Goal: Task Accomplishment & Management: Use online tool/utility

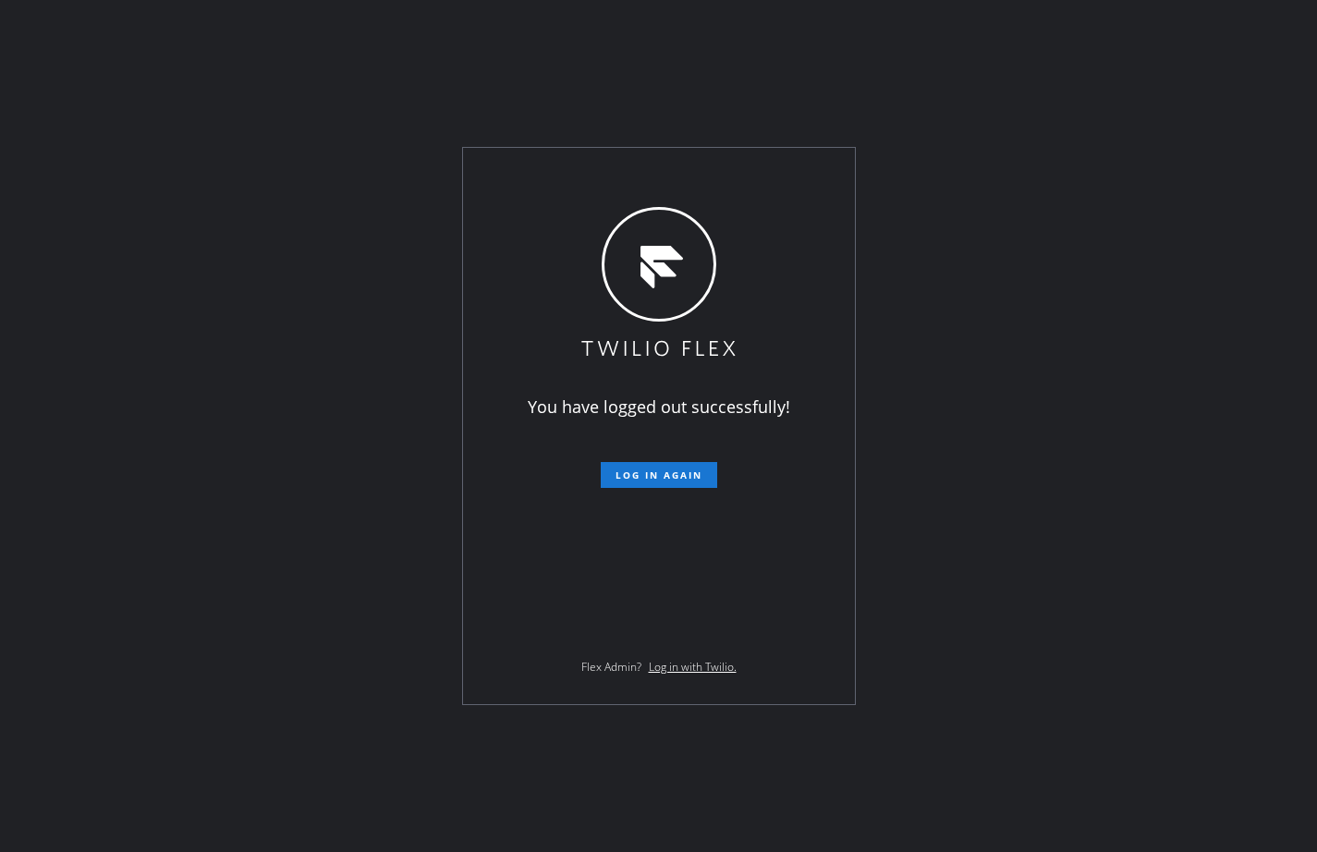
drag, startPoint x: 1287, startPoint y: 511, endPoint x: 1196, endPoint y: 529, distance: 93.2
click at [1287, 511] on div "You have logged out successfully! Log in again Flex Admin? Log in with Twilio." at bounding box center [658, 426] width 1317 height 852
click at [694, 489] on div "You have logged out successfully! Log in again Flex Admin? Log in with Twilio." at bounding box center [659, 426] width 392 height 556
click at [694, 481] on span "Log in again" at bounding box center [658, 475] width 87 height 13
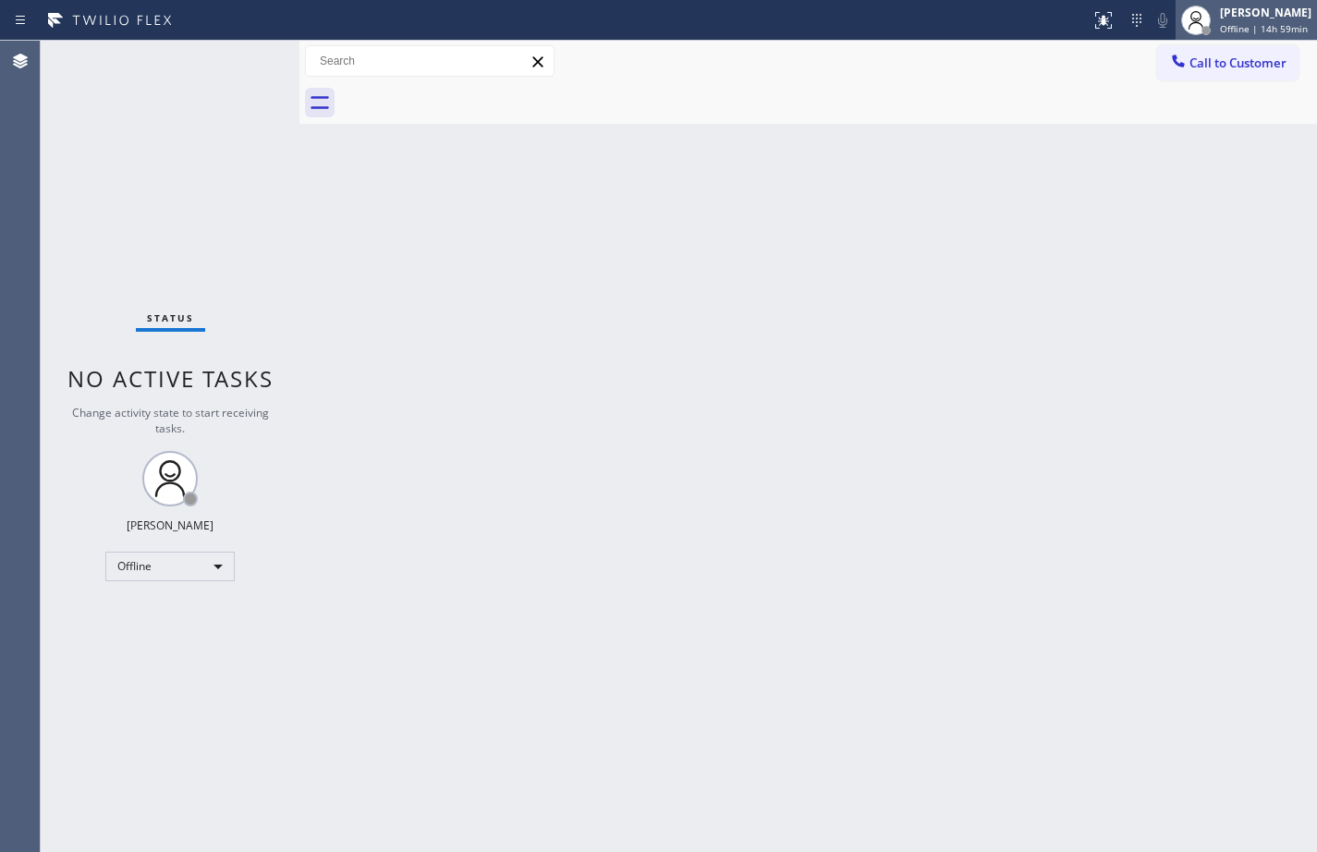
click at [1244, 29] on span "Offline | 14h 59min" at bounding box center [1264, 28] width 88 height 13
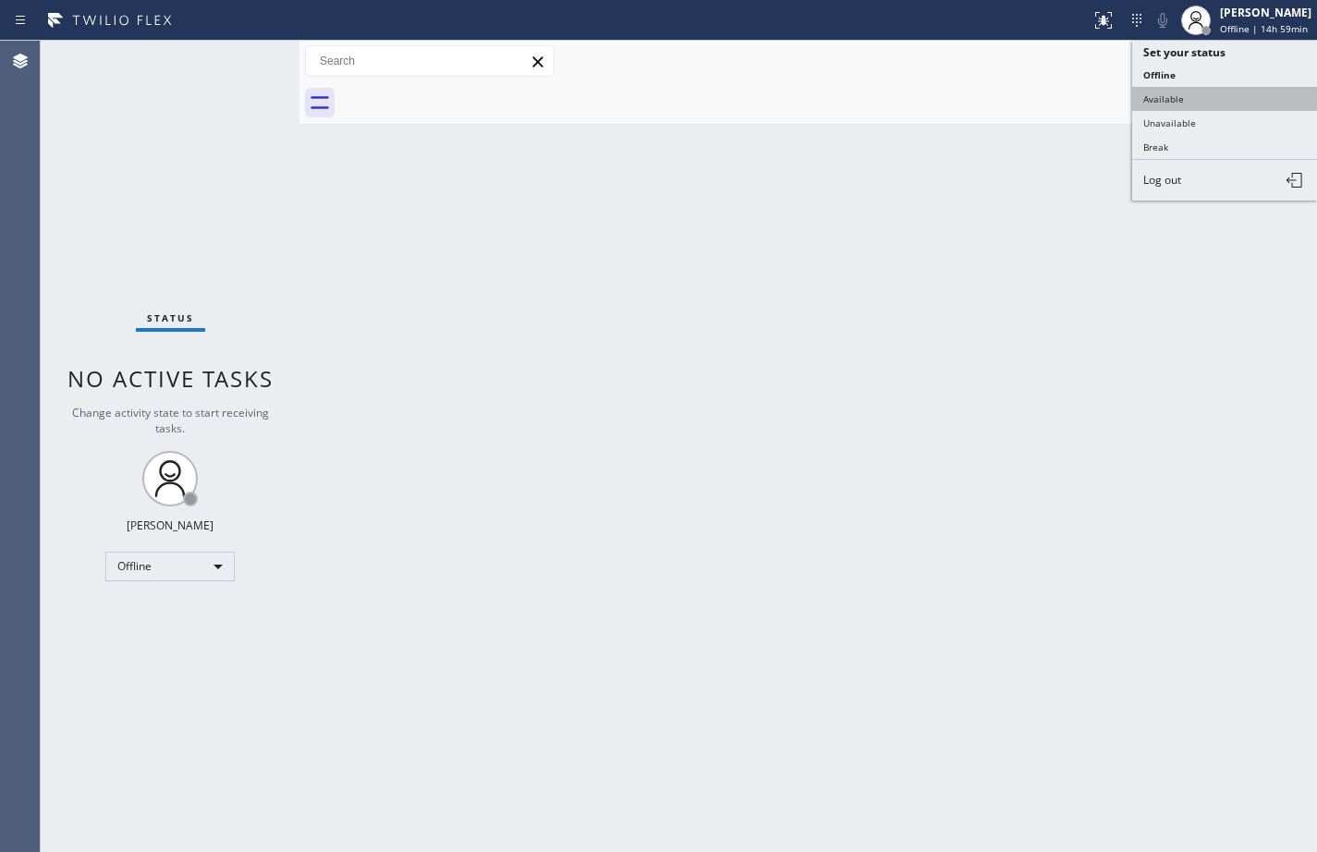
click at [1231, 109] on button "Available" at bounding box center [1224, 99] width 185 height 24
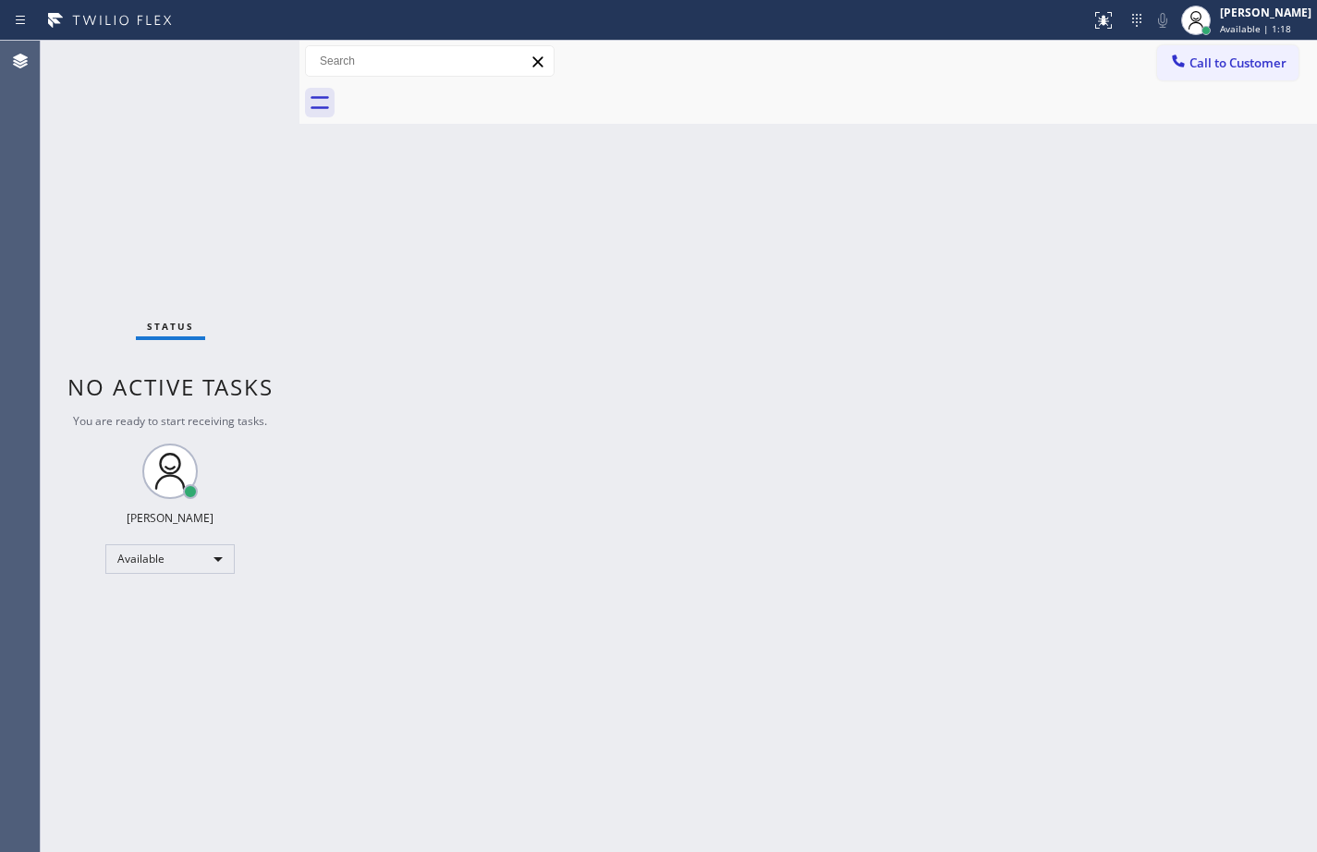
click at [237, 56] on div "Status No active tasks You are ready to start receiving tasks. [PERSON_NAME] Av…" at bounding box center [170, 446] width 259 height 811
click at [1298, 277] on div "Back to Dashboard Change Sender ID Customers Technicians Select a contact Outbo…" at bounding box center [807, 446] width 1017 height 811
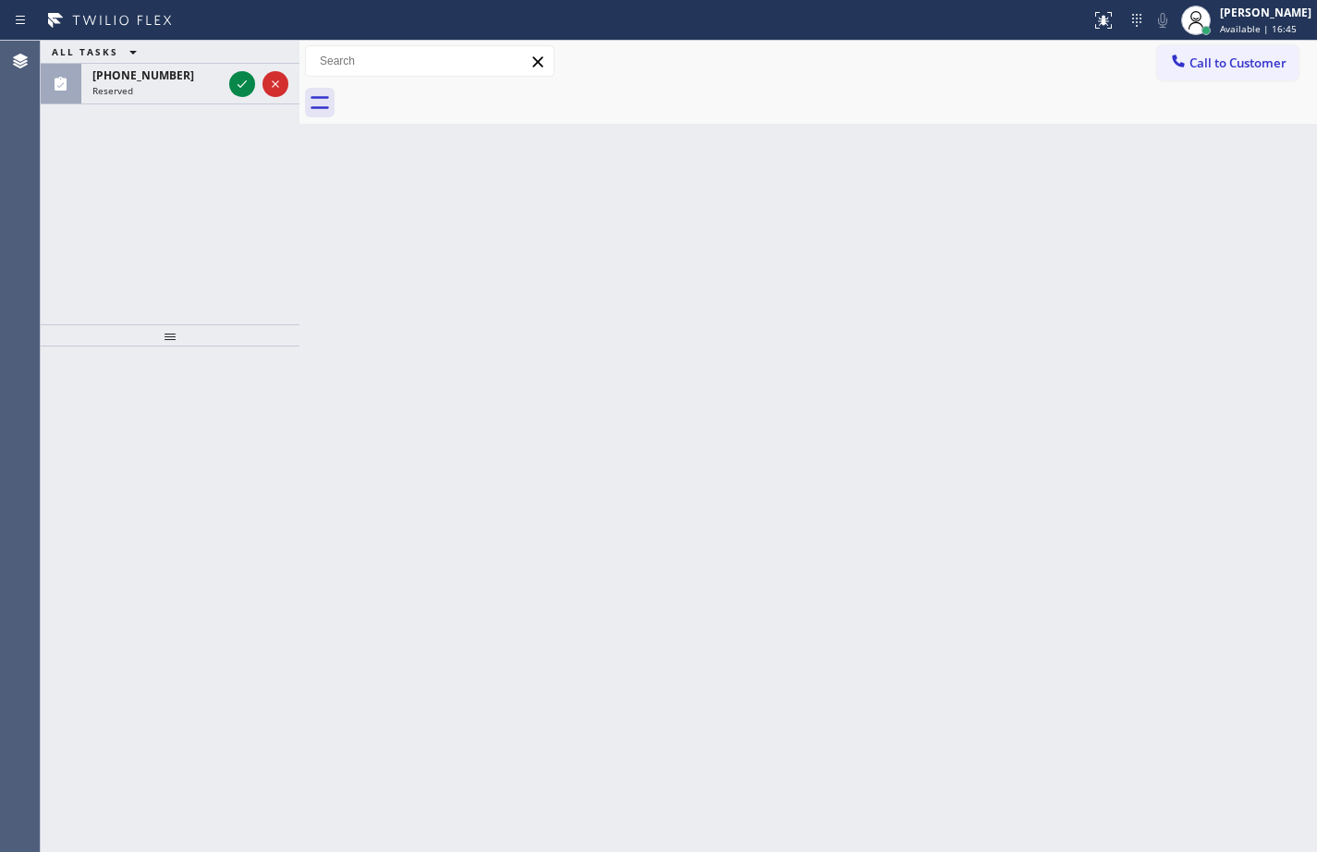
click at [189, 92] on div "Reserved" at bounding box center [156, 90] width 129 height 13
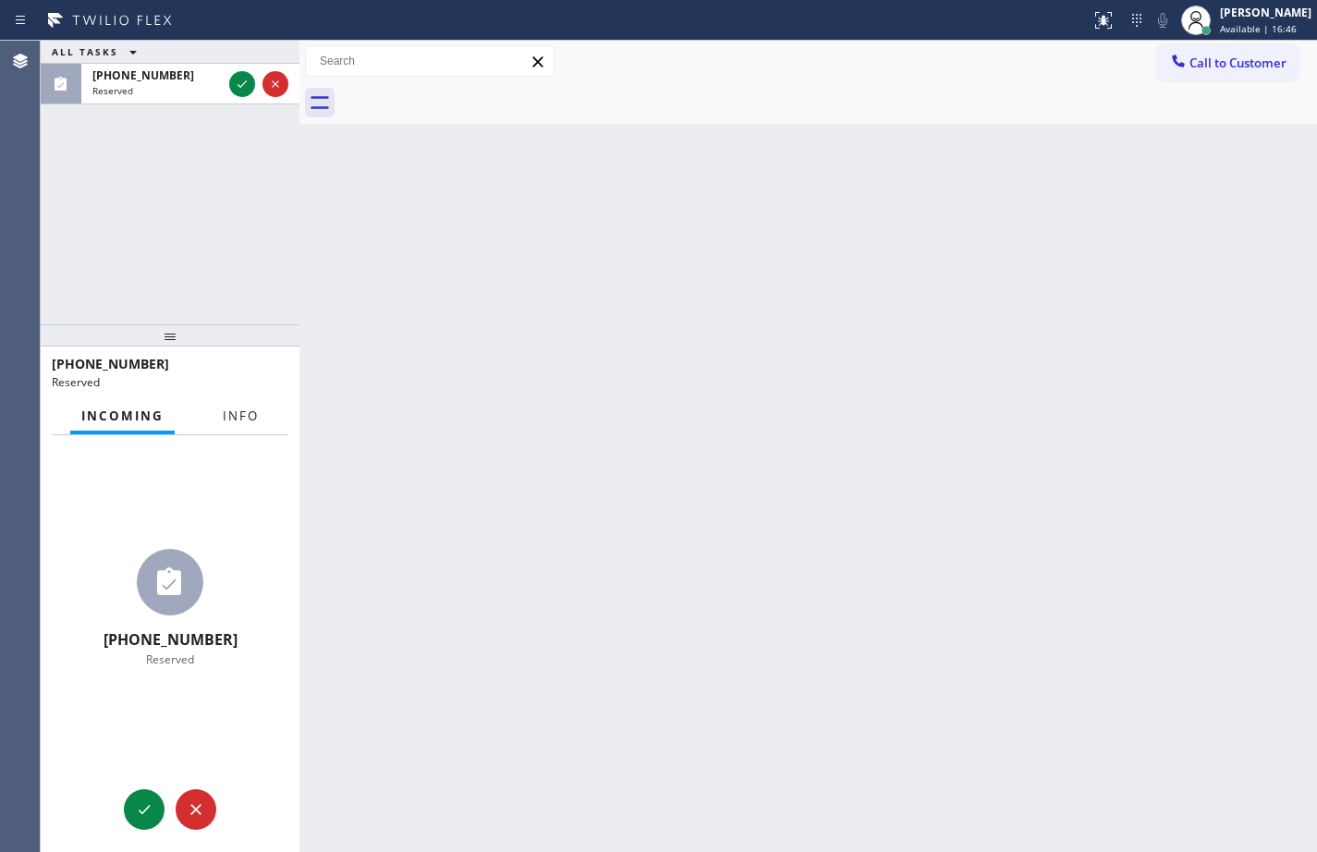
click at [228, 400] on button "Info" at bounding box center [241, 416] width 58 height 36
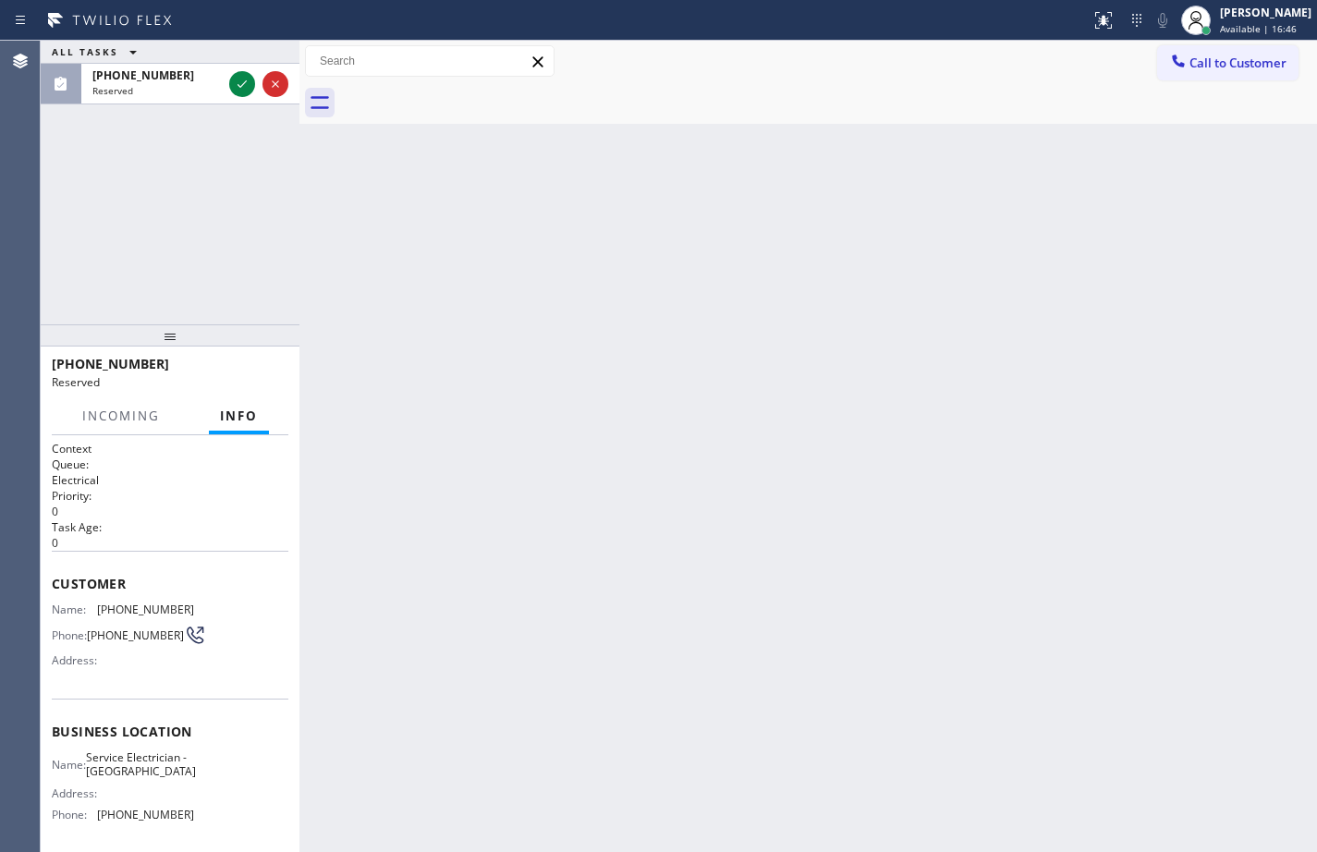
click at [232, 420] on span "Info" at bounding box center [239, 416] width 38 height 17
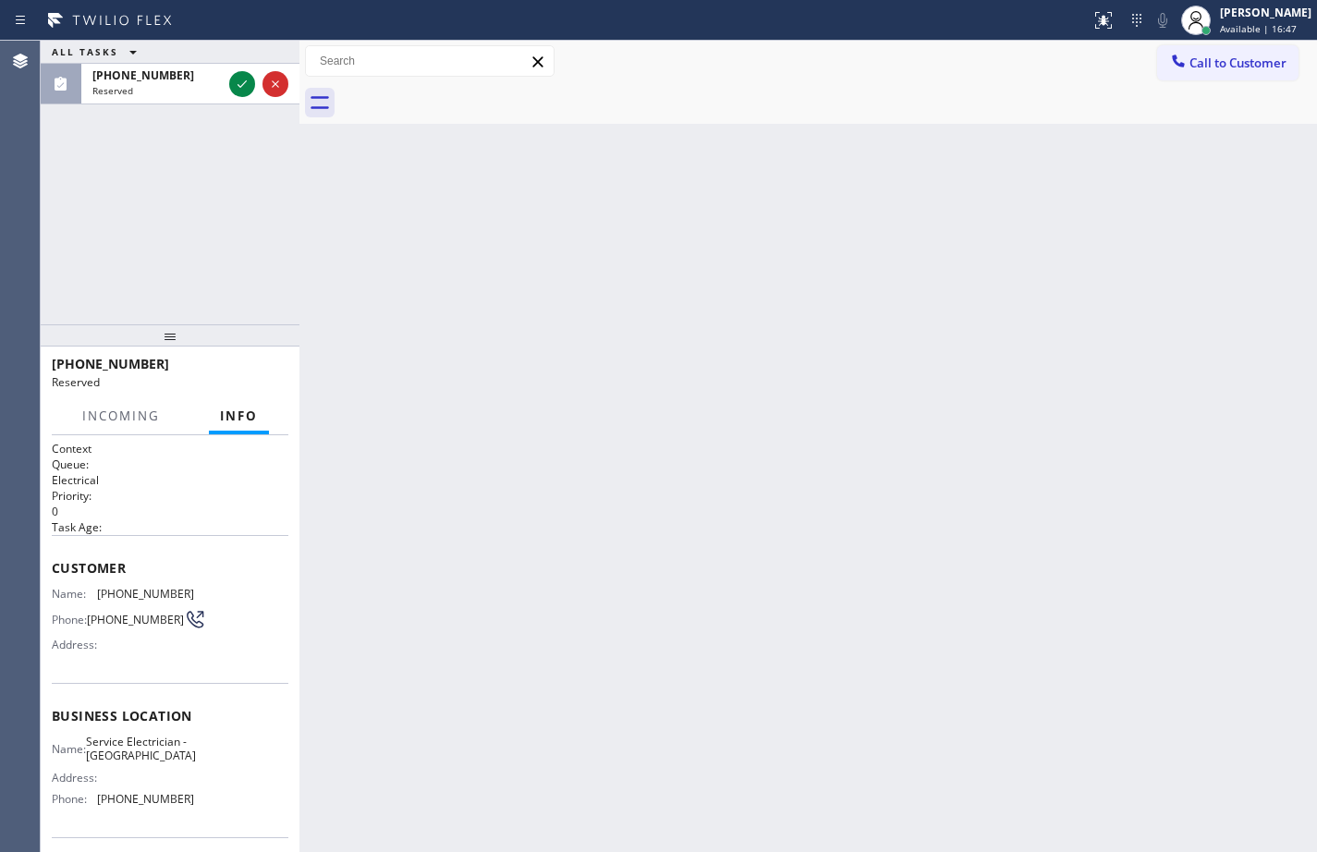
click at [189, 814] on div "Name: Service Electrician - LA Address: Phone: [PHONE_NUMBER]" at bounding box center [170, 774] width 237 height 79
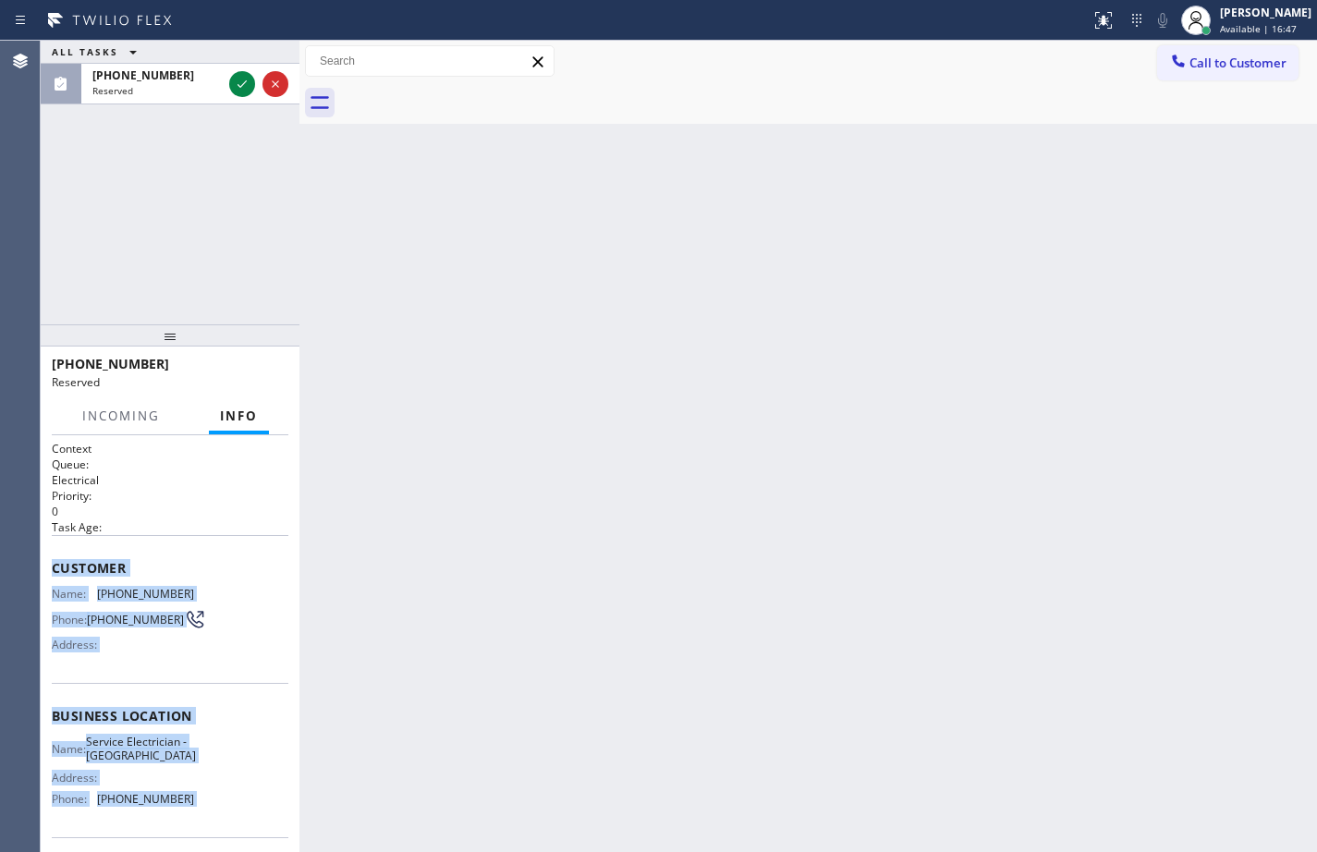
drag, startPoint x: 184, startPoint y: 804, endPoint x: 62, endPoint y: 551, distance: 281.1
click at [62, 551] on div "Context Queue: Electrical Priority: 0 Task Age: Customer Name: [PHONE_NUMBER] P…" at bounding box center [170, 709] width 237 height 536
copy div "Customer Name: [PHONE_NUMBER] Phone: [PHONE_NUMBER] Address: Business location …"
click at [247, 86] on icon at bounding box center [242, 84] width 22 height 22
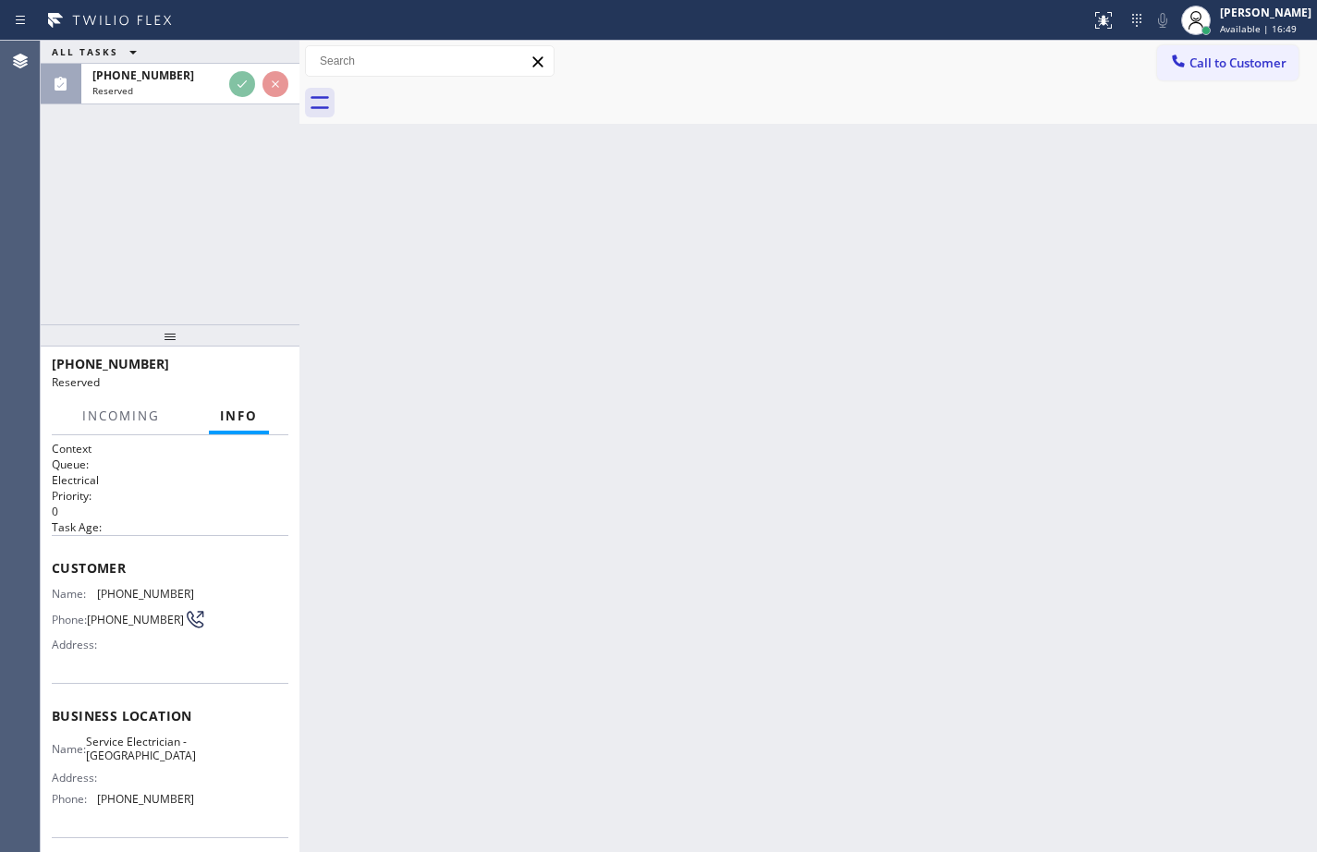
click at [262, 378] on div "[PHONE_NUMBER] Reserved" at bounding box center [170, 372] width 237 height 48
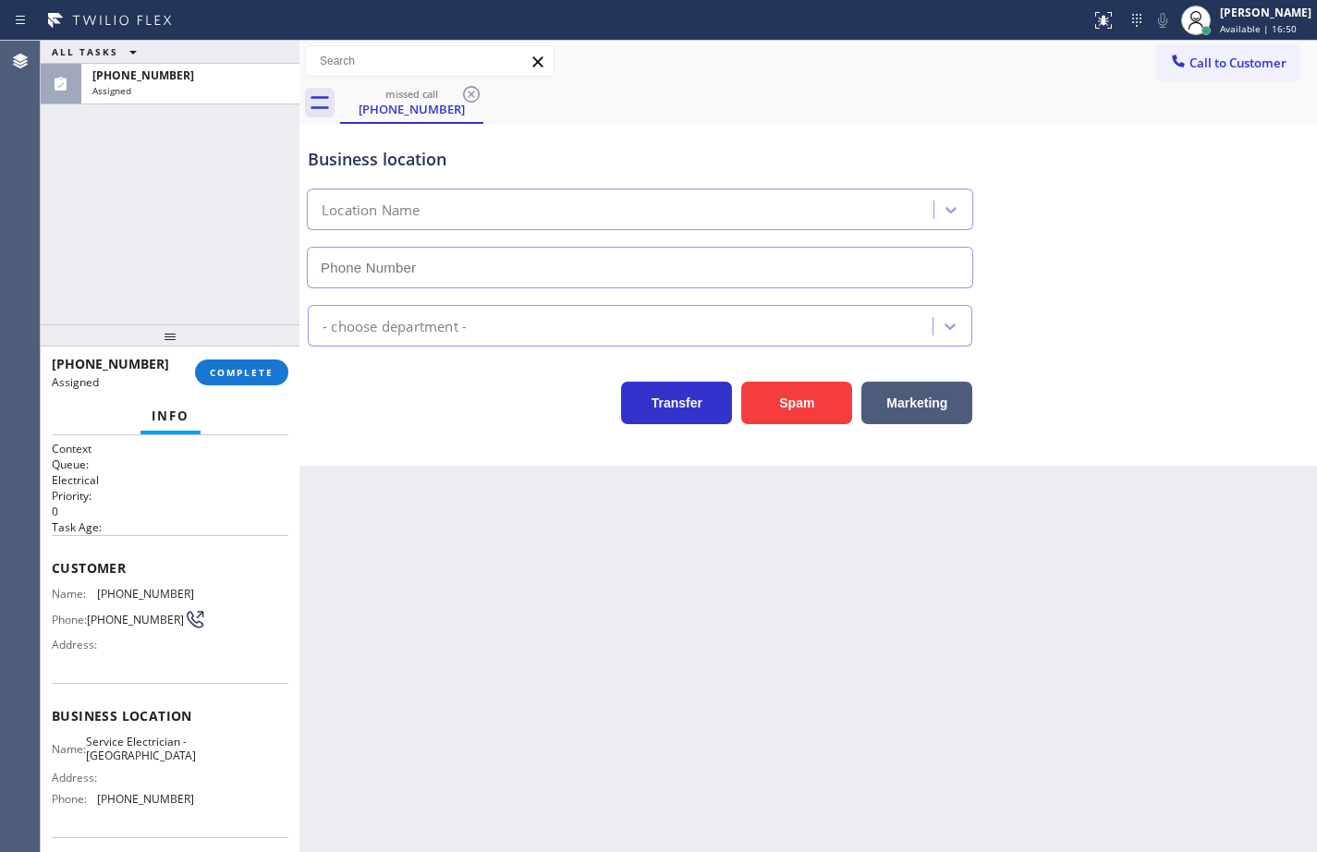
type input "[PHONE_NUMBER]"
click at [262, 378] on span "COMPLETE" at bounding box center [242, 372] width 64 height 13
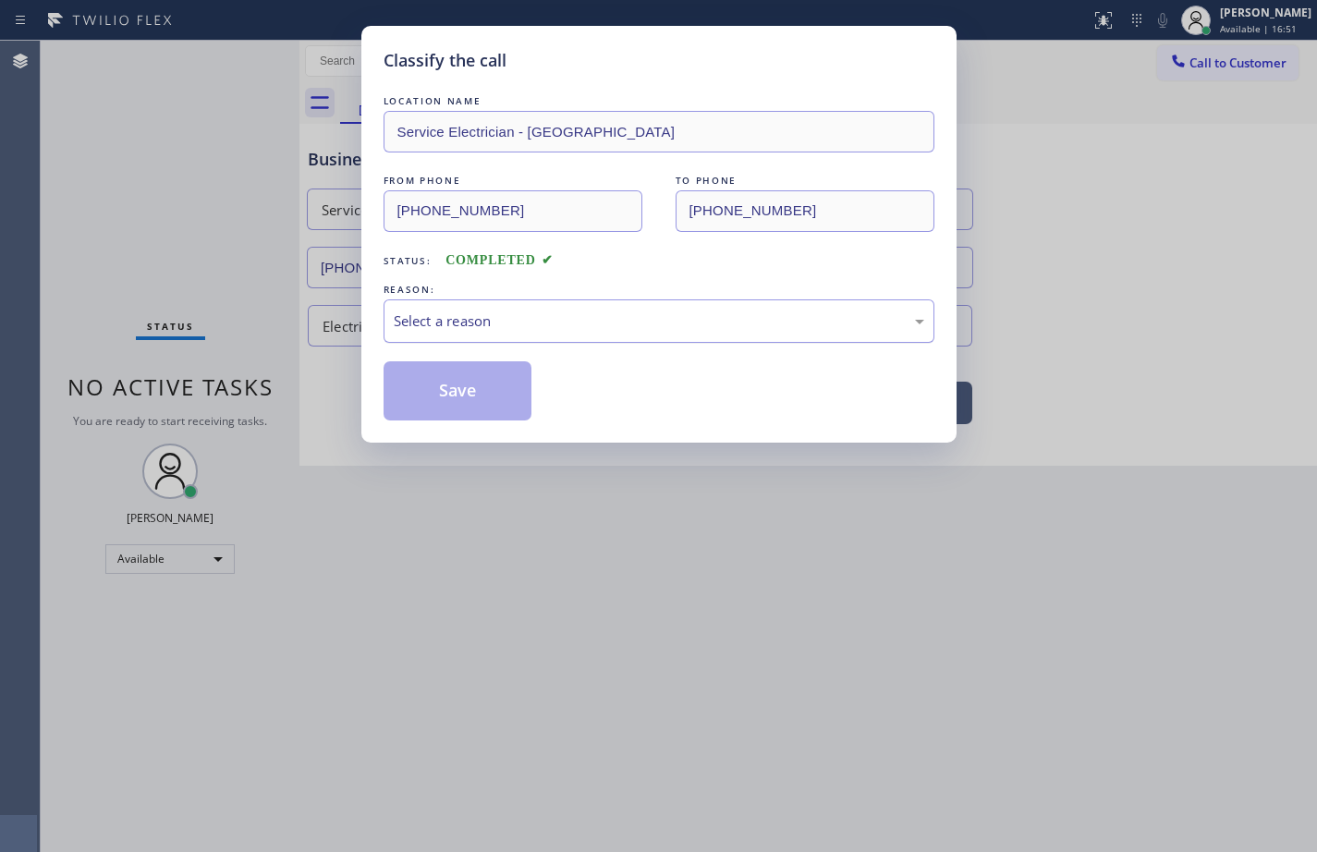
click at [420, 324] on div "Select a reason" at bounding box center [659, 320] width 530 height 21
click at [458, 399] on button "Save" at bounding box center [458, 390] width 149 height 59
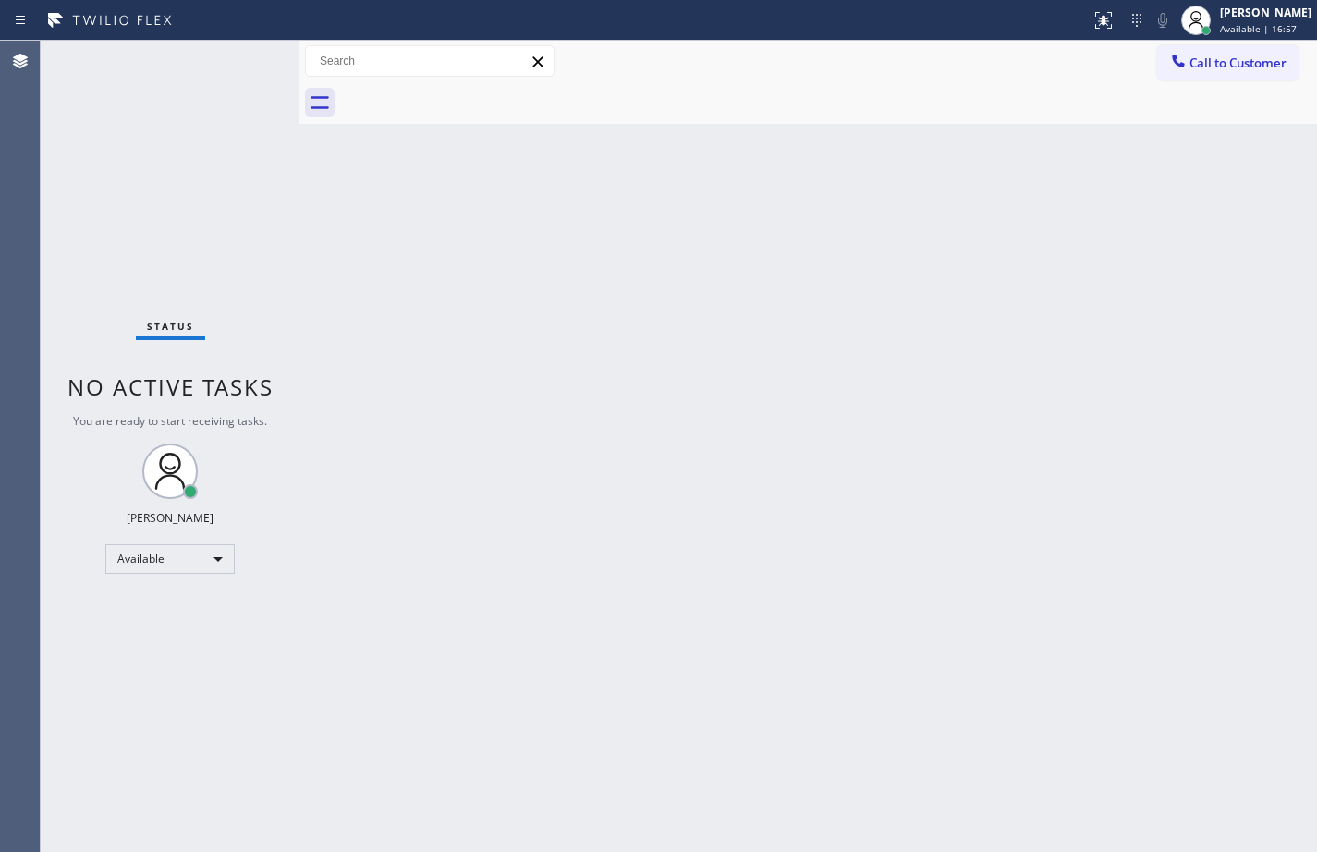
click at [1248, 244] on div "Back to Dashboard Change Sender ID Customers Technicians Select a contact Outbo…" at bounding box center [807, 446] width 1017 height 811
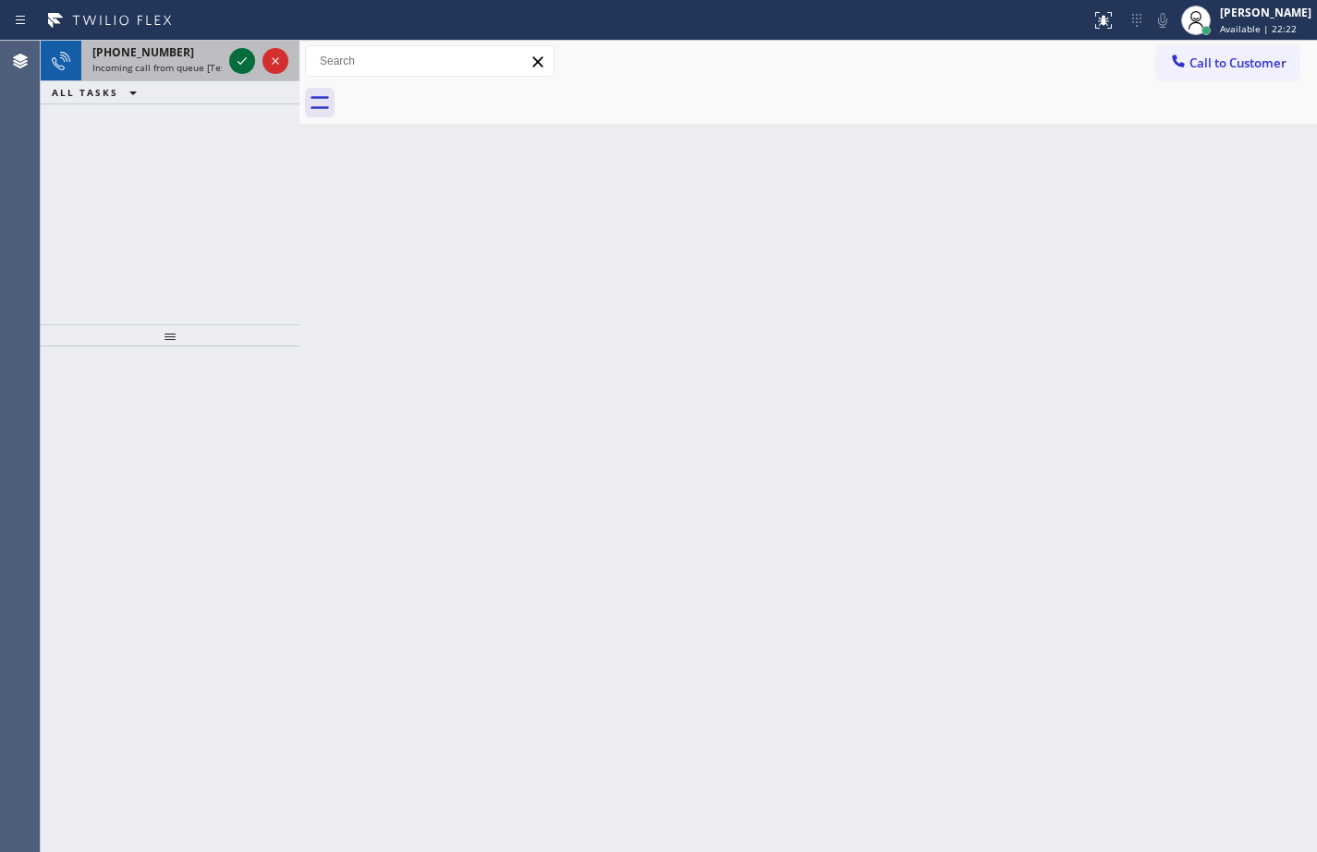
click at [230, 68] on div at bounding box center [242, 61] width 26 height 22
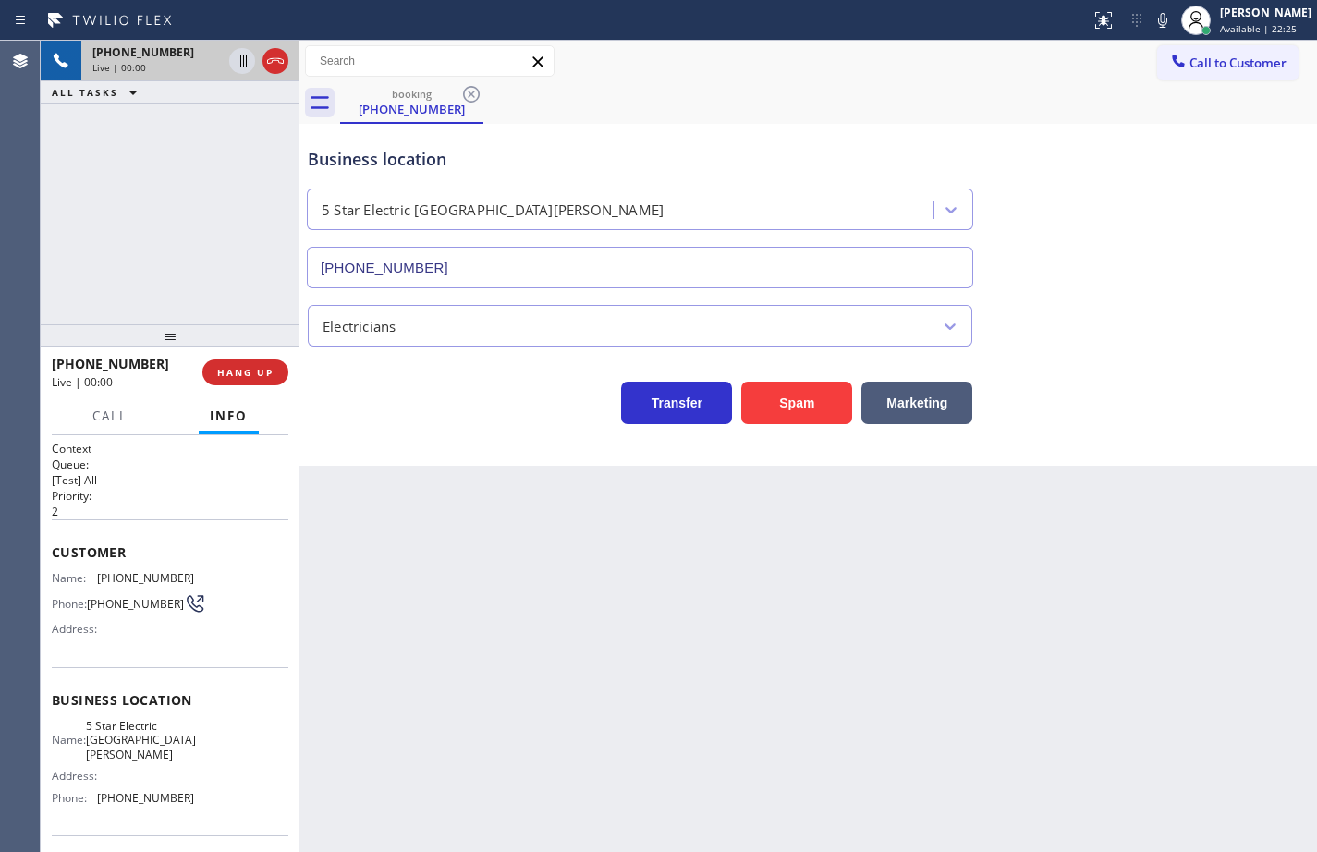
type input "[PHONE_NUMBER]"
click at [152, 736] on span "5 Star Electric [GEOGRAPHIC_DATA][PERSON_NAME]" at bounding box center [141, 740] width 110 height 43
copy span "5 Star Electric [GEOGRAPHIC_DATA][PERSON_NAME]"
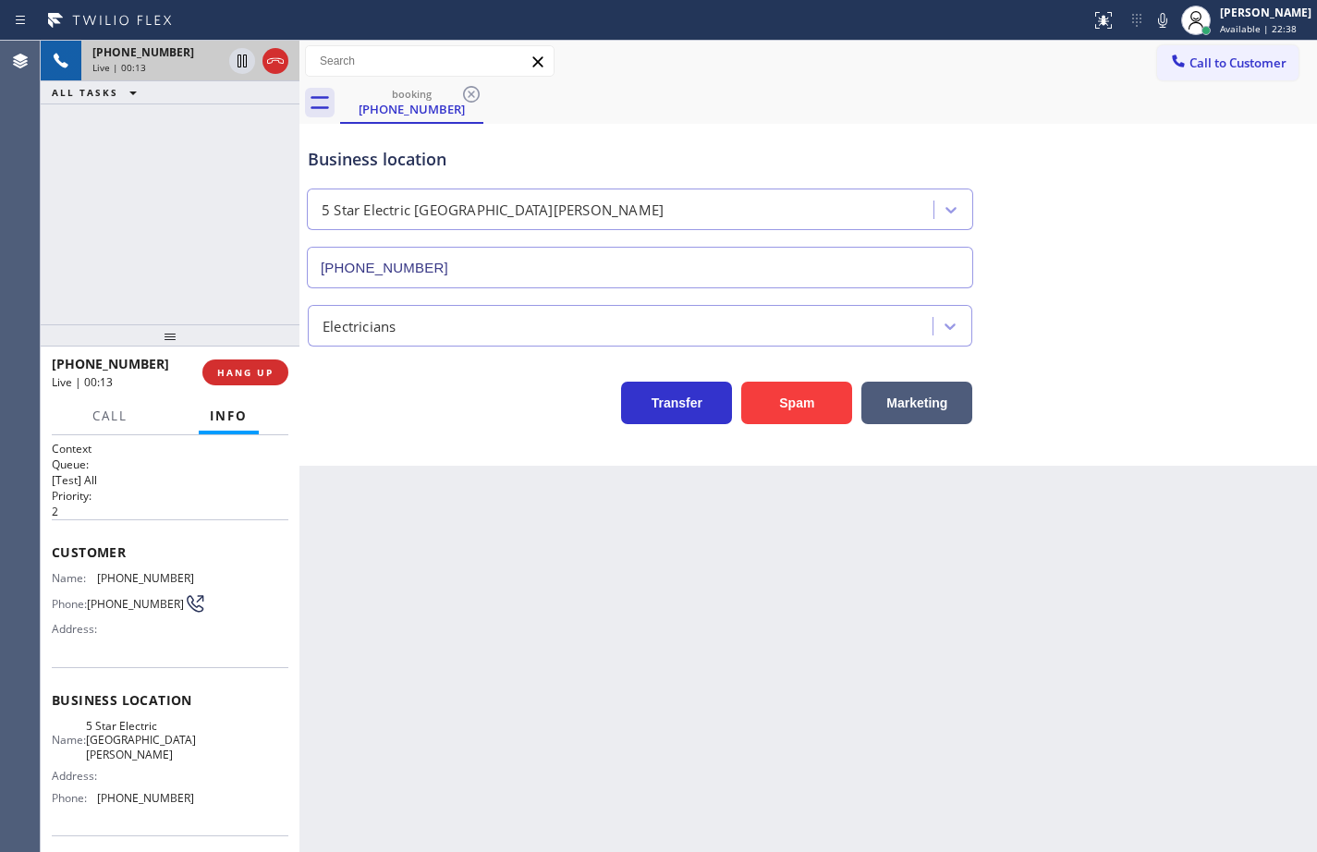
click at [140, 791] on span "[PHONE_NUMBER]" at bounding box center [145, 798] width 97 height 14
copy span "[PHONE_NUMBER]"
click at [147, 578] on span "[PHONE_NUMBER]" at bounding box center [145, 578] width 97 height 14
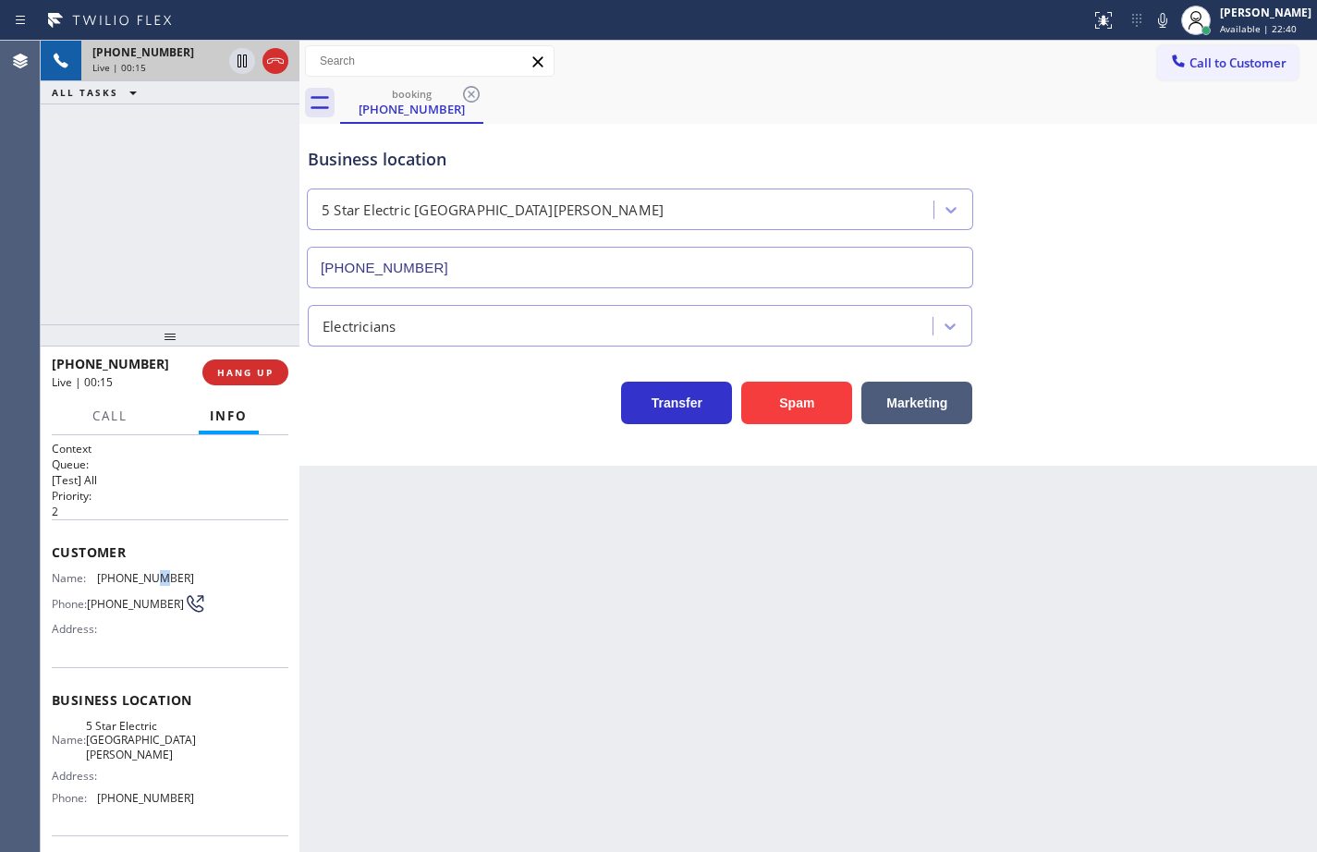
click at [147, 578] on span "[PHONE_NUMBER]" at bounding box center [145, 578] width 97 height 14
copy span "[PHONE_NUMBER]"
click at [1151, 30] on icon at bounding box center [1162, 20] width 22 height 22
click at [239, 61] on icon at bounding box center [242, 61] width 22 height 22
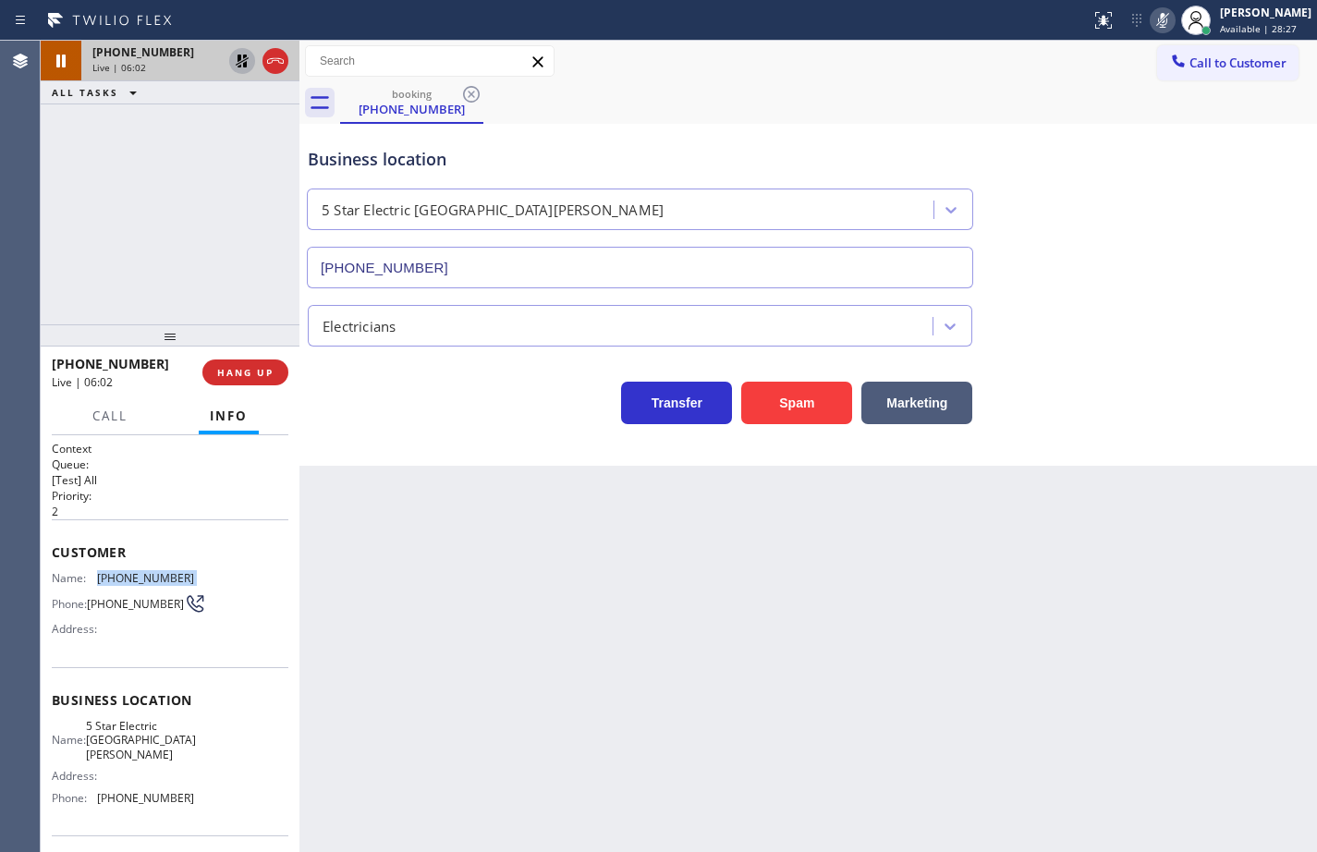
click at [87, 145] on div "[PHONE_NUMBER] Live | 06:02 ALL TASKS ALL TASKS ACTIVE TASKS TASKS IN WRAP UP" at bounding box center [170, 183] width 259 height 284
click at [237, 65] on icon at bounding box center [242, 61] width 13 height 13
click at [1157, 20] on icon at bounding box center [1162, 20] width 22 height 22
click at [1151, 25] on icon at bounding box center [1162, 20] width 22 height 22
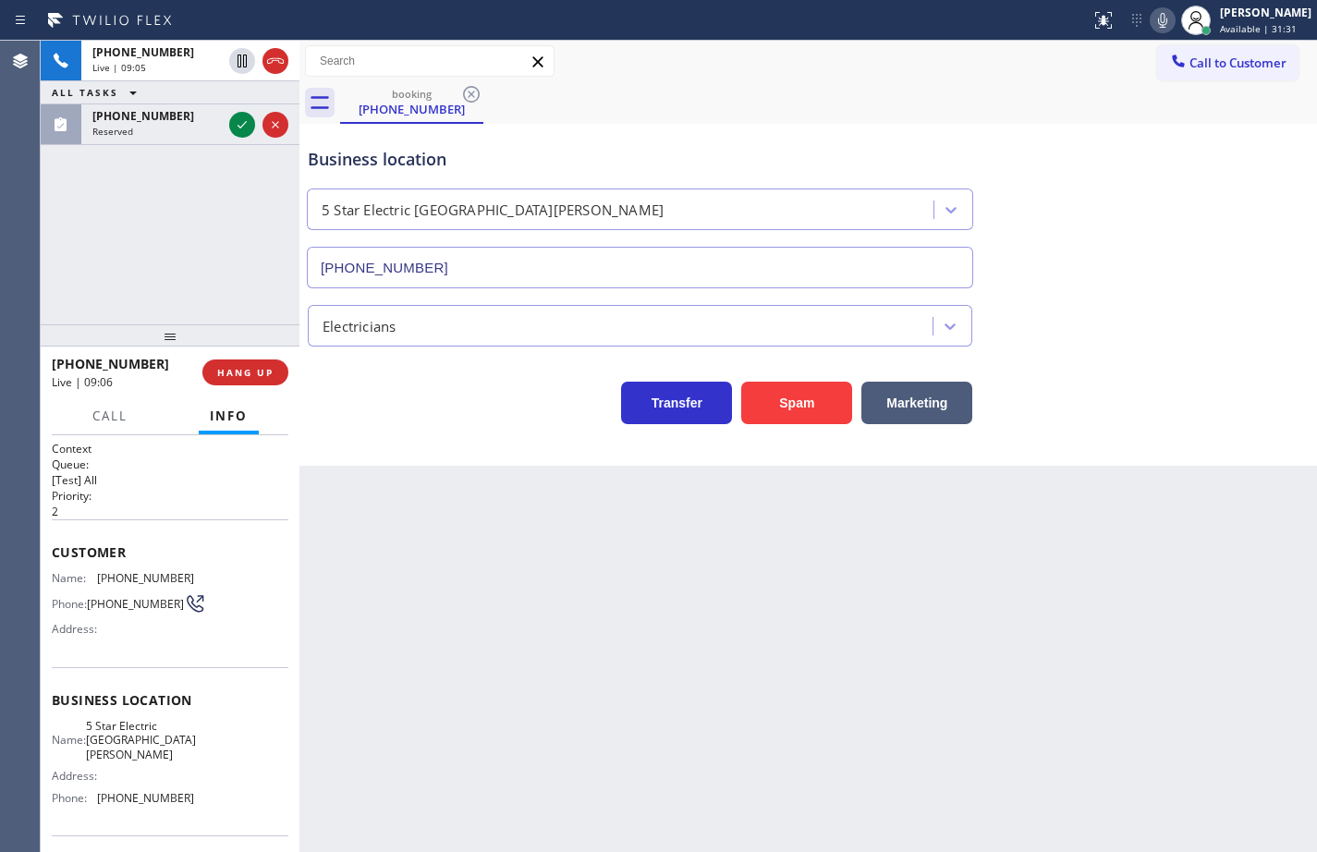
click at [1151, 22] on icon at bounding box center [1162, 20] width 22 height 22
click at [1156, 22] on rect at bounding box center [1162, 18] width 13 height 13
click at [244, 127] on icon at bounding box center [242, 125] width 22 height 22
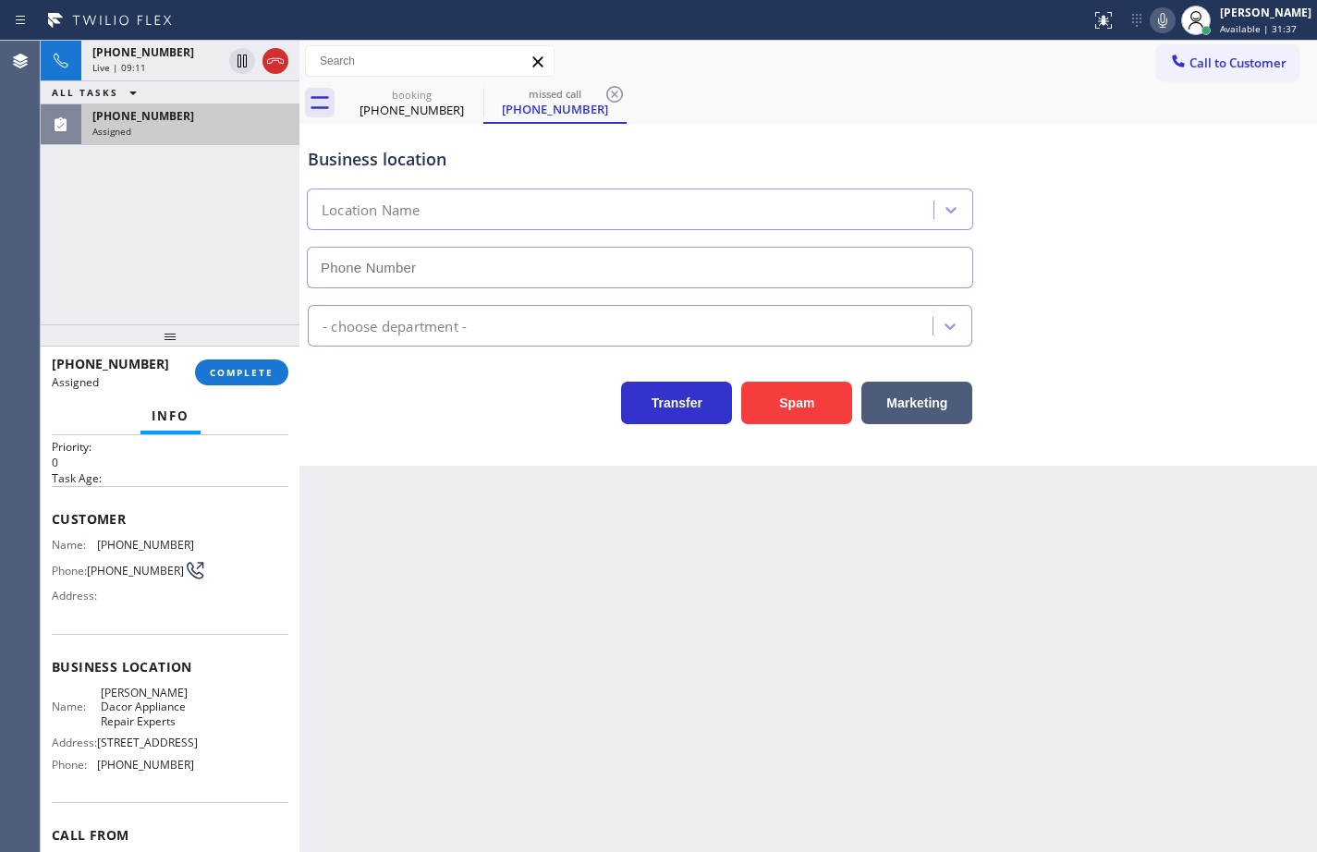
scroll to position [92, 0]
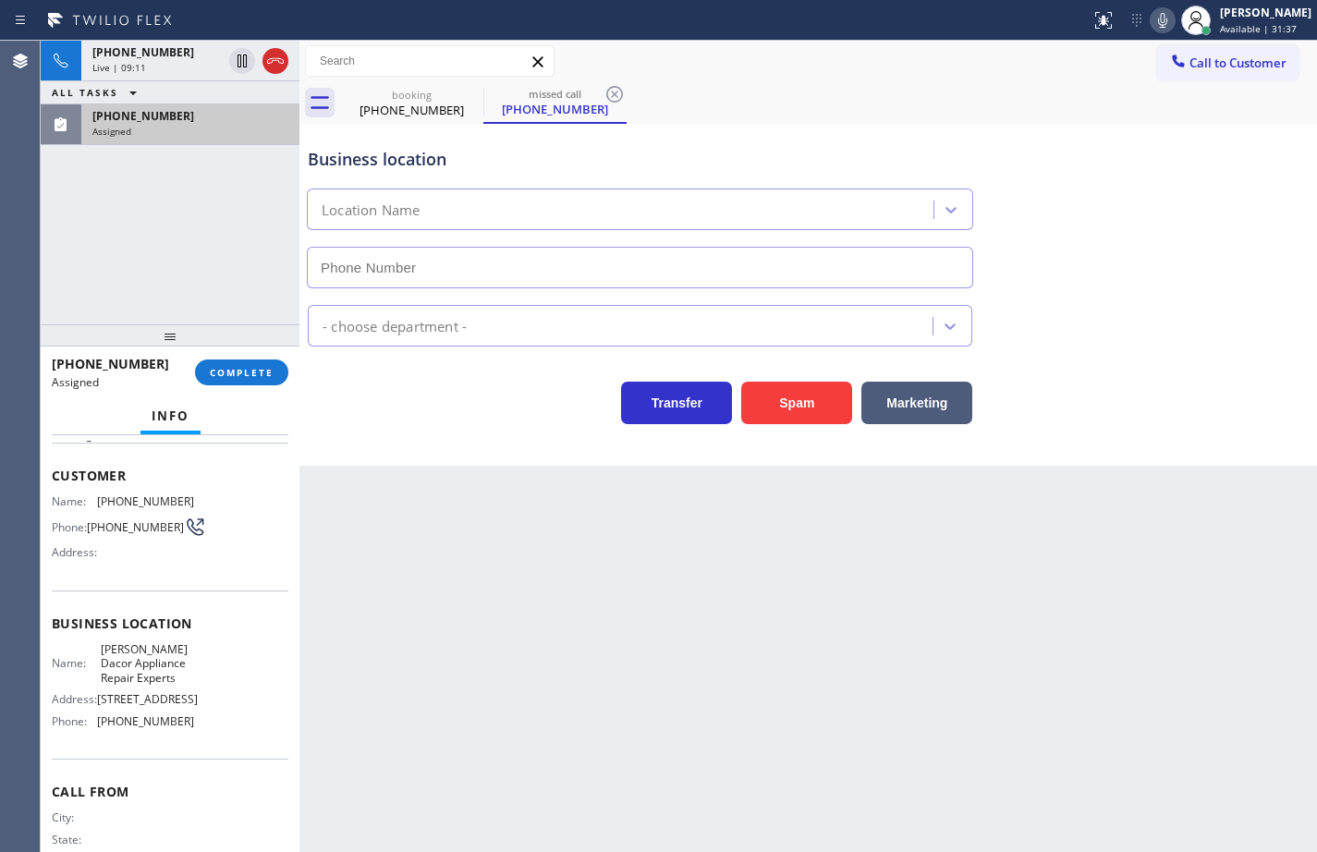
type input "[PHONE_NUMBER]"
click at [182, 728] on span "[PHONE_NUMBER]" at bounding box center [145, 721] width 97 height 14
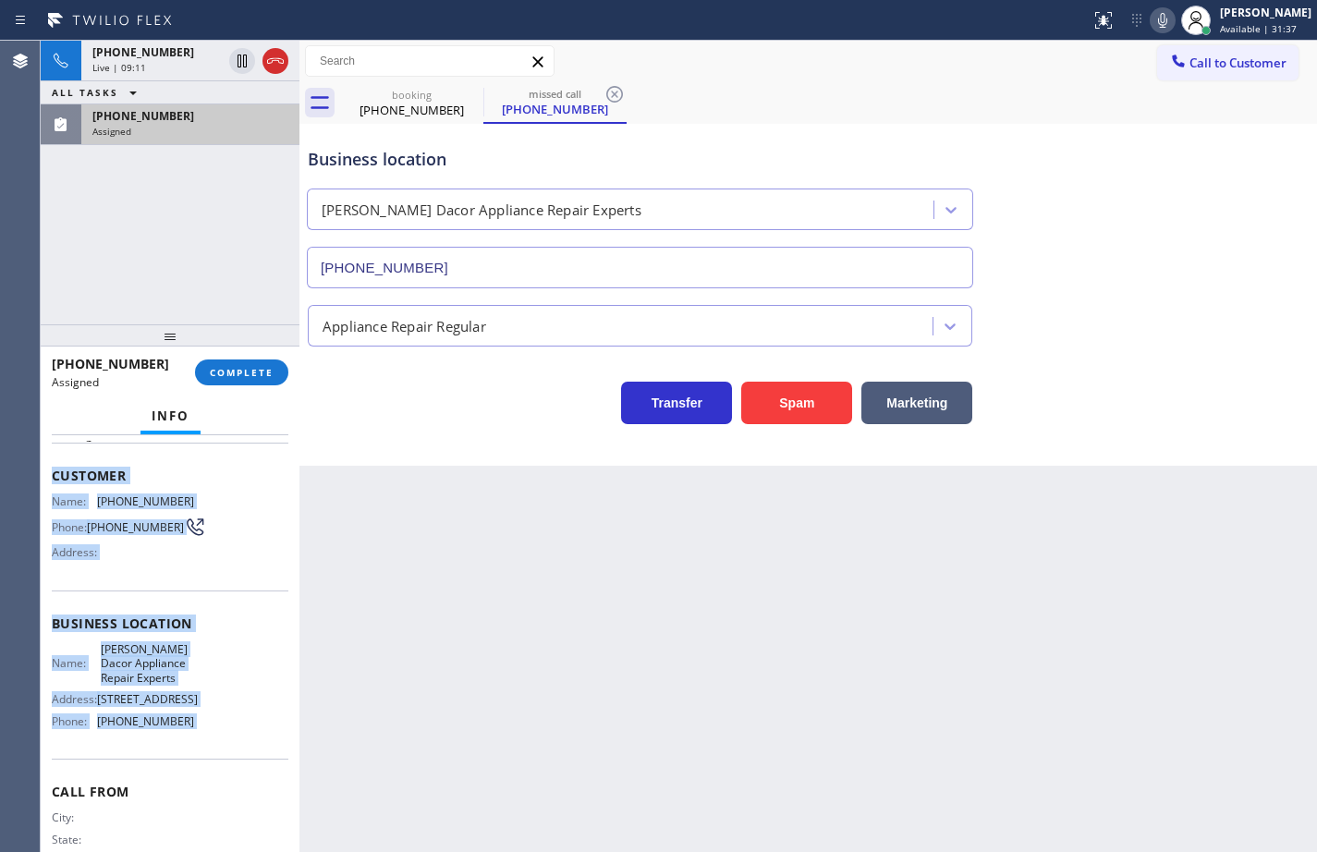
drag, startPoint x: 182, startPoint y: 741, endPoint x: 54, endPoint y: 476, distance: 294.7
click at [54, 476] on div "Context Queue: Appliance Repair Priority: 0 Task Age: Customer Name: [PHONE_NUM…" at bounding box center [170, 623] width 237 height 551
copy div "Customer Name: [PHONE_NUMBER] Phone: [PHONE_NUMBER] Address: Business location …"
click at [269, 369] on span "COMPLETE" at bounding box center [242, 372] width 64 height 13
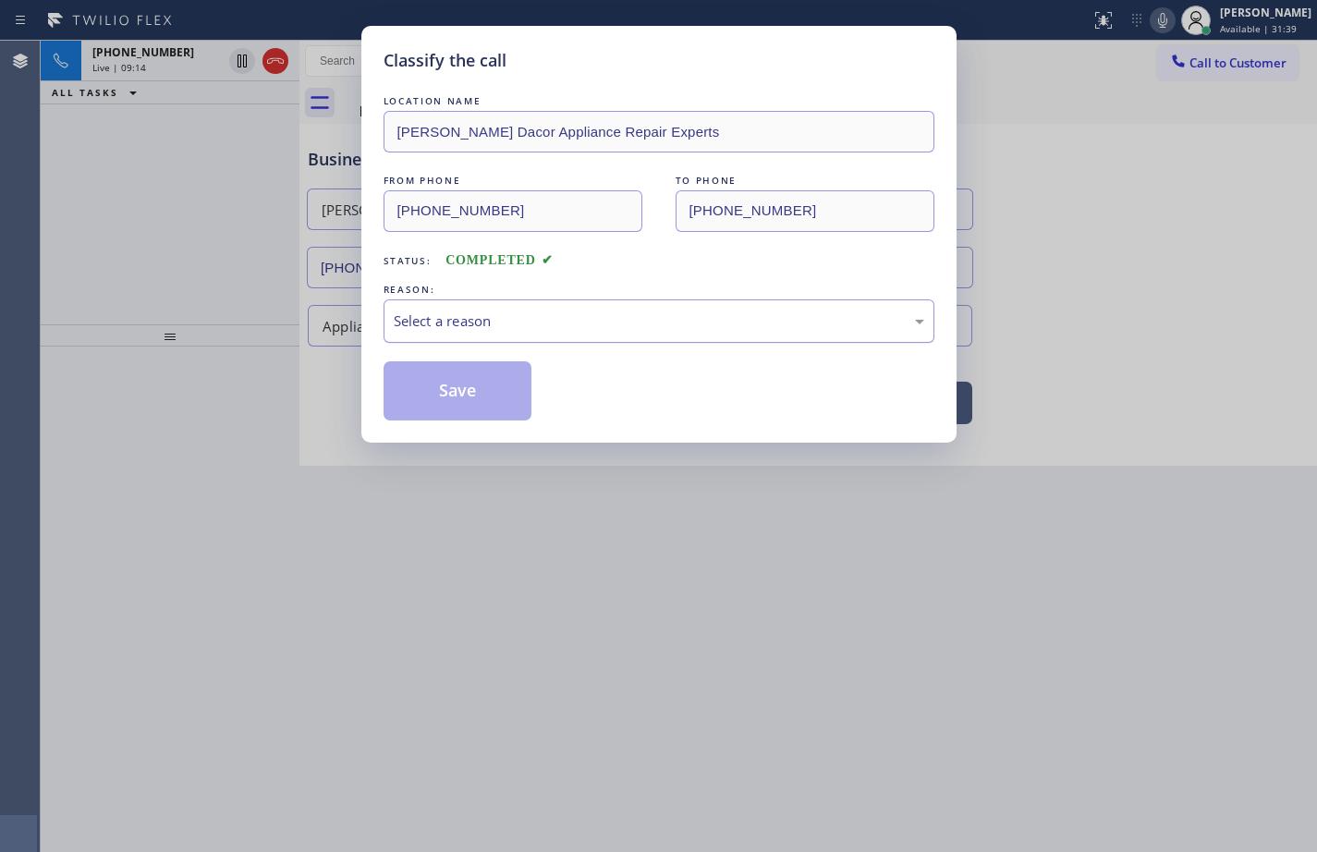
click at [512, 331] on div "Select a reason" at bounding box center [659, 320] width 530 height 21
click at [469, 408] on button "Save" at bounding box center [458, 390] width 149 height 59
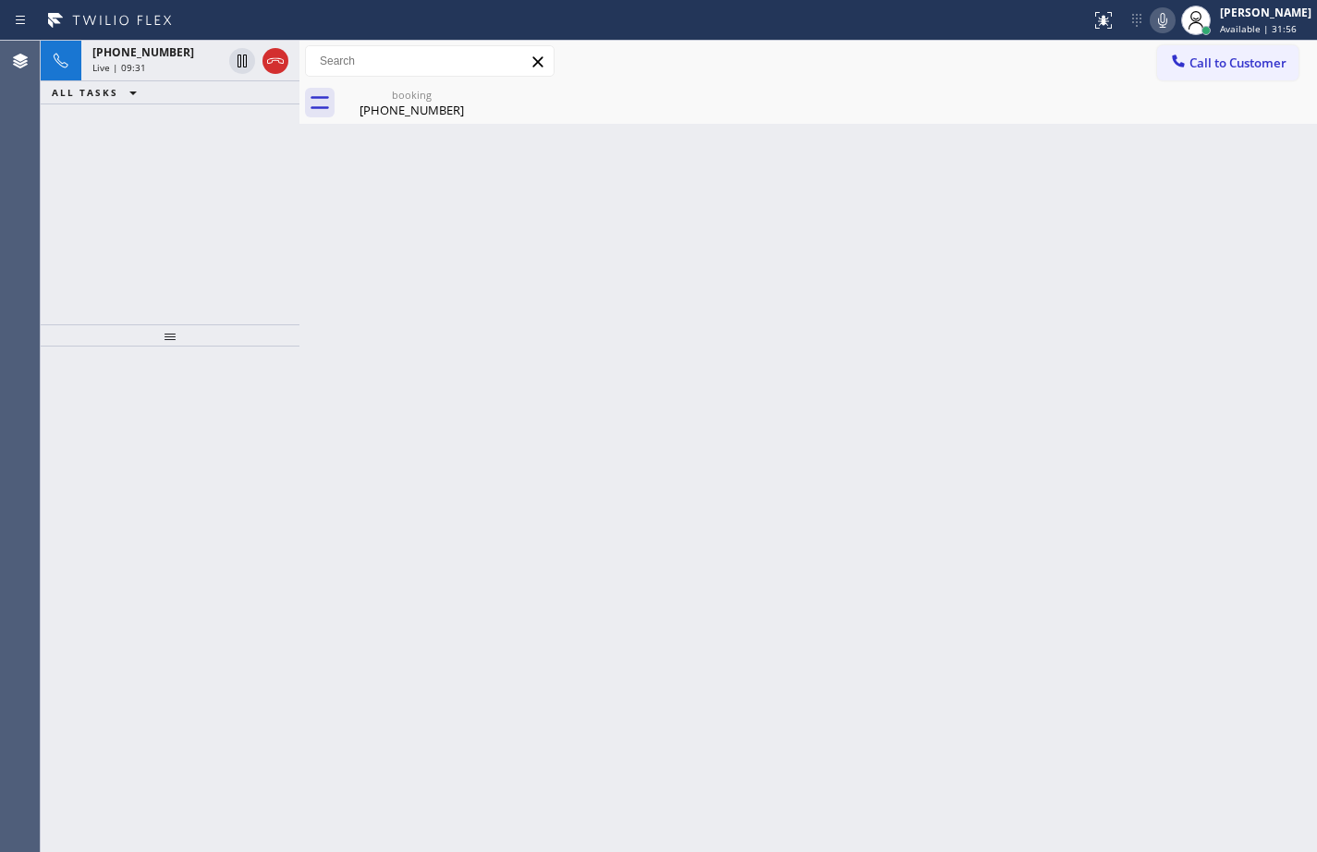
click at [1153, 28] on icon at bounding box center [1162, 20] width 22 height 22
click at [164, 66] on div "Live | 09:50" at bounding box center [156, 67] width 129 height 13
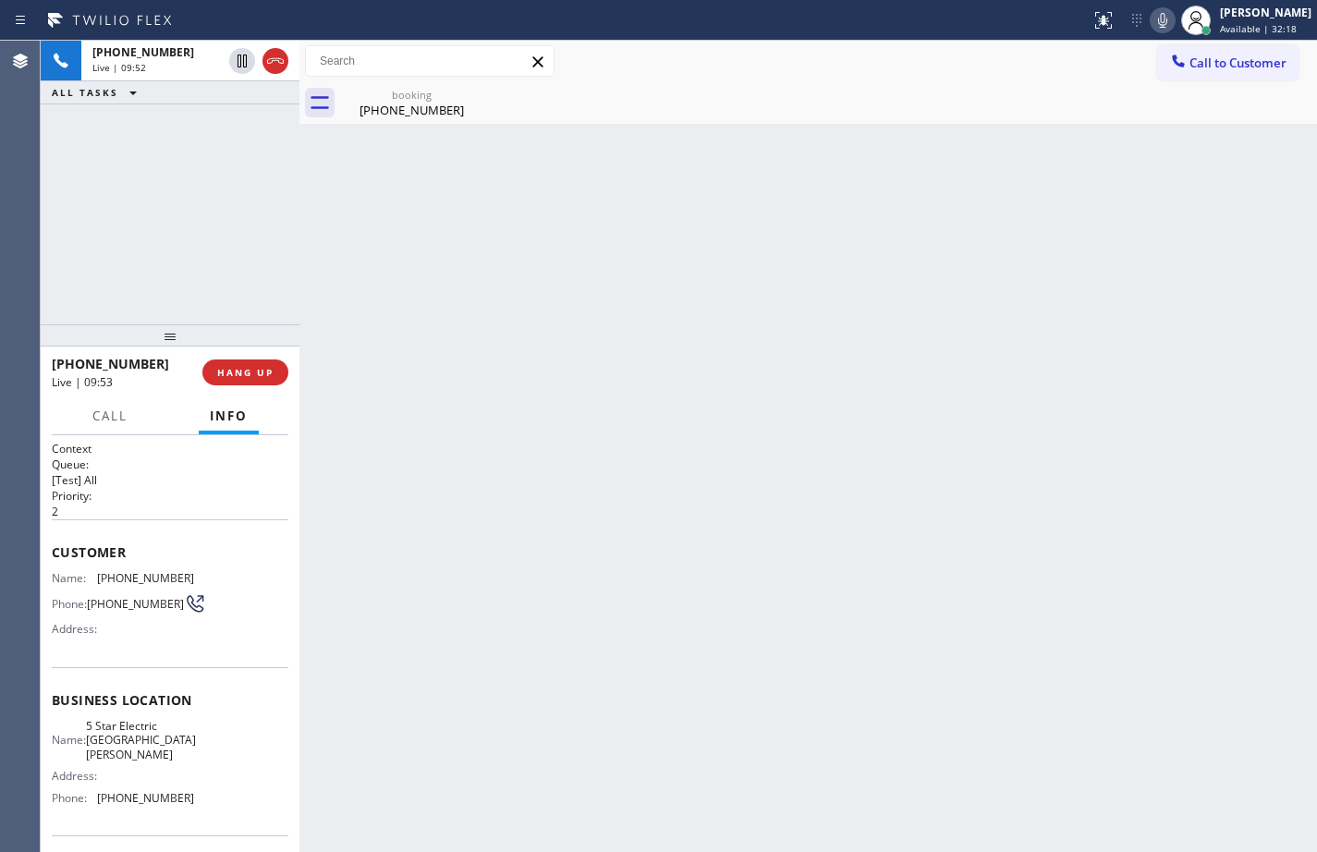
click at [1151, 19] on icon at bounding box center [1162, 20] width 22 height 22
click at [1297, 534] on div "Back to Dashboard Change Sender ID Customers Technicians Select a contact Outbo…" at bounding box center [807, 446] width 1017 height 811
click at [1152, 29] on icon at bounding box center [1162, 20] width 22 height 22
click at [188, 202] on div "[PHONE_NUMBER] Live | 10:38 ALL TASKS ALL TASKS ACTIVE TASKS TASKS IN WRAP UP" at bounding box center [170, 183] width 259 height 284
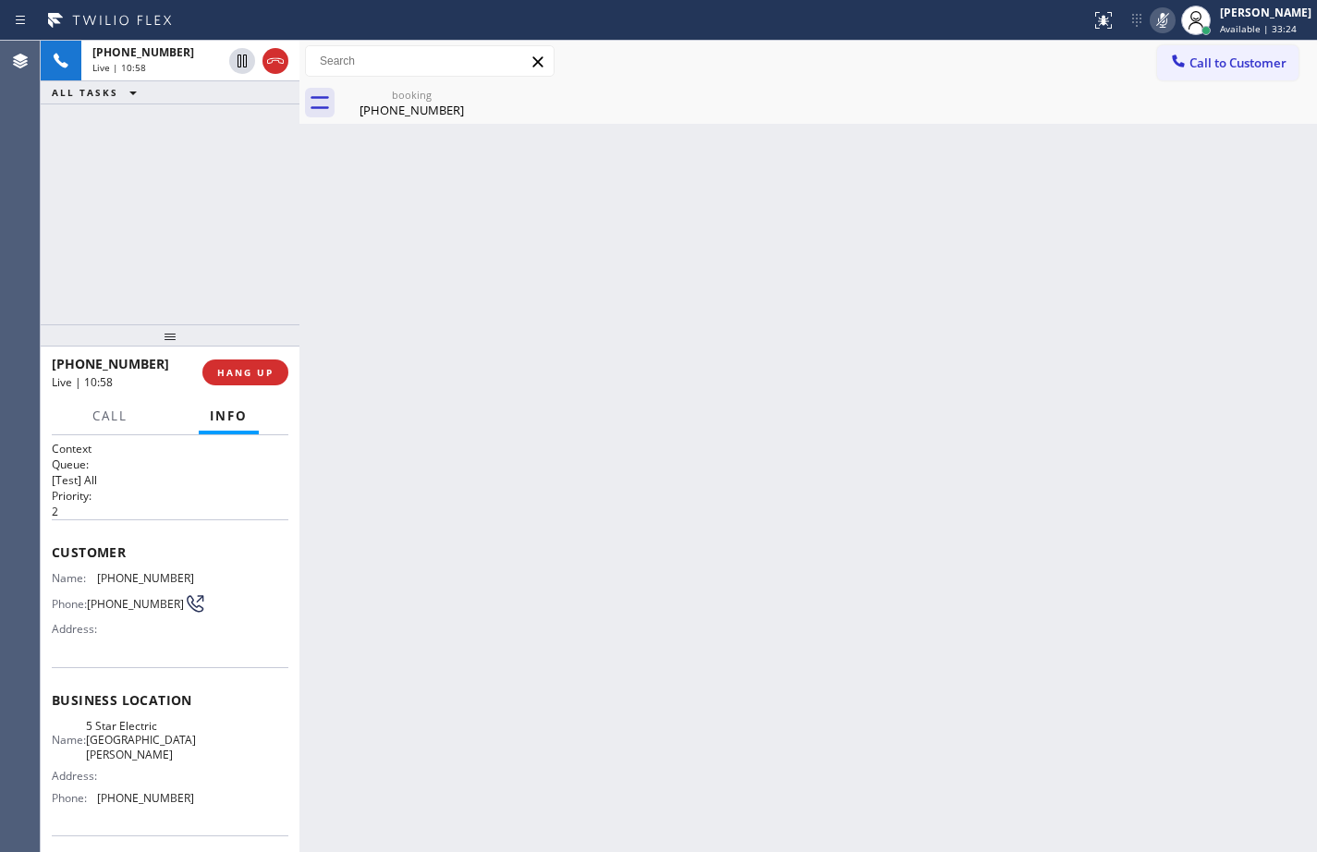
click at [1151, 17] on icon at bounding box center [1162, 20] width 22 height 22
click at [215, 372] on button "HANG UP" at bounding box center [245, 372] width 86 height 26
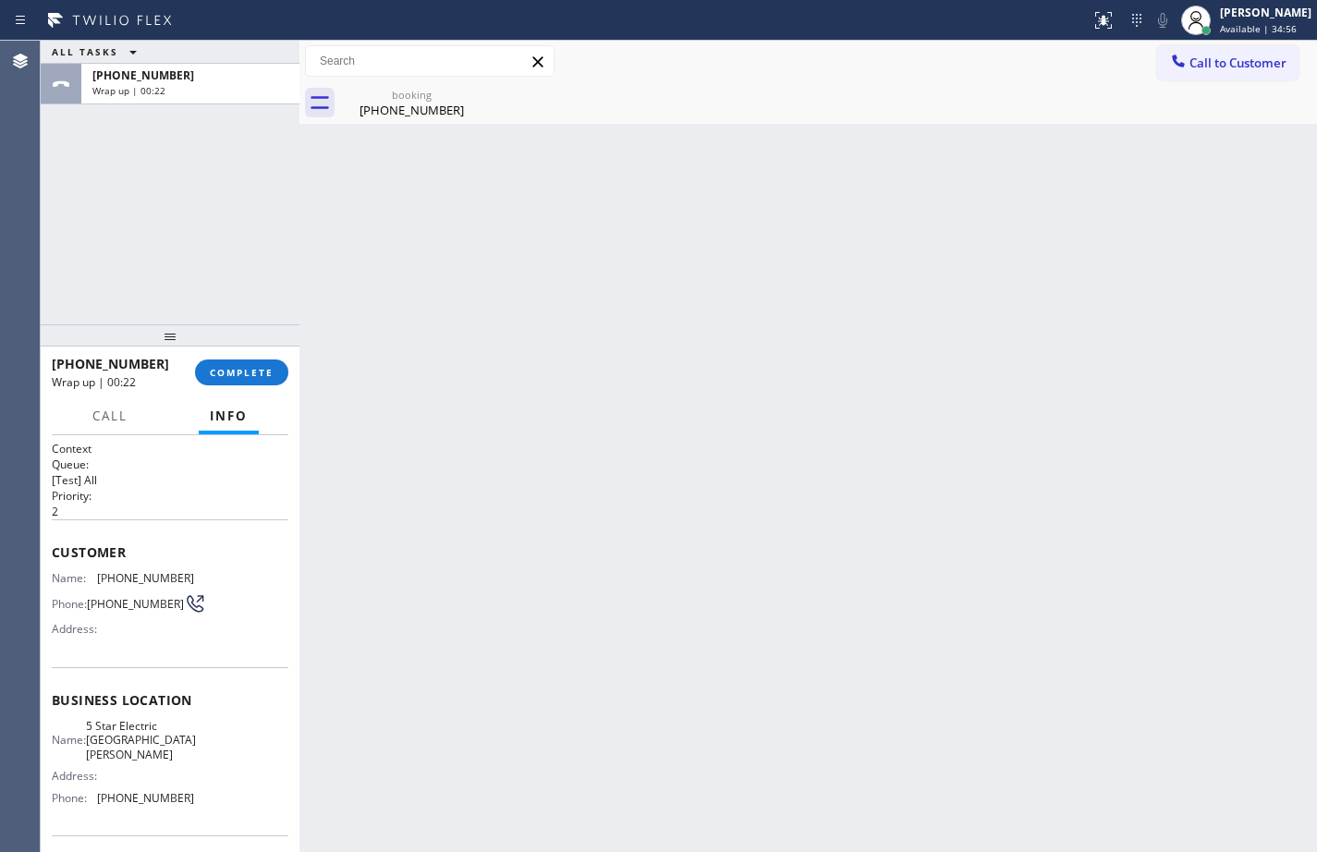
click at [199, 383] on div "[PHONE_NUMBER] Wrap up | 00:22 COMPLETE" at bounding box center [170, 372] width 237 height 48
click at [212, 375] on span "COMPLETE" at bounding box center [242, 372] width 64 height 13
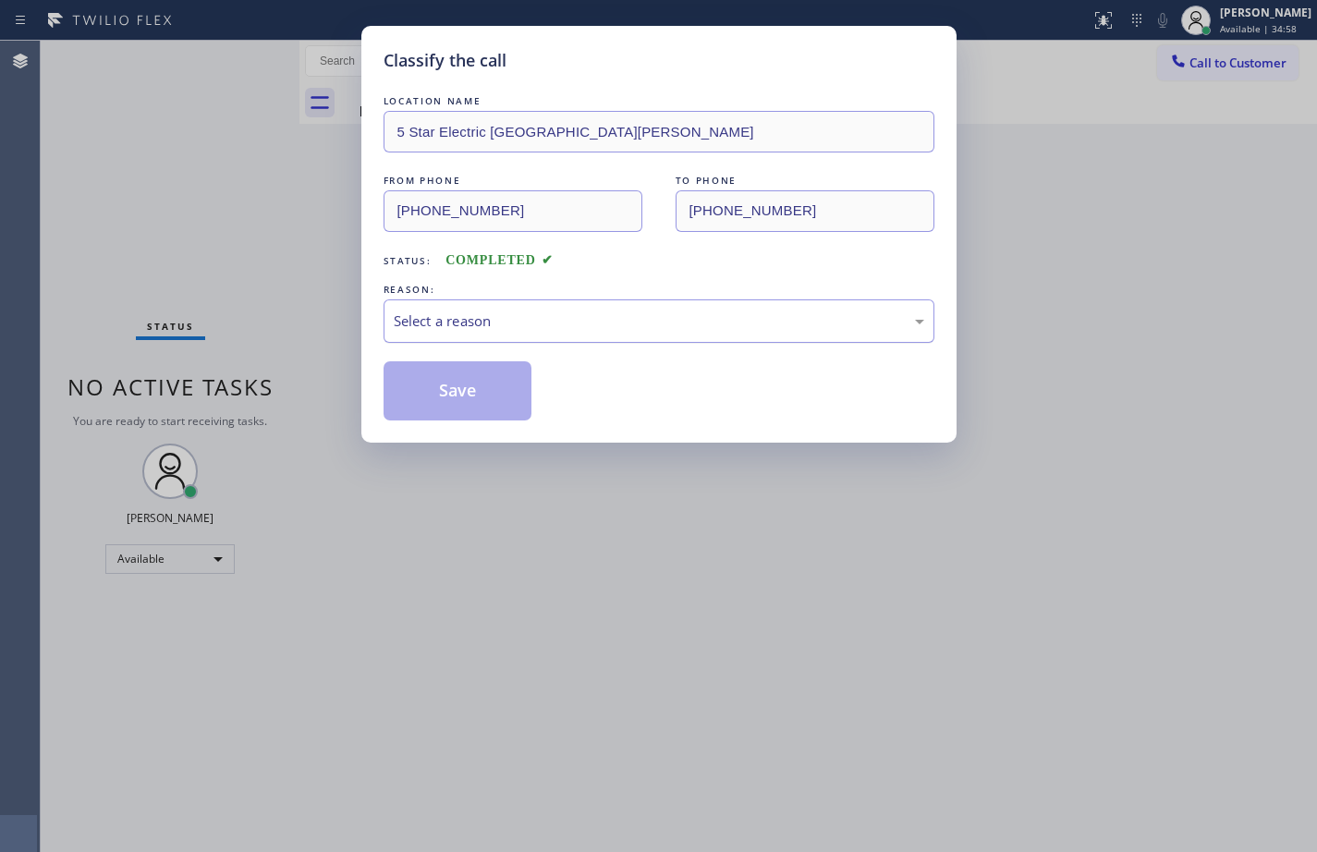
click at [592, 334] on div "Select a reason" at bounding box center [659, 320] width 551 height 43
click at [499, 390] on button "Save" at bounding box center [458, 390] width 149 height 59
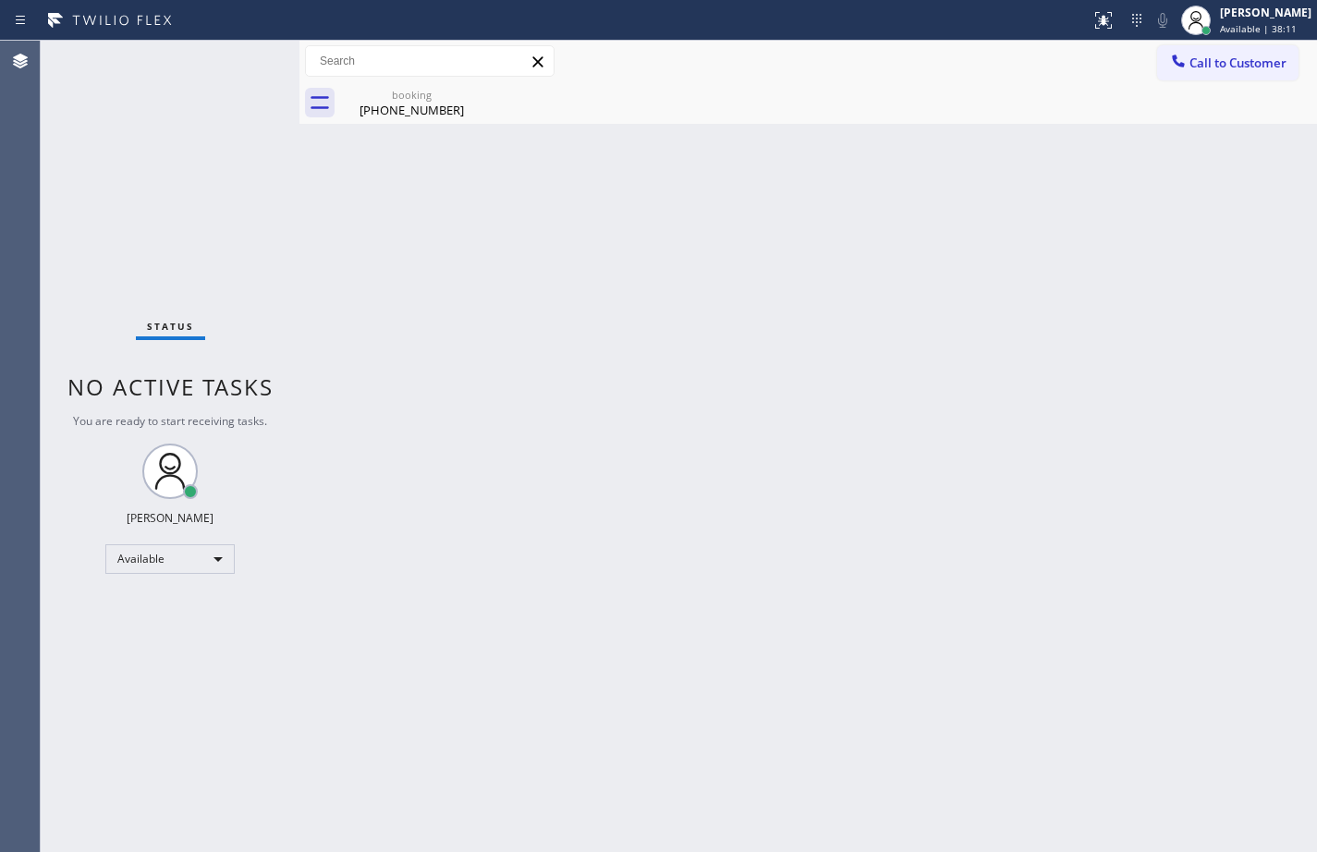
drag, startPoint x: 1263, startPoint y: 472, endPoint x: 1254, endPoint y: 312, distance: 160.1
click at [1263, 471] on div "Back to Dashboard Change Sender ID Customers Technicians Select a contact Outbo…" at bounding box center [807, 446] width 1017 height 811
click at [1240, 65] on span "Call to Customer" at bounding box center [1237, 63] width 97 height 17
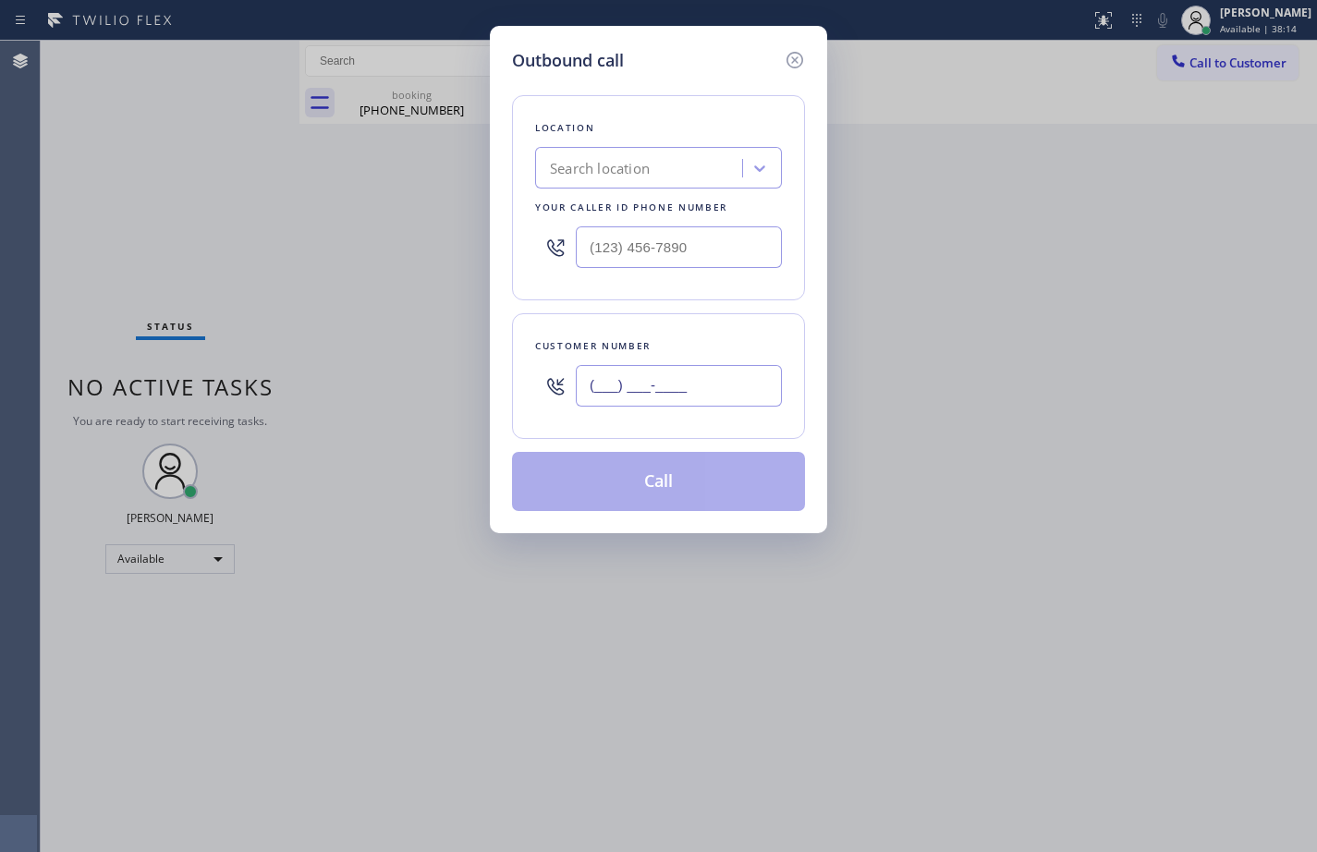
click at [755, 375] on input "(___) ___-____" at bounding box center [679, 386] width 206 height 42
paste input "562) 201-0183"
type input "[PHONE_NUMBER]"
click at [733, 167] on div "Search location" at bounding box center [641, 168] width 201 height 32
paste input "Viking Repair Service"
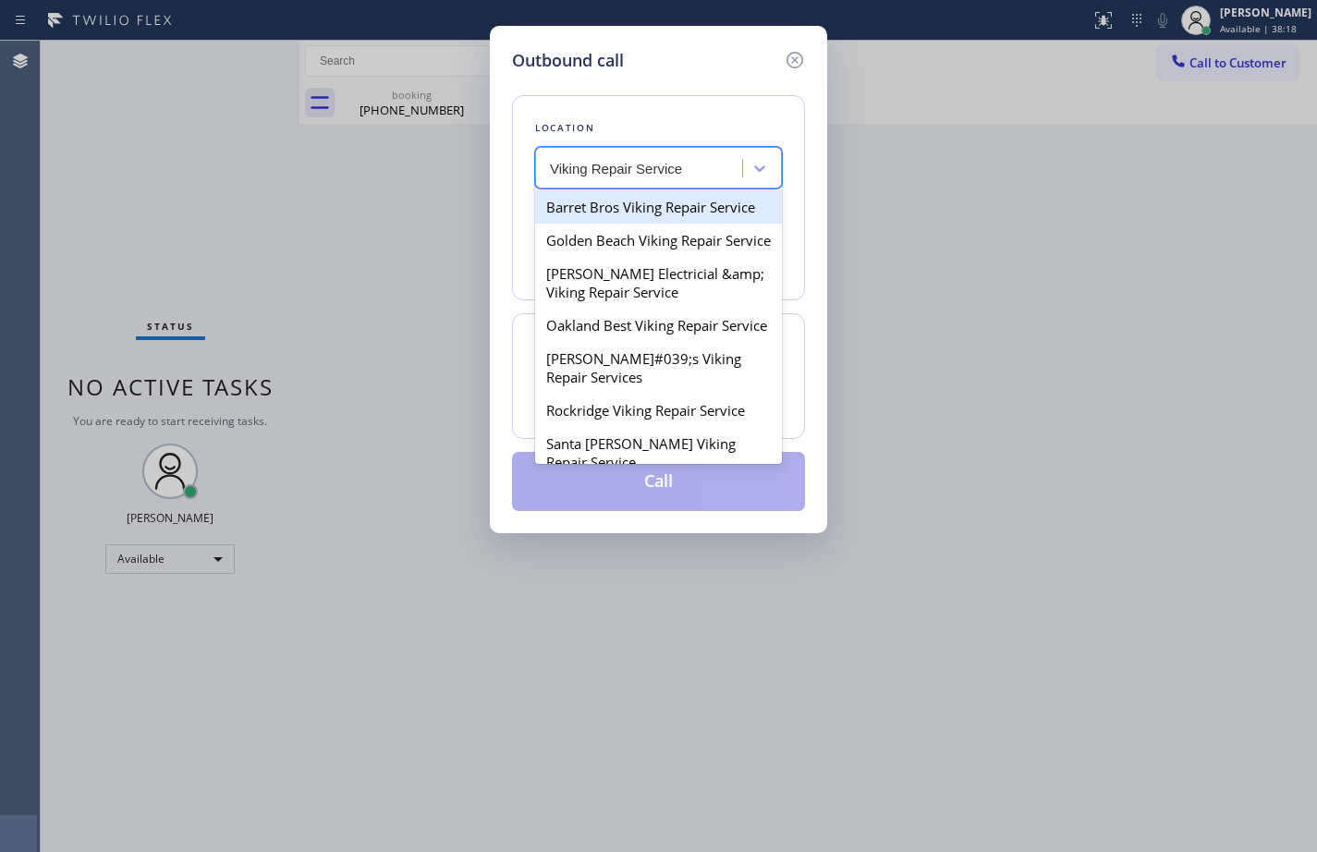
type input "Viking Repair Service"
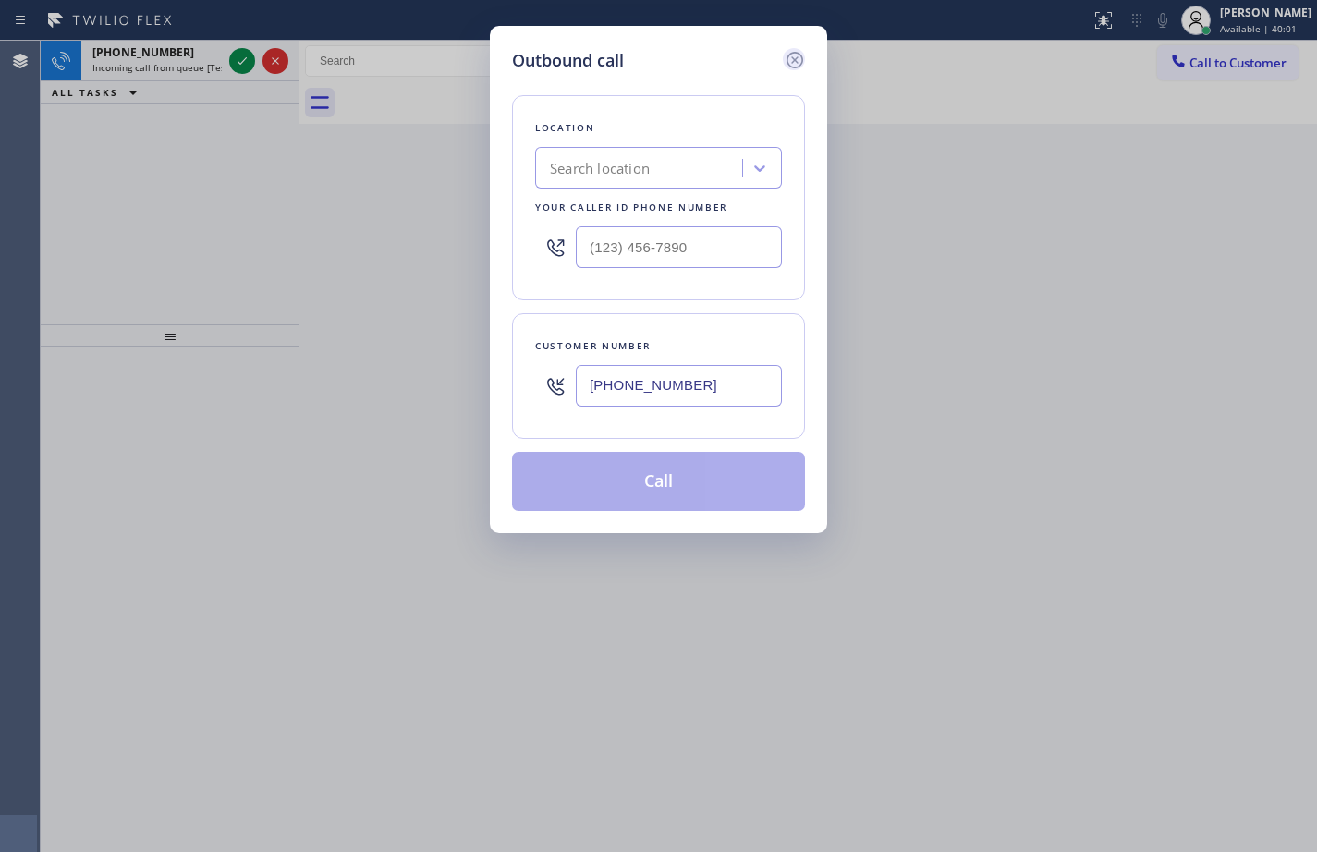
click at [800, 60] on icon at bounding box center [795, 60] width 22 height 22
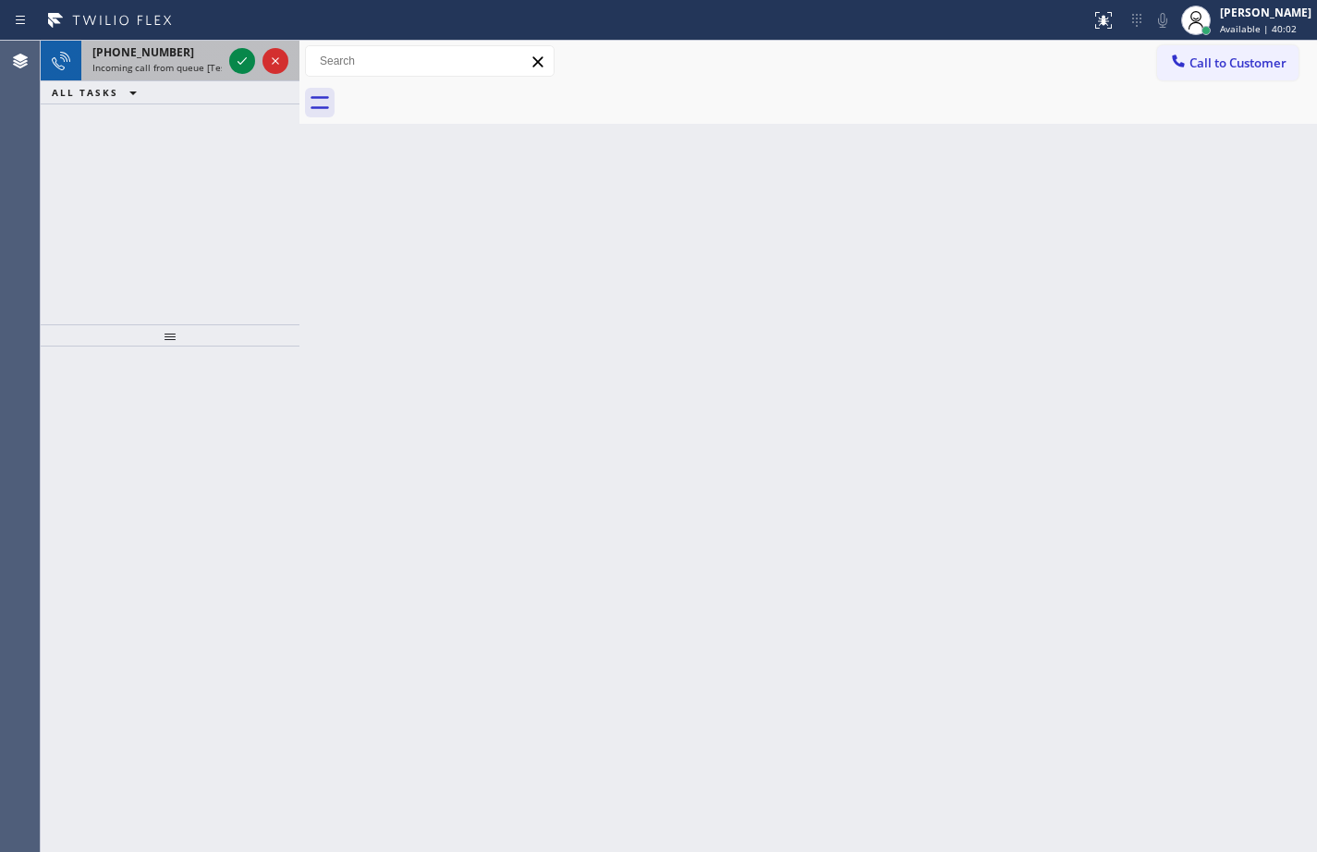
click at [192, 67] on span "Incoming call from queue [Test] All" at bounding box center [168, 67] width 153 height 13
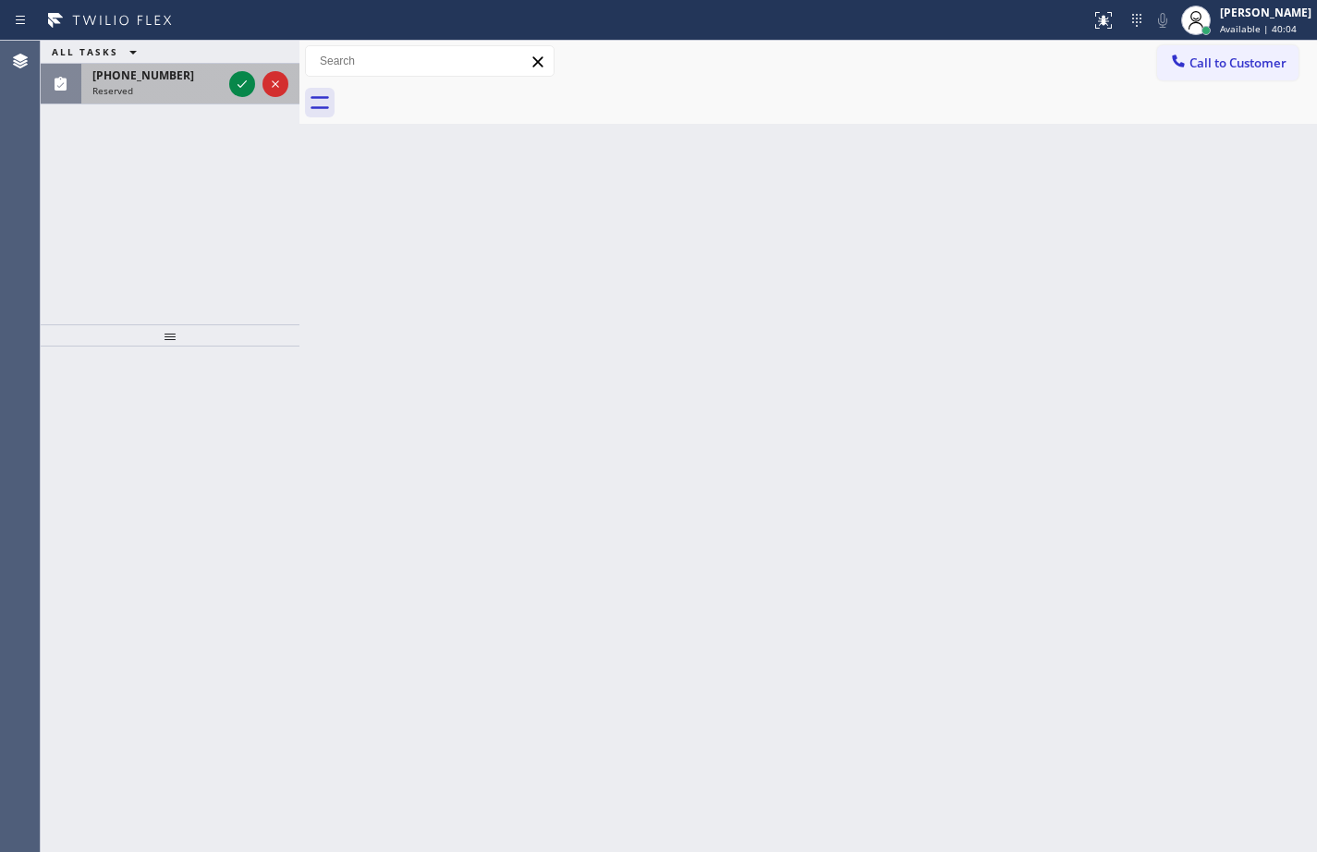
click at [182, 76] on div "[PHONE_NUMBER]" at bounding box center [156, 75] width 129 height 16
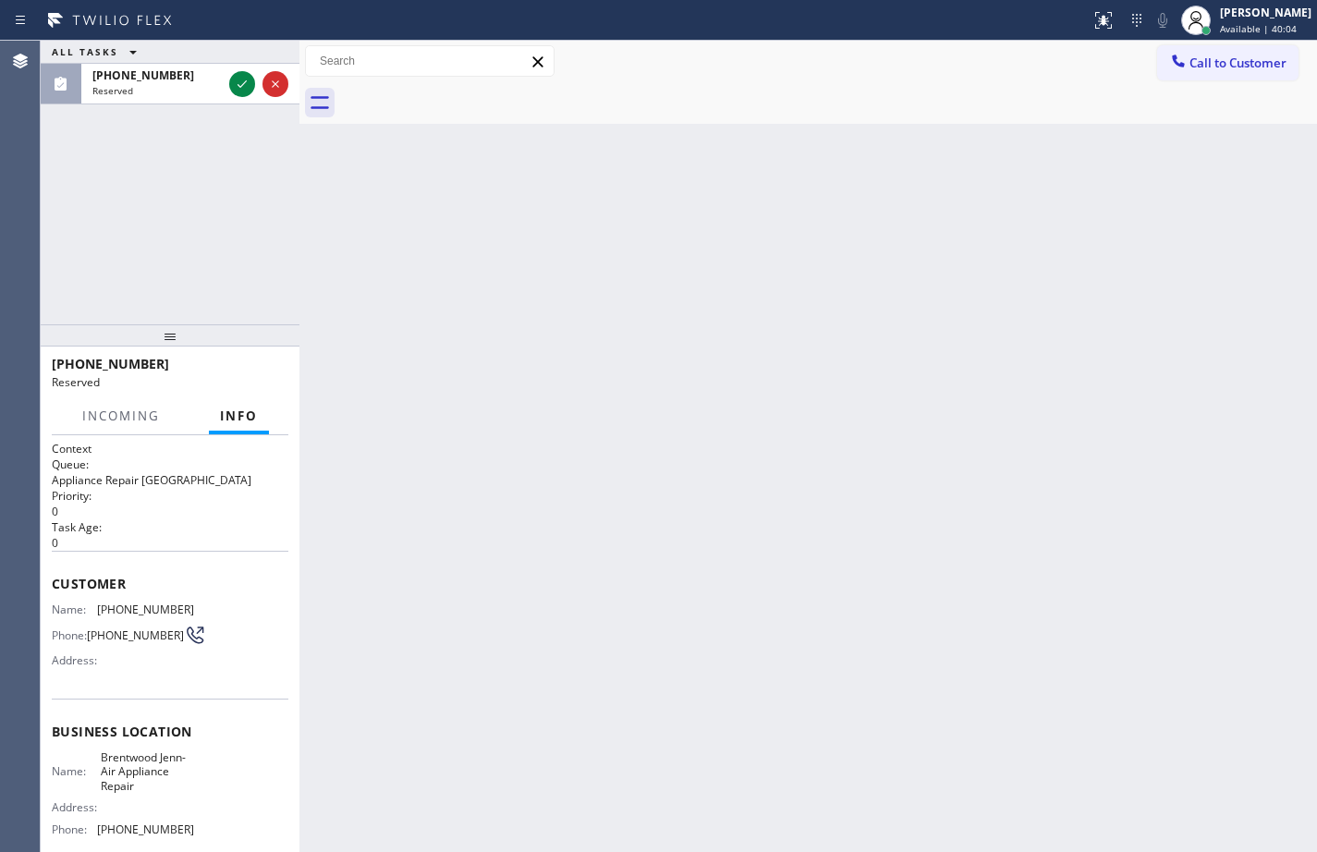
scroll to position [92, 0]
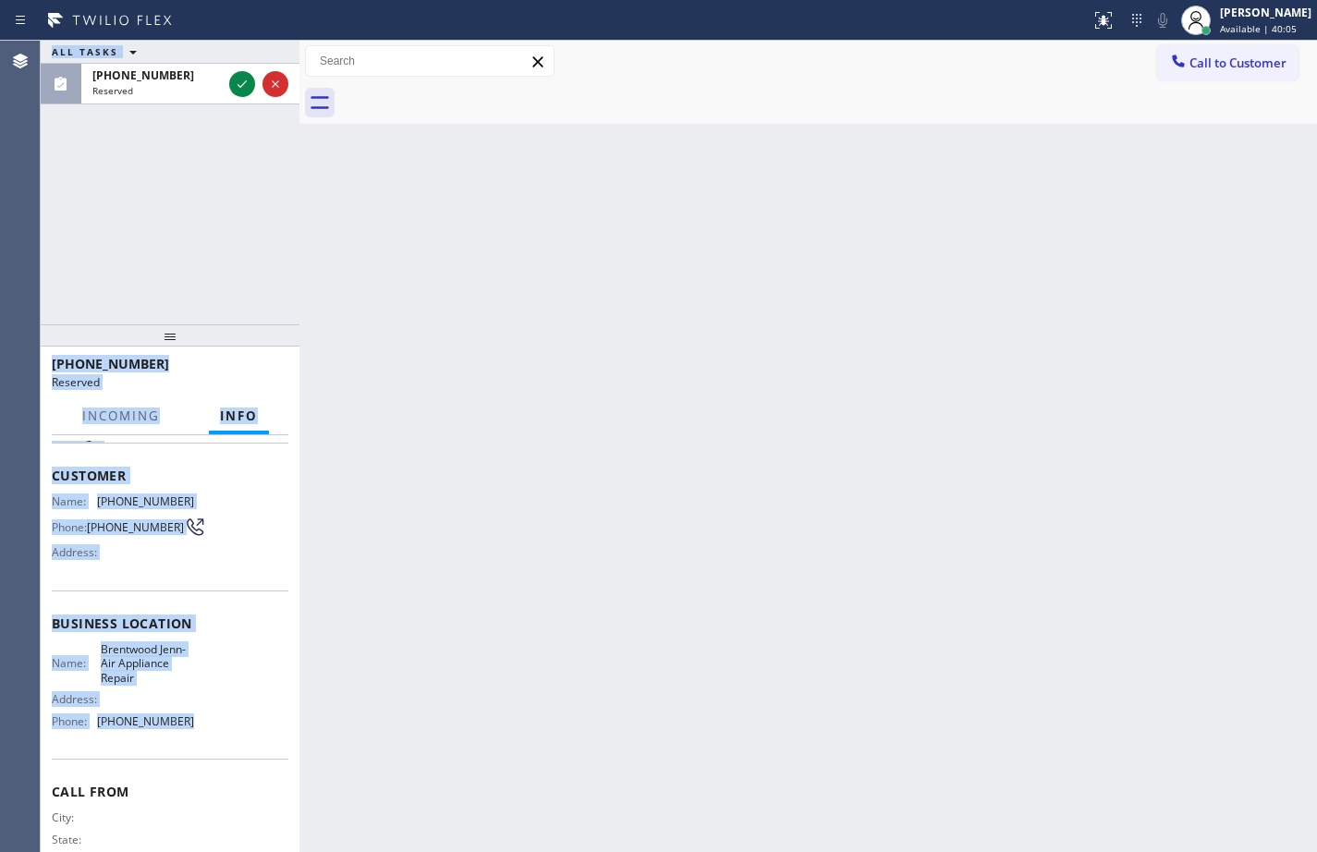
drag, startPoint x: 201, startPoint y: 727, endPoint x: 40, endPoint y: 474, distance: 300.4
click at [40, 474] on div "Agent Desktop Classify the call LOCATION NAME Service Electrician - LA FROM PHO…" at bounding box center [658, 446] width 1317 height 811
copy div "Classify the call LOCATION NAME FROM PHONE TO PHONE Status: COMPLETED REASON: T…"
click at [177, 725] on span "[PHONE_NUMBER]" at bounding box center [145, 721] width 97 height 14
click at [189, 735] on div "Name: [PERSON_NAME]-Air Appliance Repair Address: Phone: [PHONE_NUMBER]" at bounding box center [170, 688] width 237 height 93
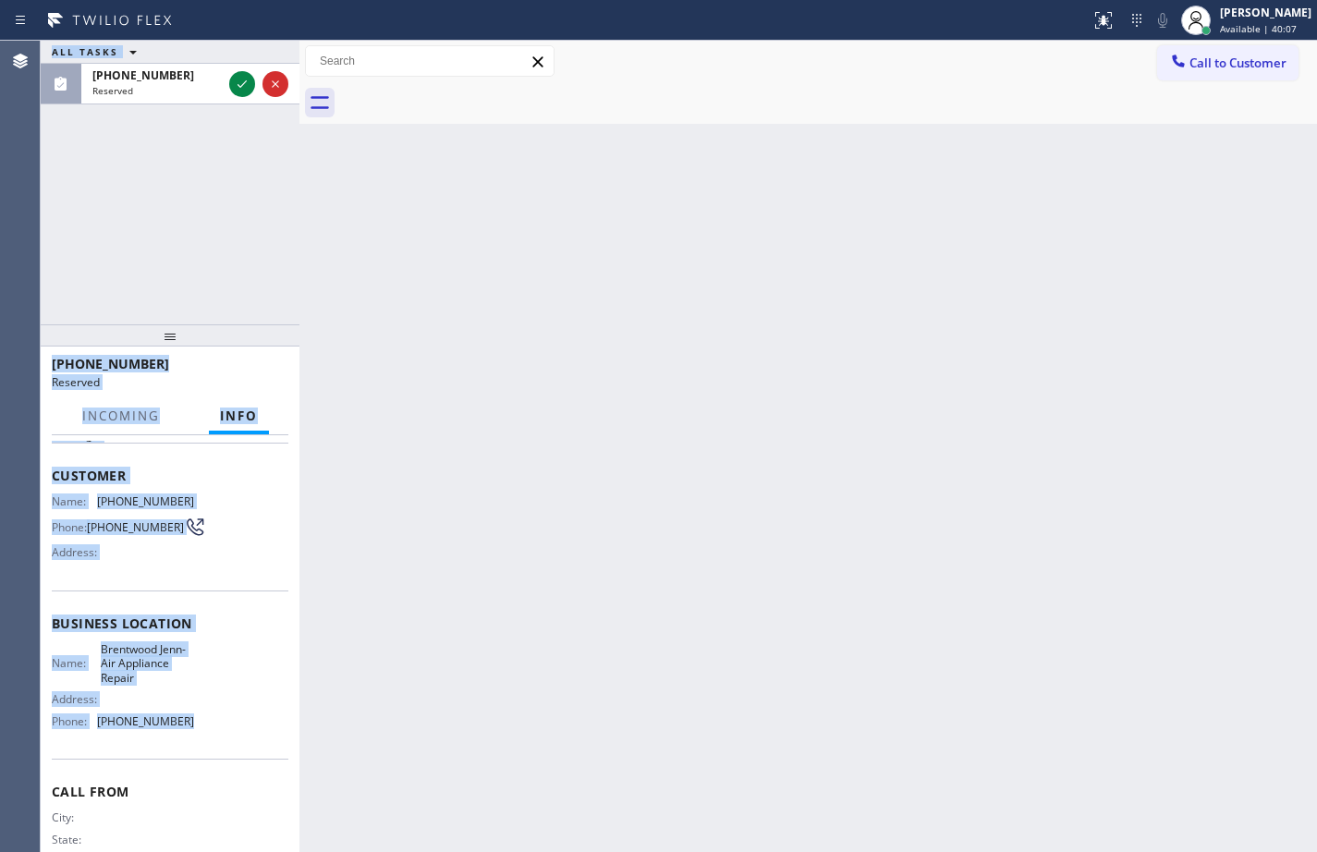
click at [189, 734] on div "Name: [PERSON_NAME]-Air Appliance Repair Address: Phone: [PHONE_NUMBER]" at bounding box center [170, 688] width 237 height 93
drag, startPoint x: 193, startPoint y: 733, endPoint x: 55, endPoint y: 481, distance: 287.0
click at [55, 481] on div "Context Queue: Appliance Repair High End Priority: 0 Task Age: Customer Name: […" at bounding box center [170, 623] width 237 height 551
copy div "Customer Name: [PHONE_NUMBER] Phone: [PHONE_NUMBER] Address: Business location …"
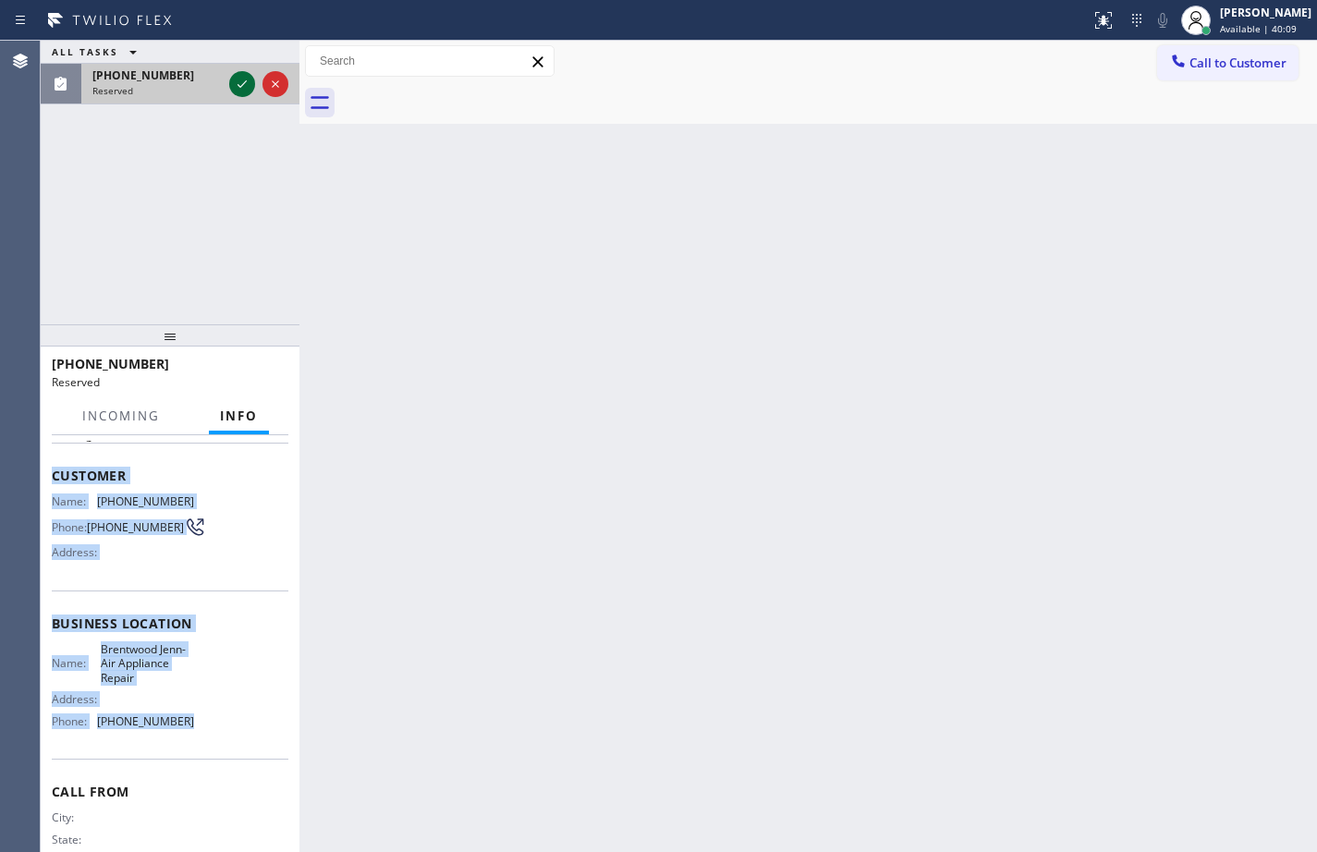
click at [239, 84] on icon at bounding box center [242, 84] width 22 height 22
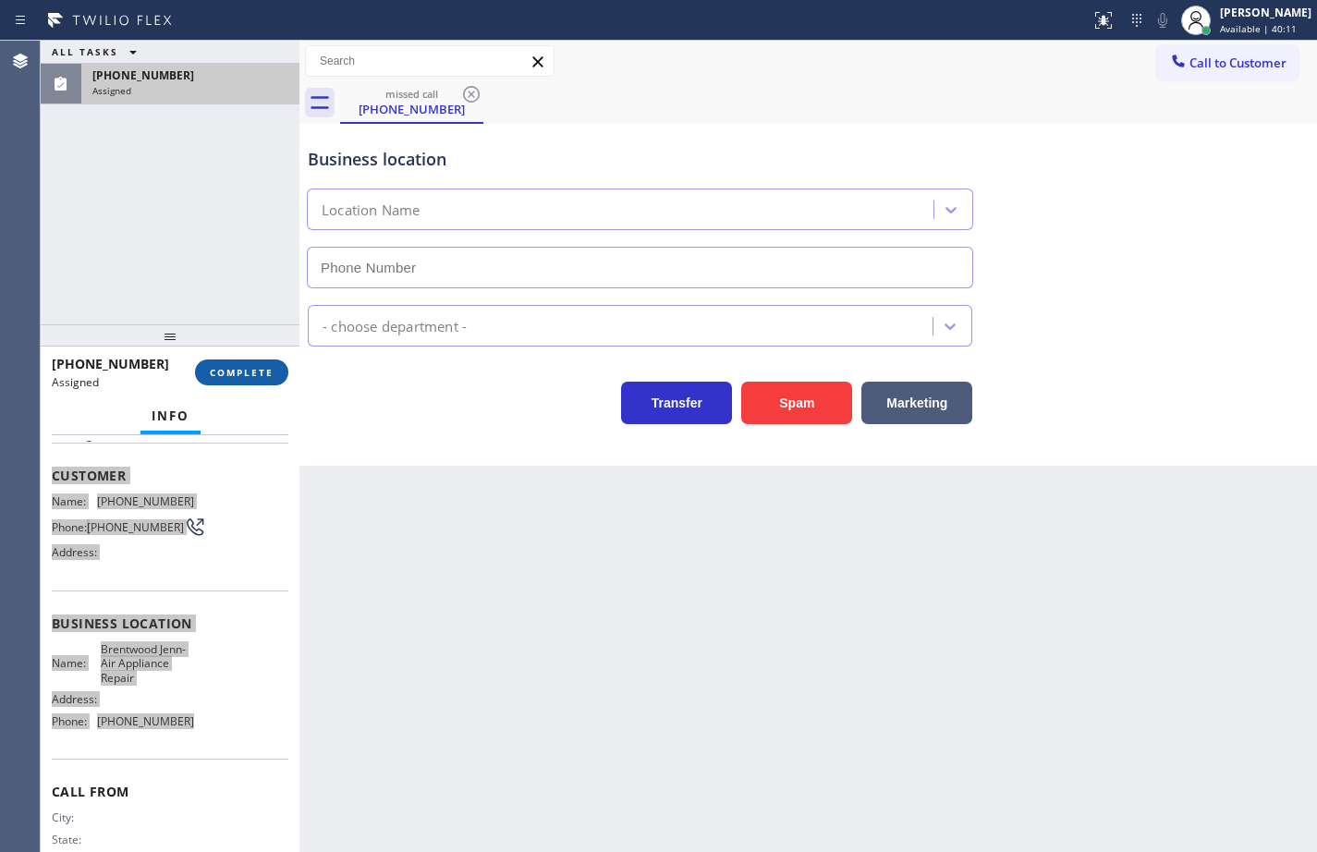
type input "[PHONE_NUMBER]"
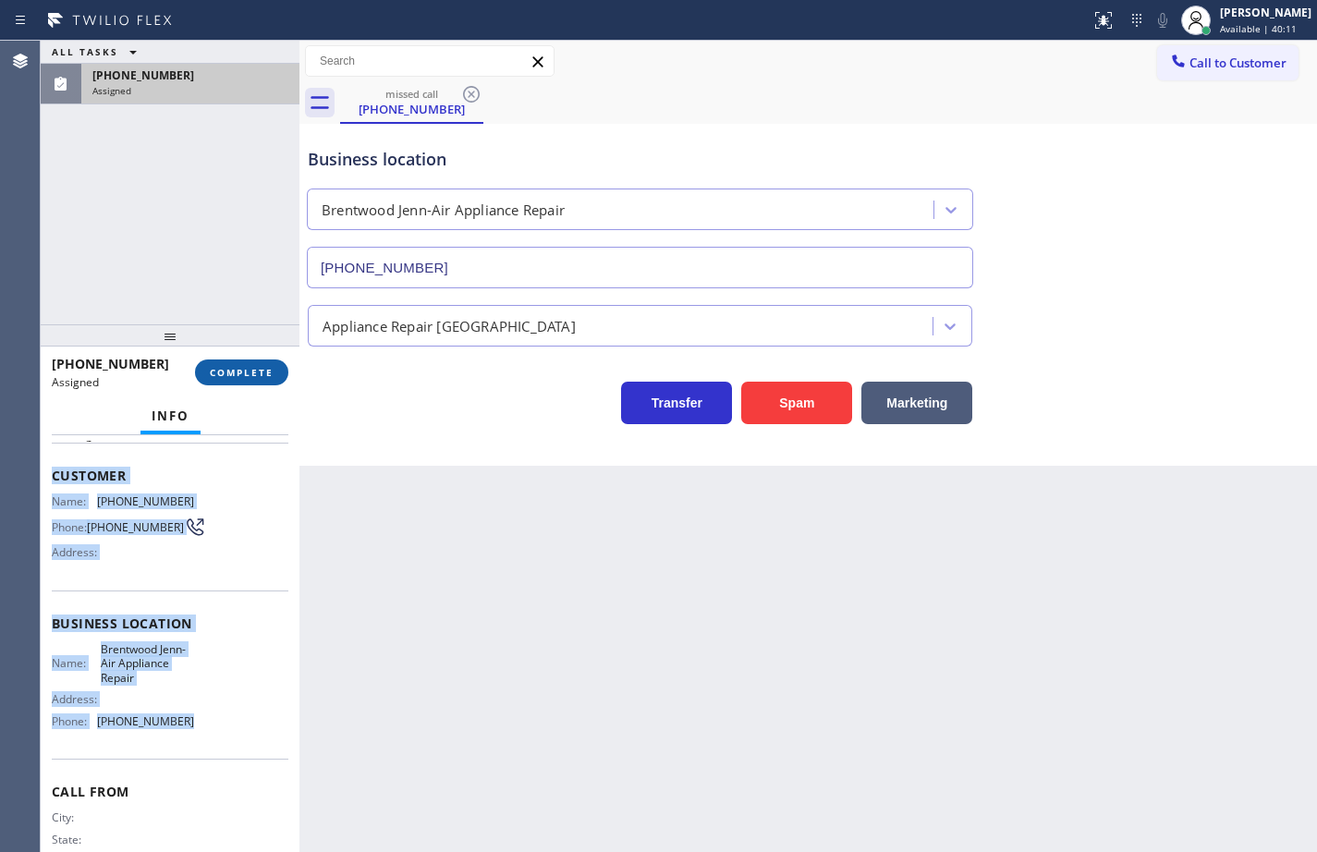
click at [231, 371] on span "COMPLETE" at bounding box center [242, 372] width 64 height 13
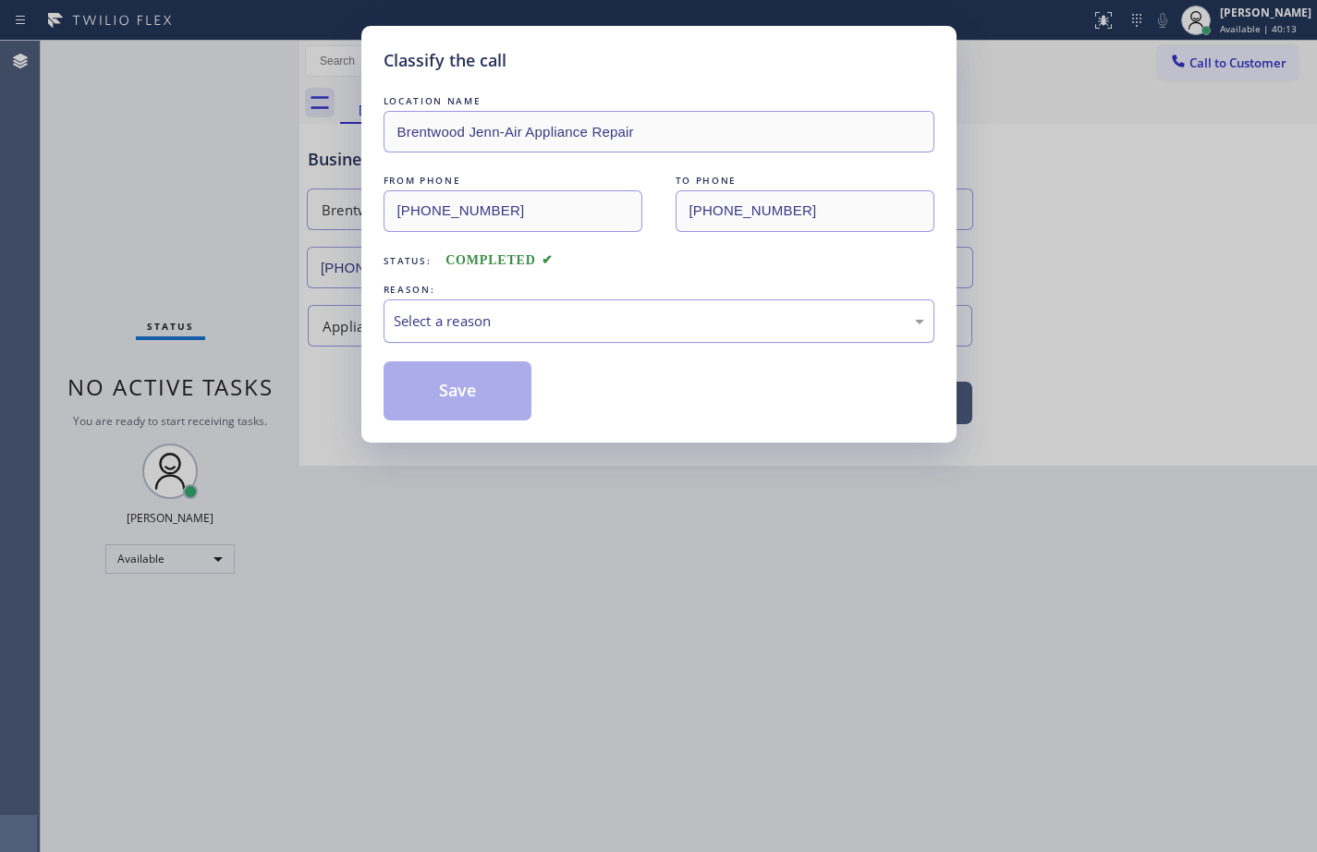
click at [462, 332] on div "Select a reason" at bounding box center [659, 320] width 551 height 43
click at [487, 388] on button "Save" at bounding box center [458, 390] width 149 height 59
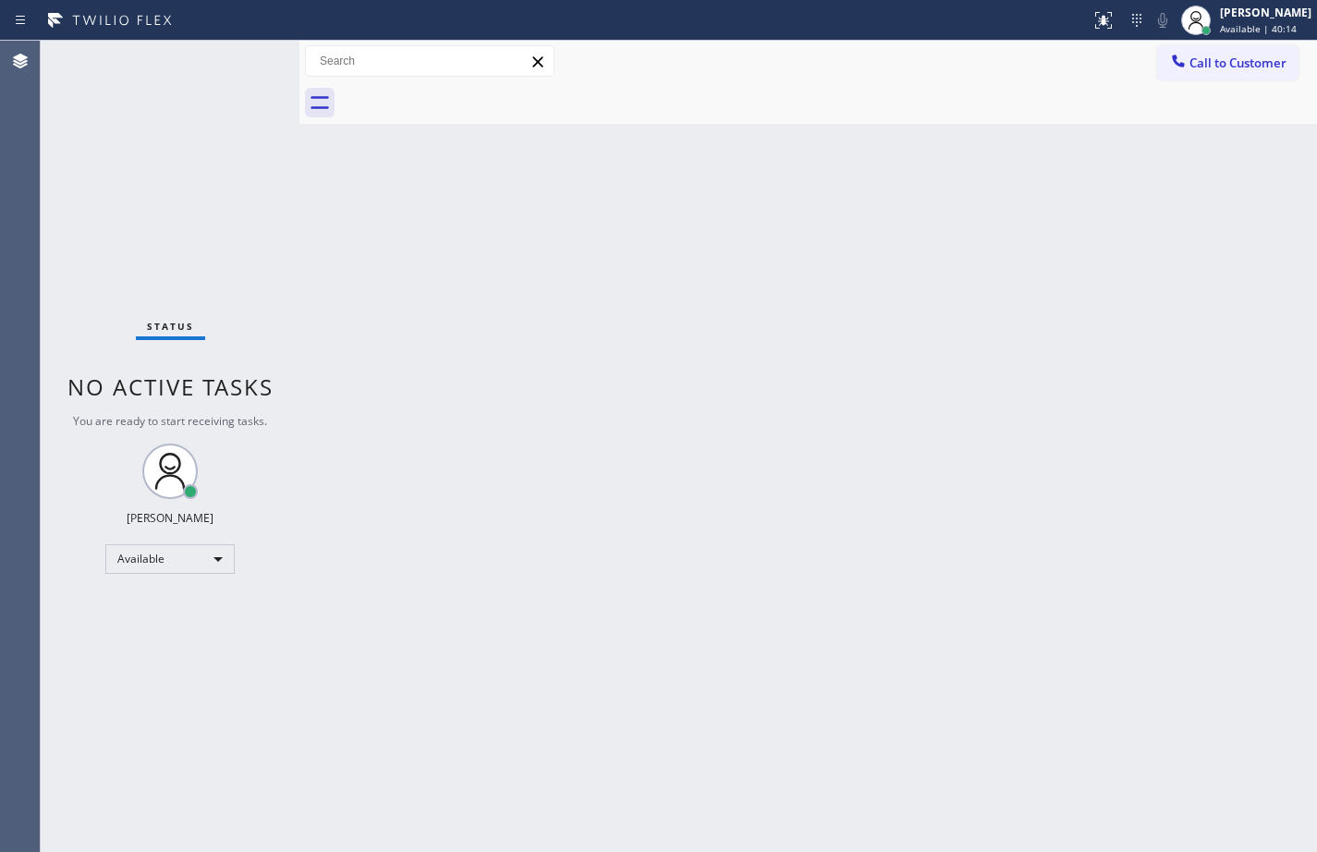
click at [1241, 65] on span "Call to Customer" at bounding box center [1237, 63] width 97 height 17
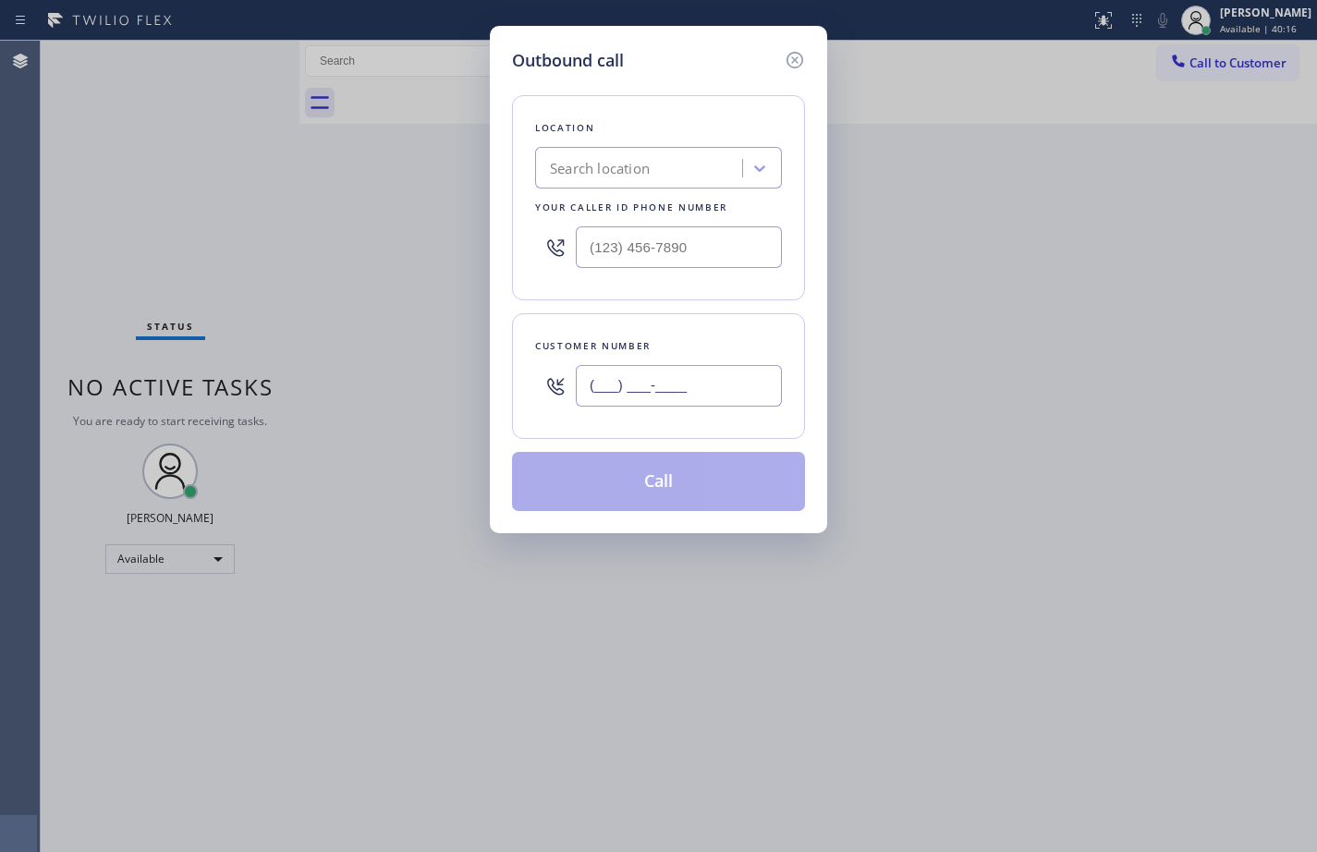
click at [730, 380] on input "(___) ___-____" at bounding box center [679, 386] width 206 height 42
paste input "408) 750-6665"
type input "[PHONE_NUMBER]"
click at [724, 251] on input "(___) ___-____" at bounding box center [679, 247] width 206 height 42
paste input "925) 319-6850"
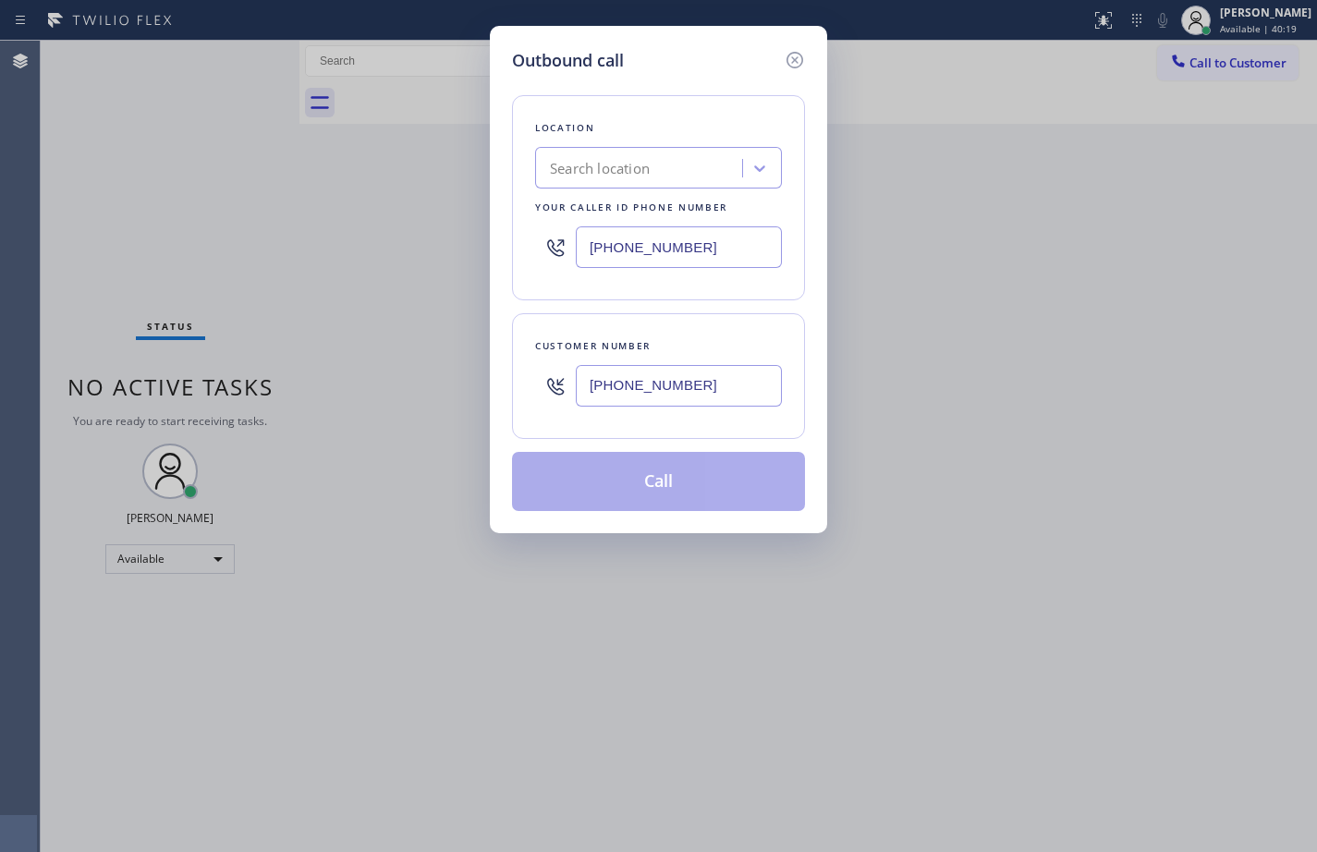
type input "[PHONE_NUMBER]"
click at [715, 317] on div "Customer number [PHONE_NUMBER]" at bounding box center [658, 376] width 293 height 126
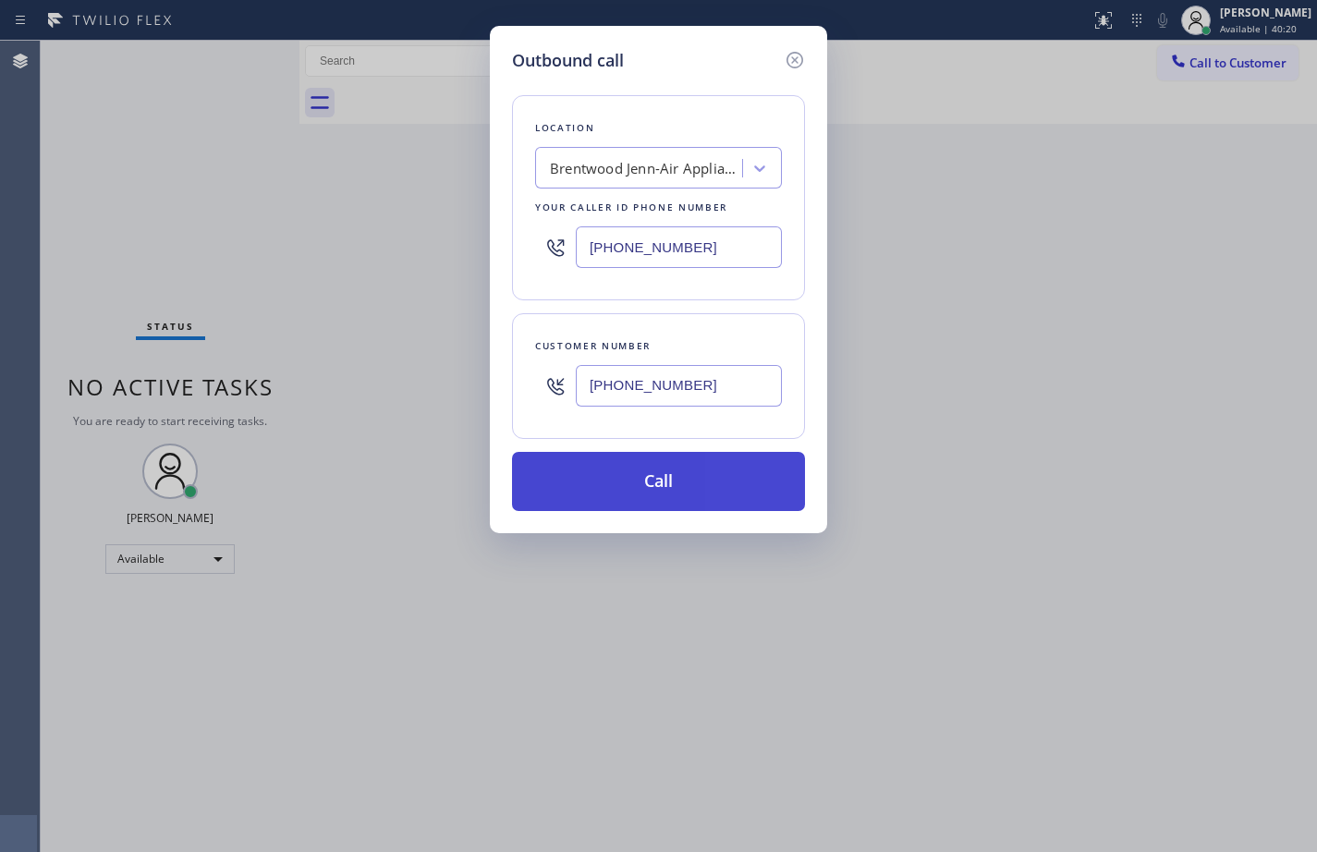
click at [697, 484] on button "Call" at bounding box center [658, 481] width 293 height 59
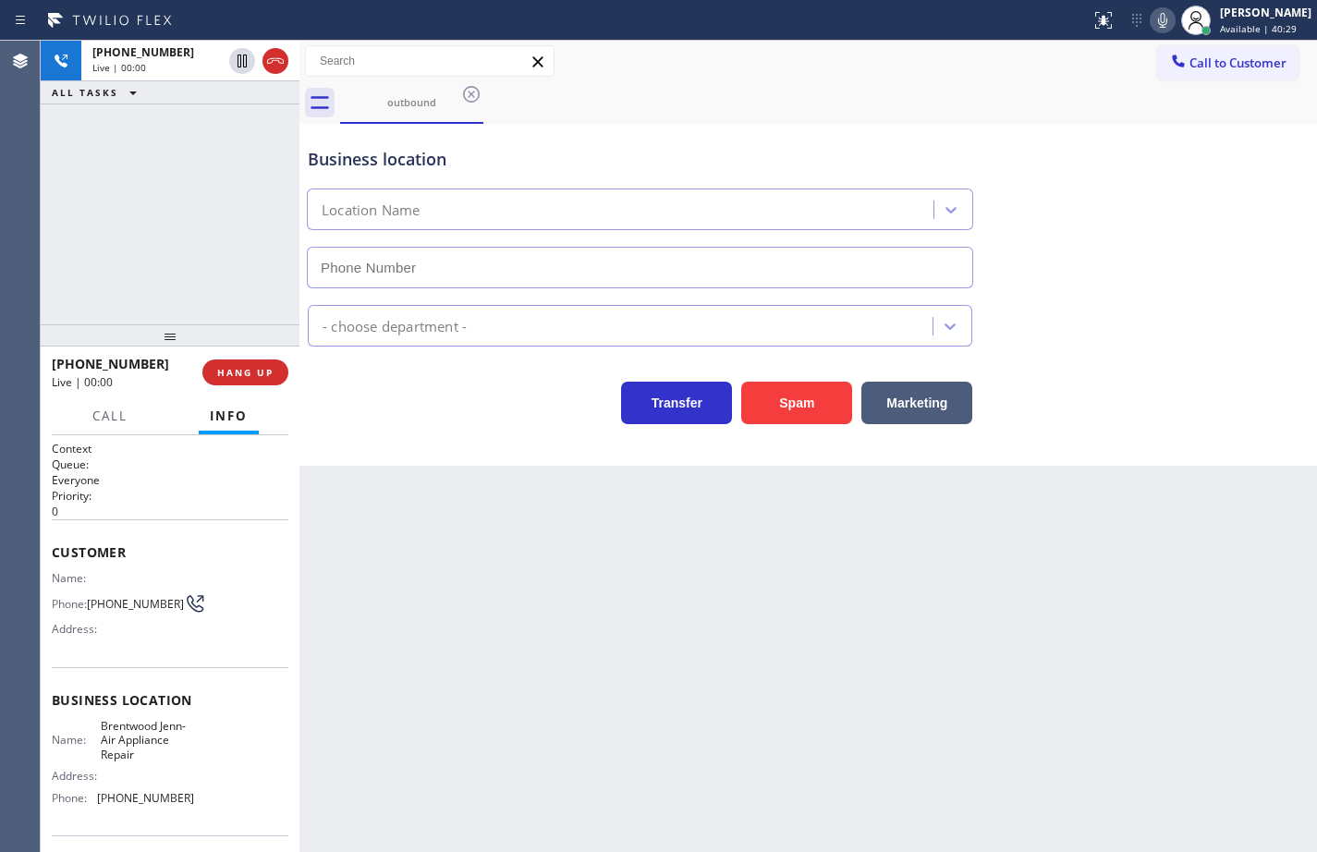
type input "[PHONE_NUMBER]"
click at [1158, 18] on icon at bounding box center [1162, 20] width 9 height 15
click at [1154, 20] on icon at bounding box center [1162, 20] width 22 height 22
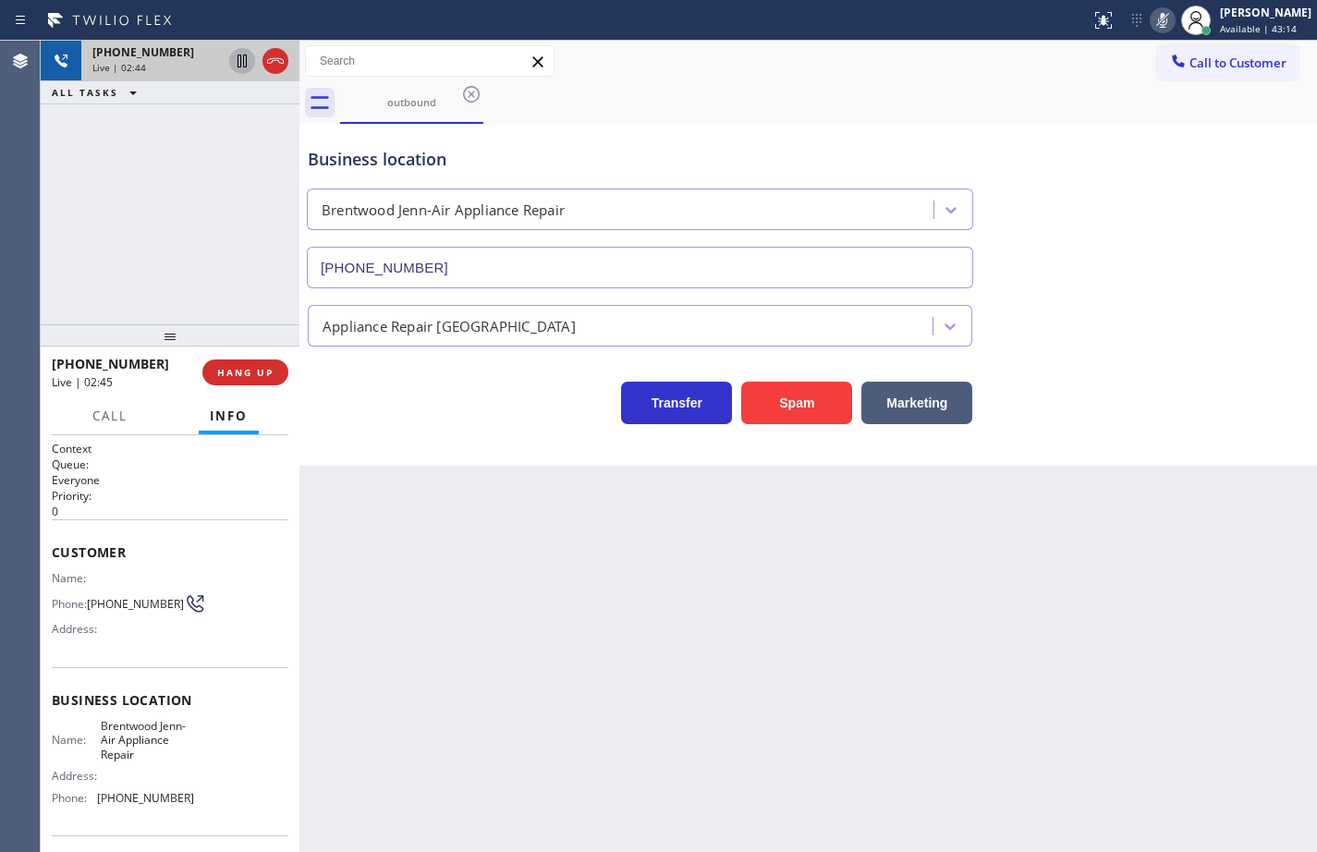
click at [240, 62] on icon at bounding box center [241, 61] width 9 height 13
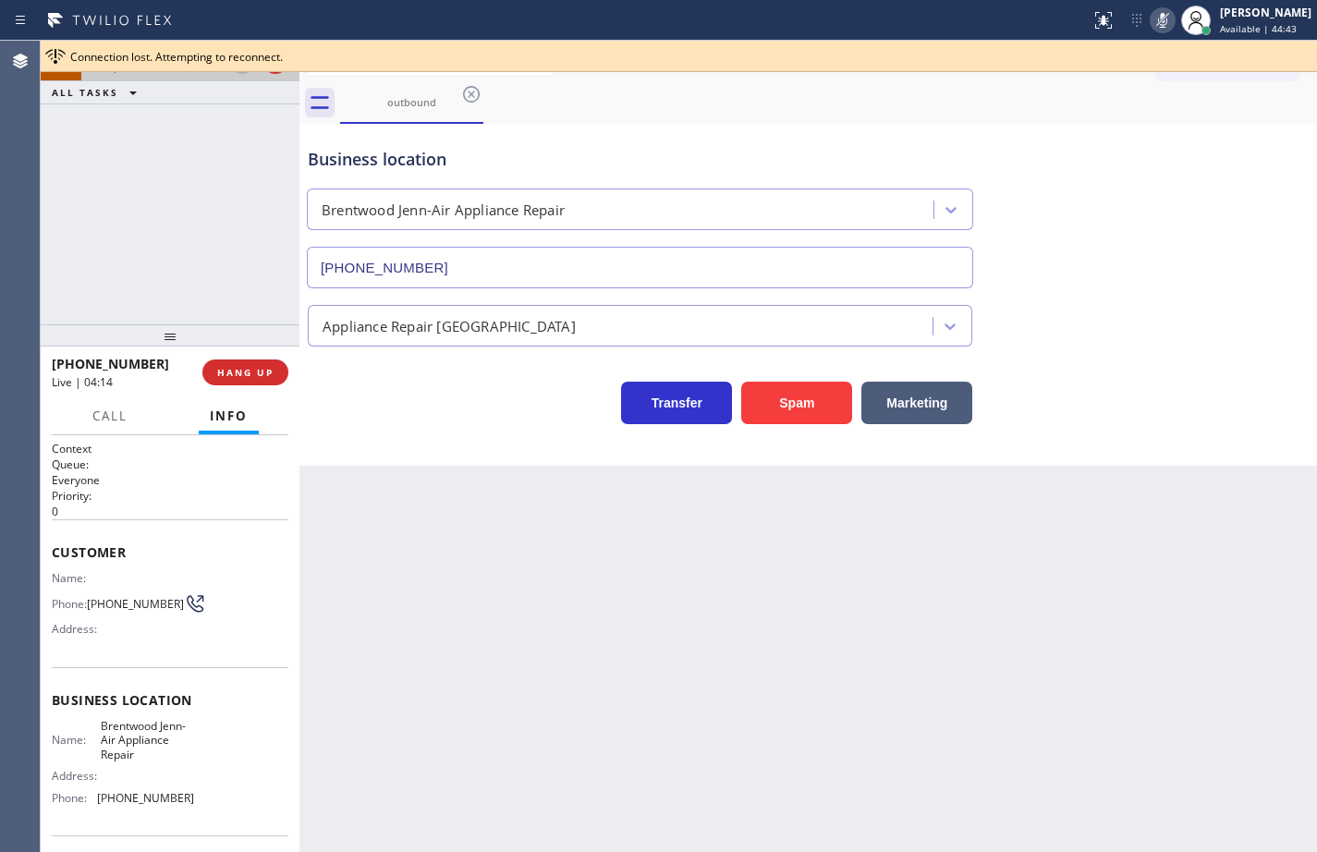
click at [964, 113] on div "outbound" at bounding box center [828, 103] width 977 height 42
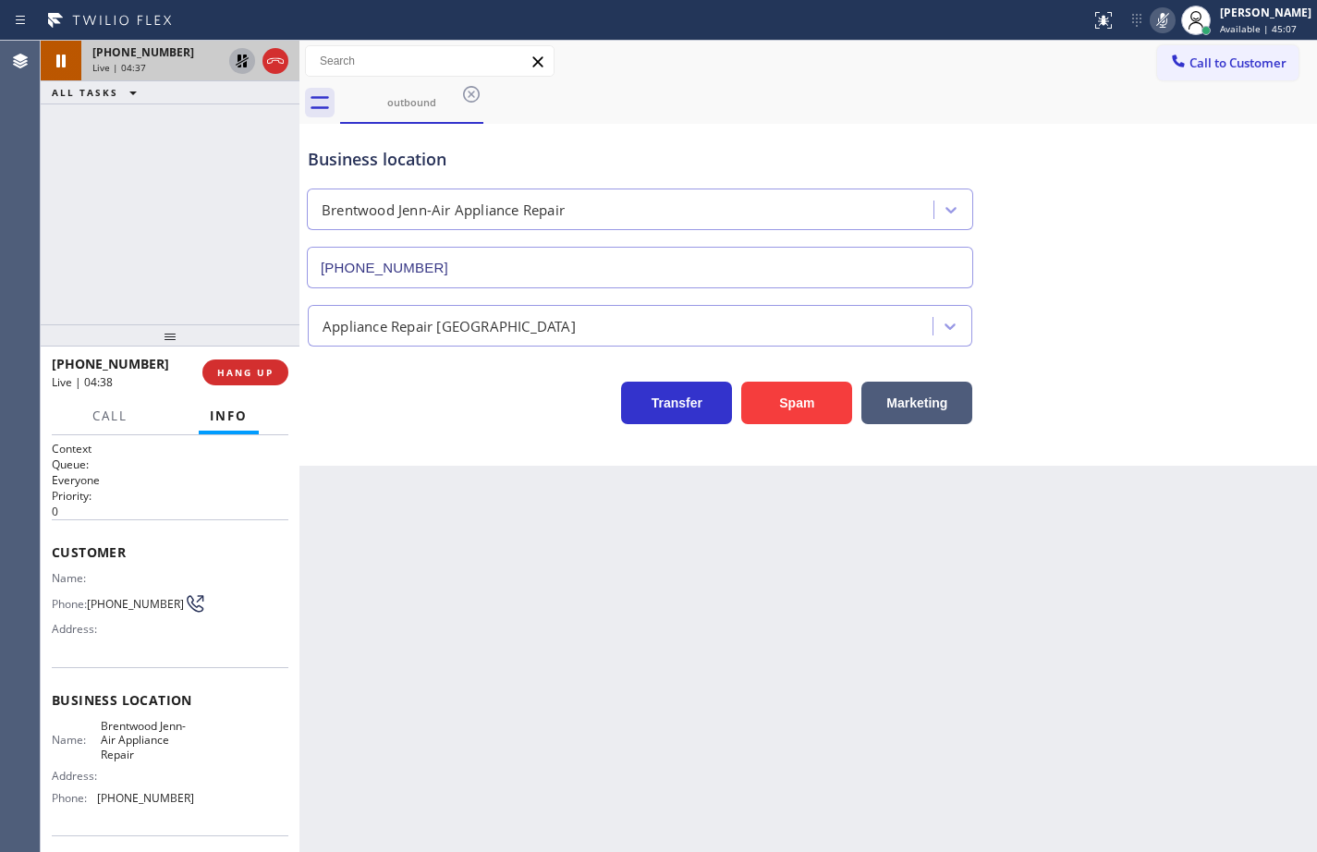
click at [1151, 25] on icon at bounding box center [1162, 20] width 22 height 22
click at [235, 60] on icon at bounding box center [242, 61] width 22 height 22
click at [1153, 21] on icon at bounding box center [1162, 20] width 22 height 22
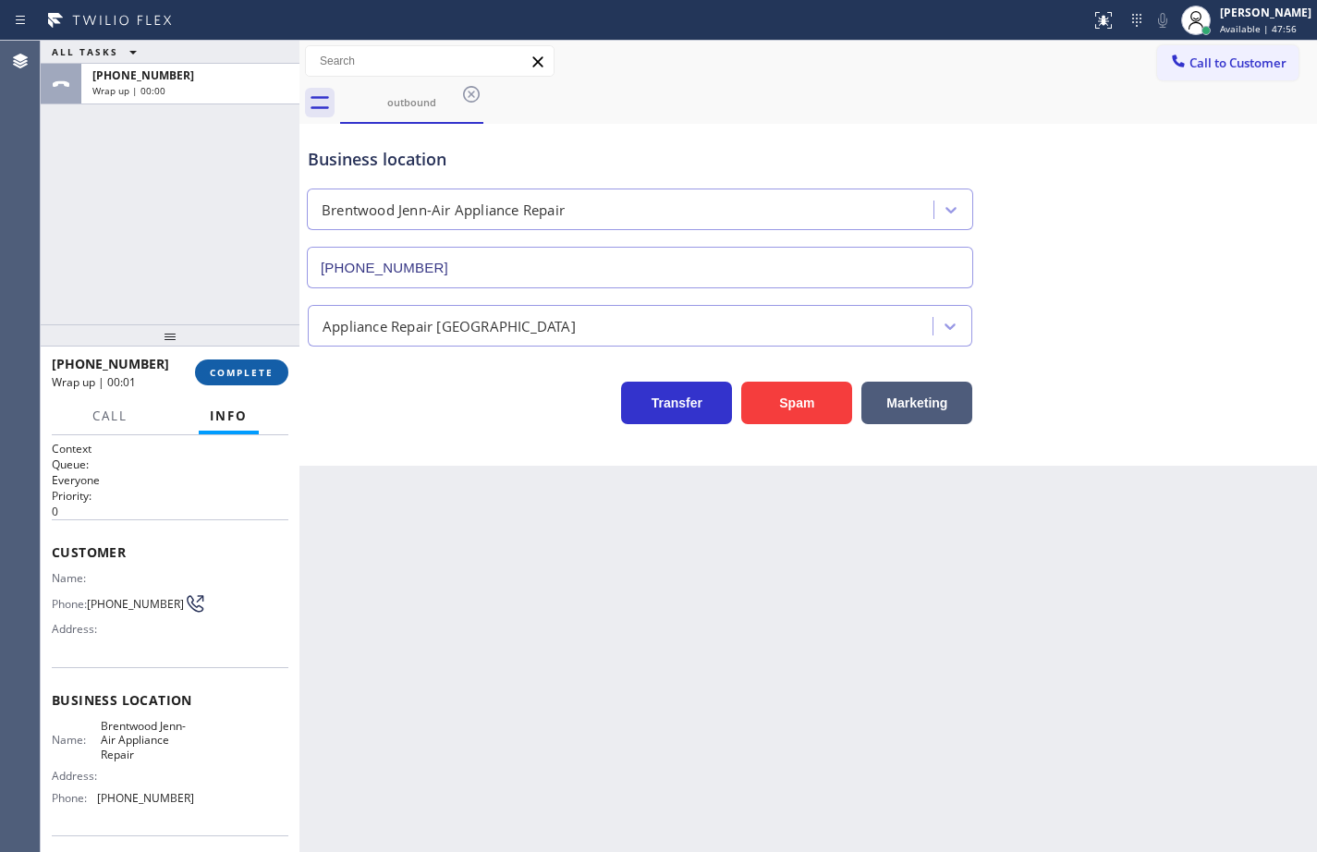
click at [282, 368] on button "COMPLETE" at bounding box center [241, 372] width 93 height 26
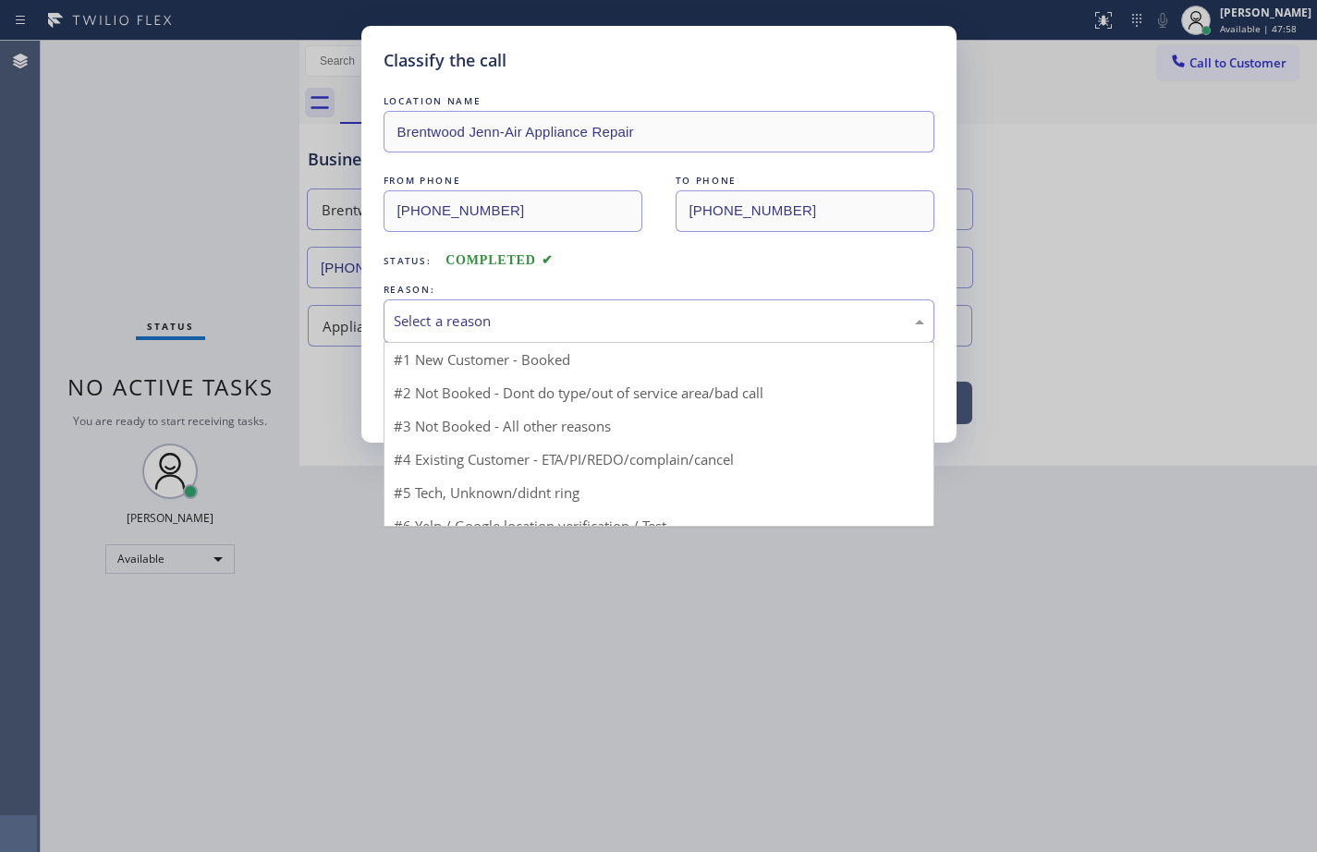
click at [486, 330] on div "Select a reason" at bounding box center [659, 320] width 530 height 21
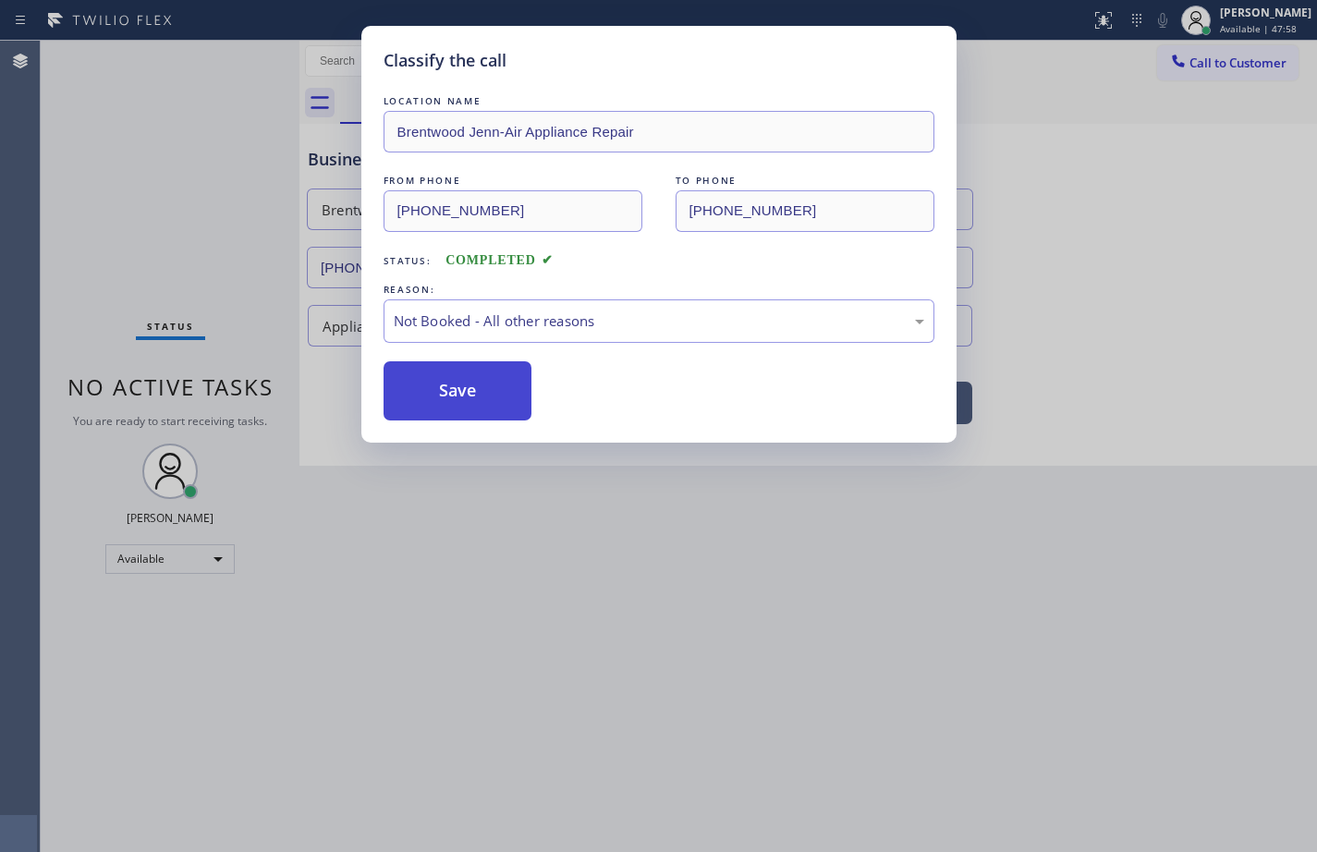
click at [489, 397] on button "Save" at bounding box center [458, 390] width 149 height 59
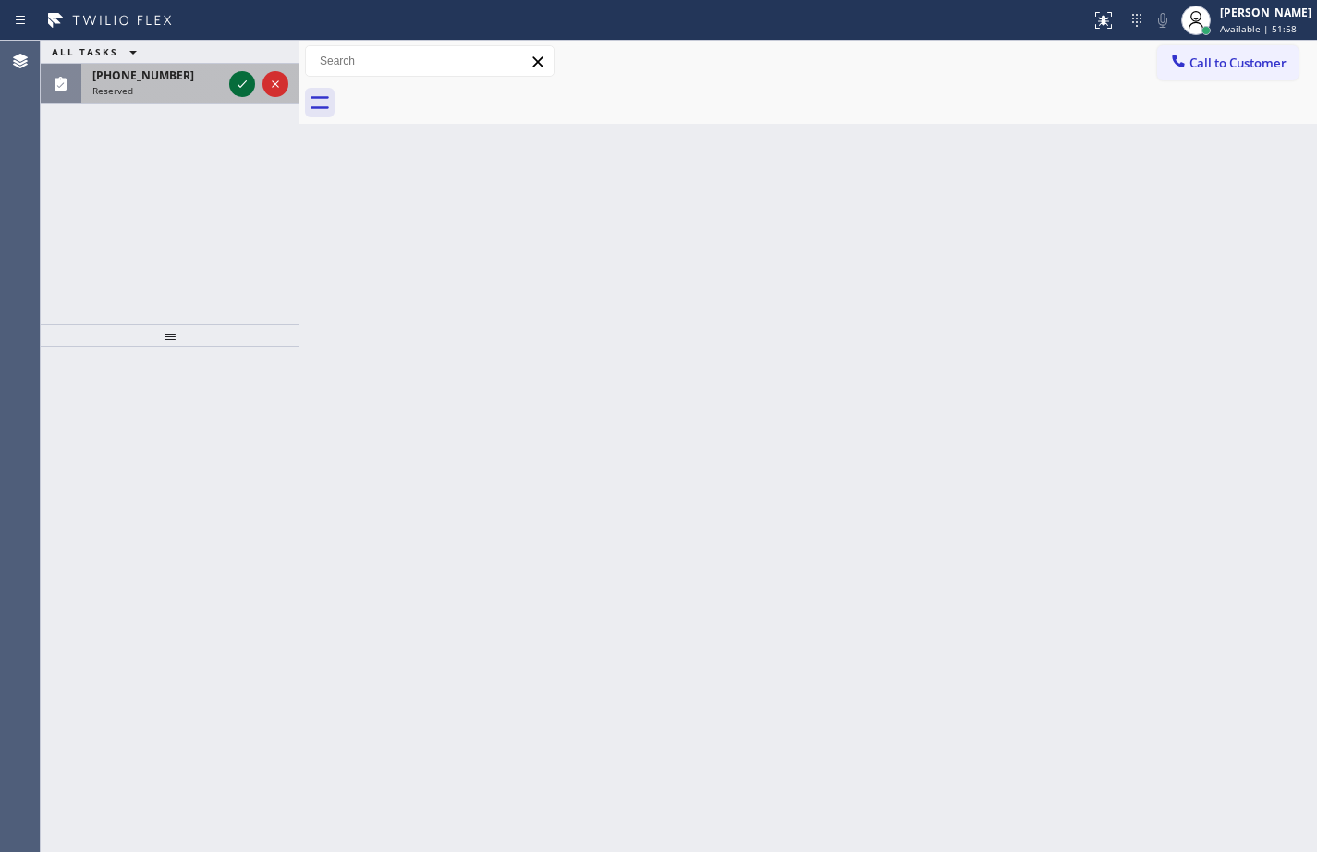
click at [246, 83] on icon at bounding box center [242, 84] width 22 height 22
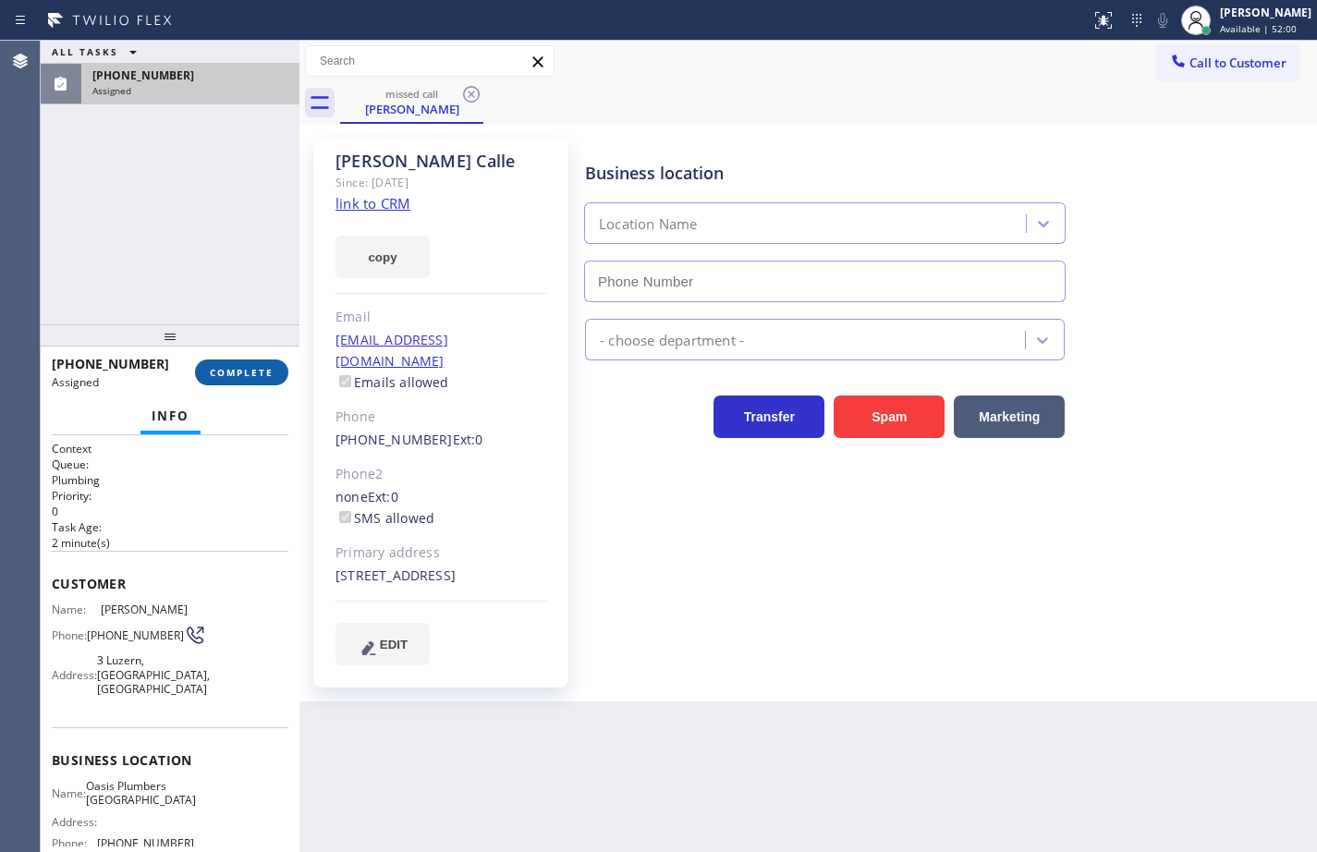
type input "[PHONE_NUMBER]"
click at [273, 370] on span "COMPLETE" at bounding box center [242, 372] width 64 height 13
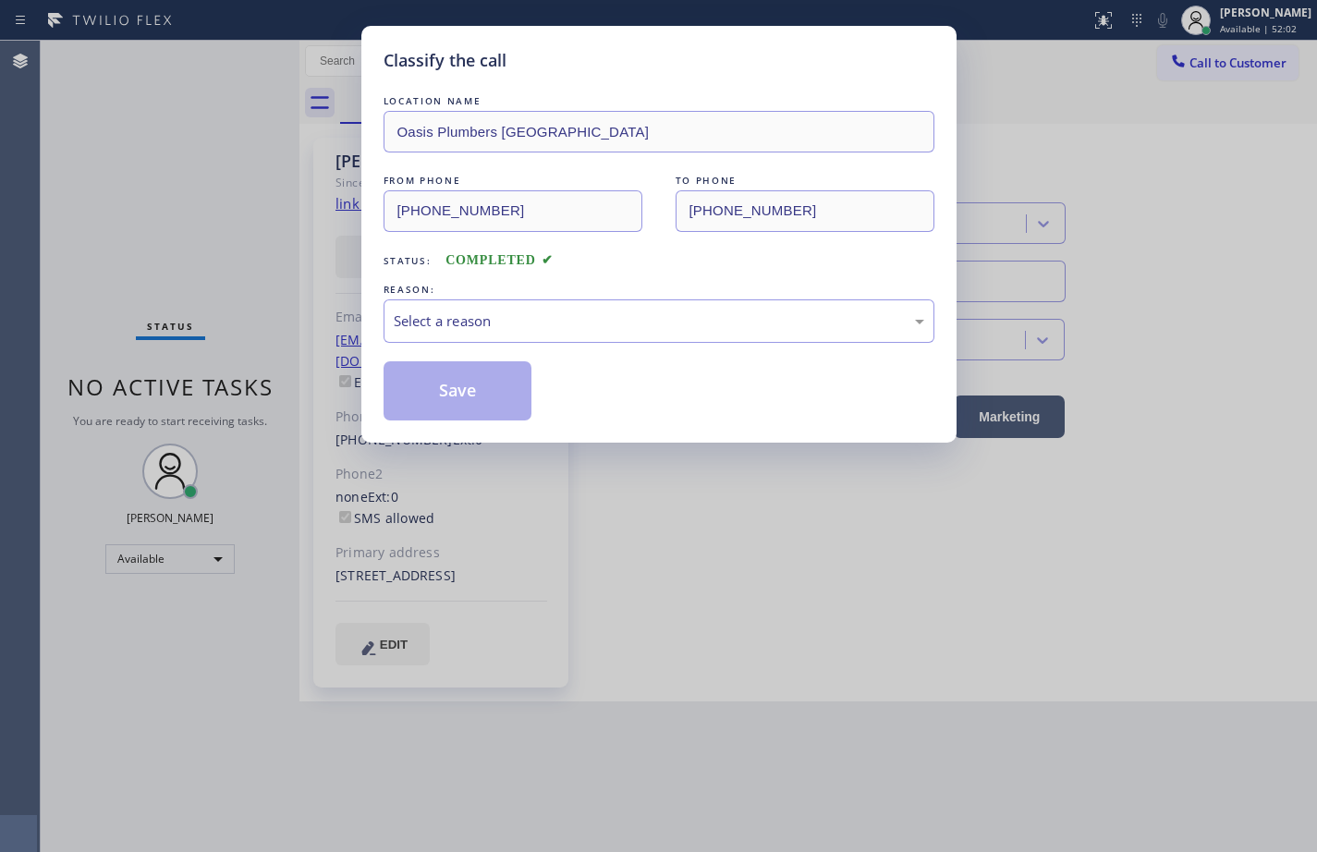
click at [508, 329] on div "Select a reason" at bounding box center [659, 320] width 530 height 21
click at [492, 397] on button "Save" at bounding box center [458, 390] width 149 height 59
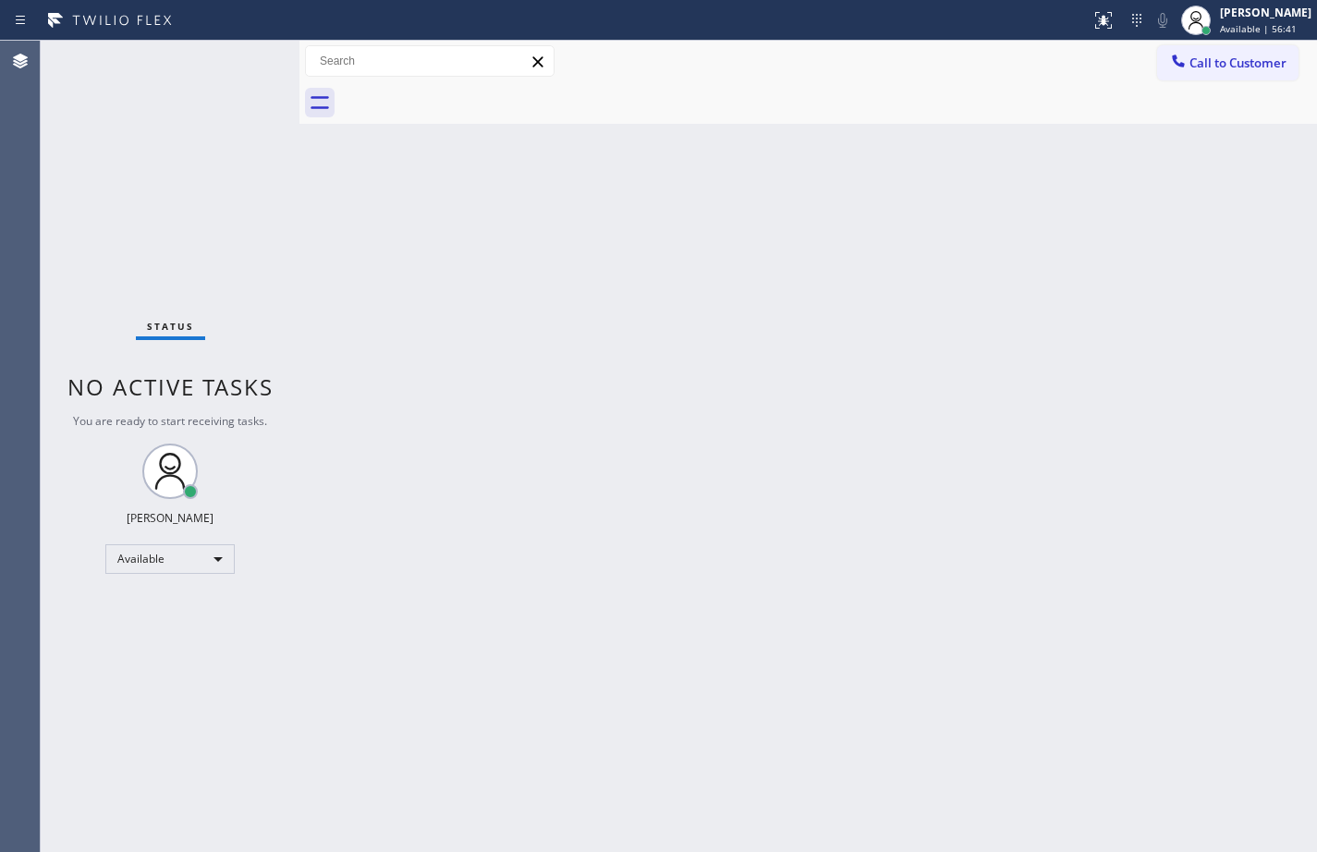
click at [840, 227] on div "Back to Dashboard Change Sender ID Customers Technicians Select a contact Outbo…" at bounding box center [807, 446] width 1017 height 811
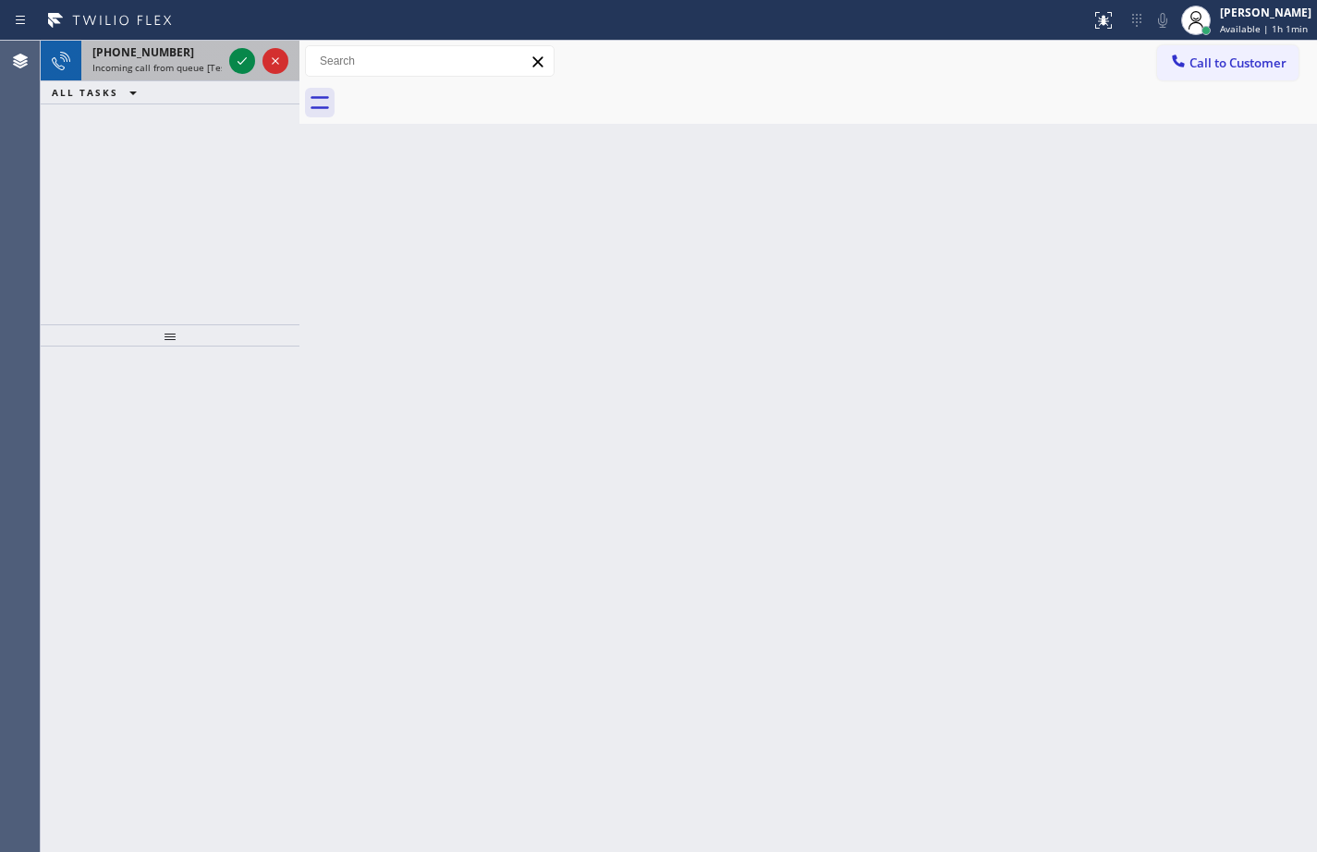
drag, startPoint x: 148, startPoint y: 65, endPoint x: 168, endPoint y: 61, distance: 20.7
click at [148, 65] on span "Incoming call from queue [Test] All" at bounding box center [168, 67] width 153 height 13
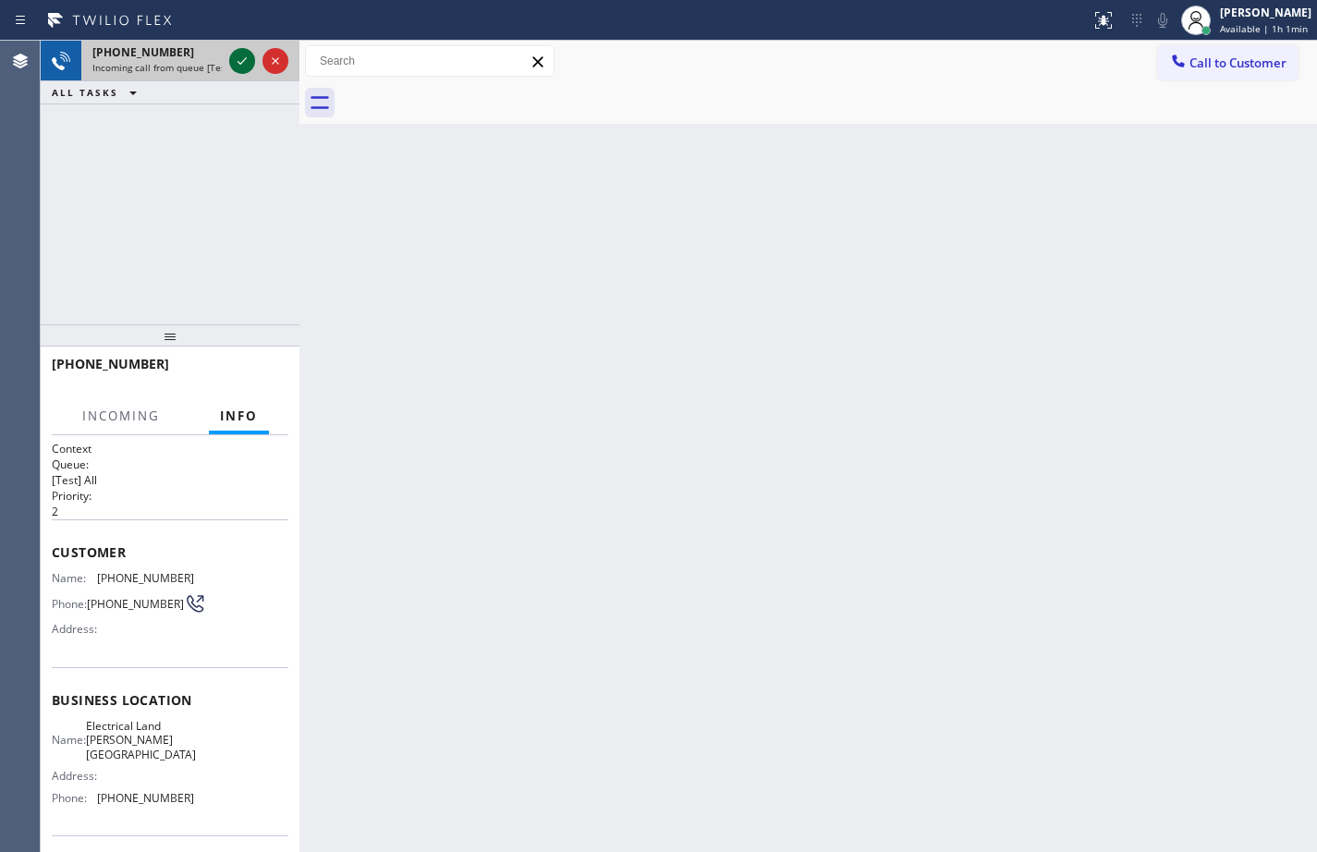
click at [245, 60] on icon at bounding box center [241, 60] width 9 height 7
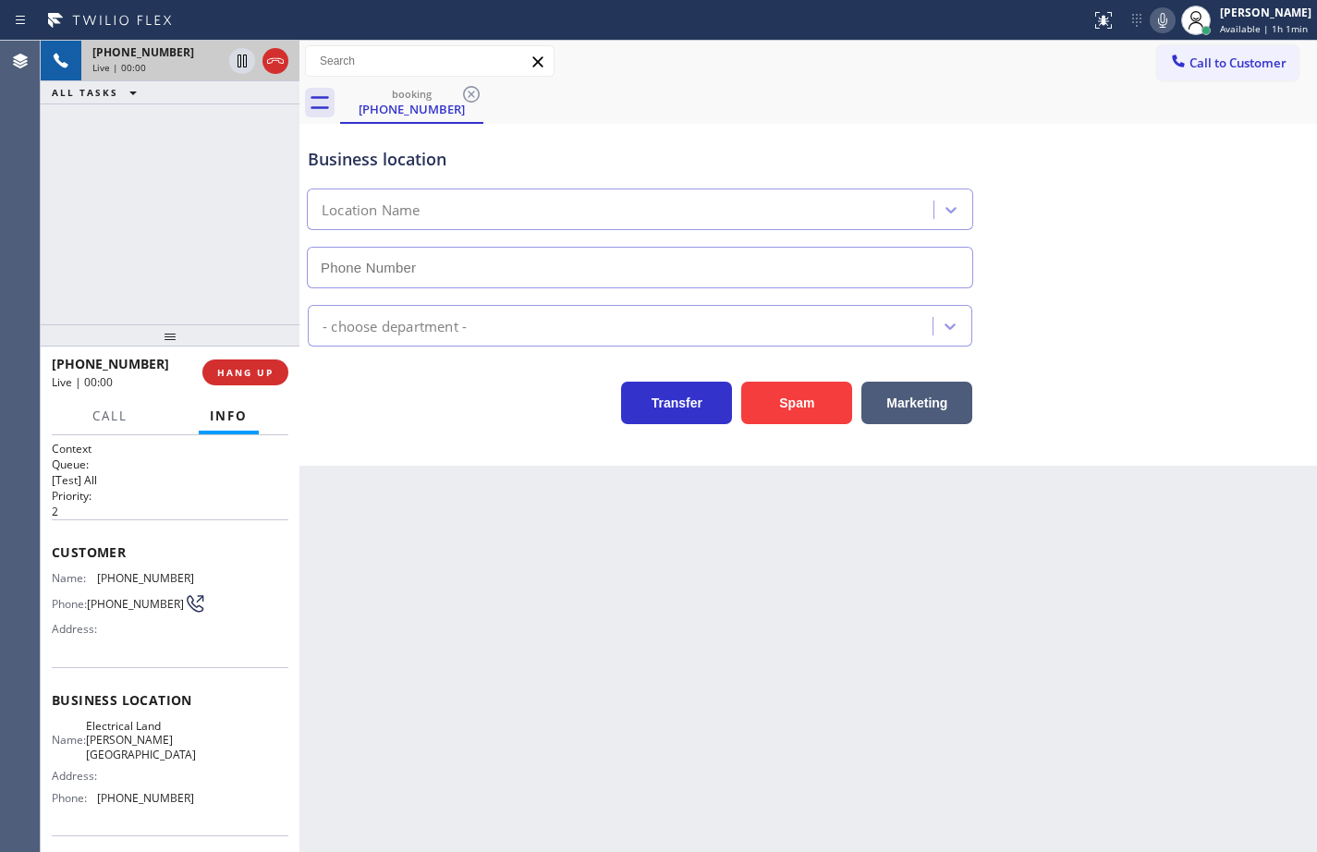
type input "[PHONE_NUMBER]"
click at [280, 375] on button "HANG UP" at bounding box center [245, 372] width 86 height 26
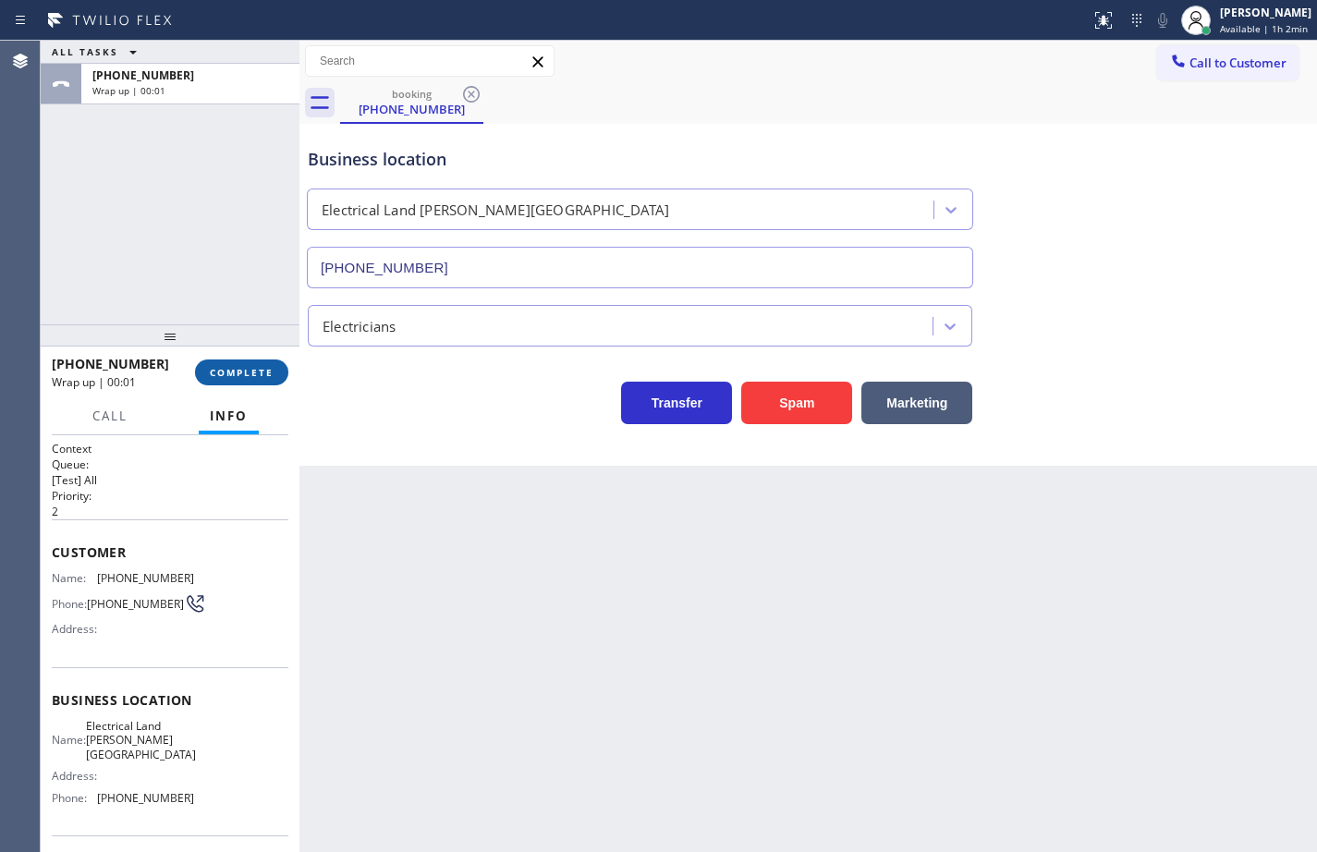
click at [280, 375] on button "COMPLETE" at bounding box center [241, 372] width 93 height 26
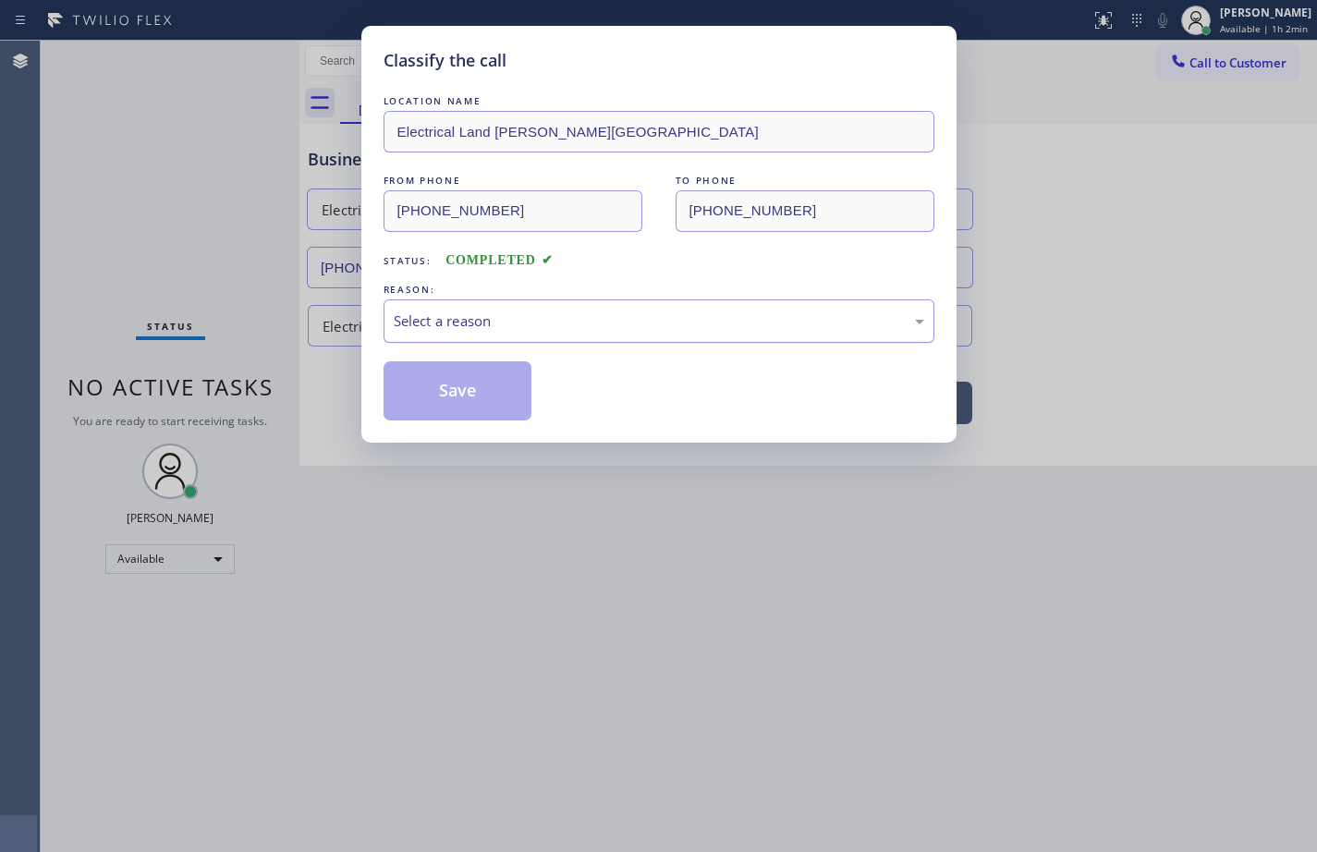
click at [481, 333] on div "Select a reason" at bounding box center [659, 320] width 551 height 43
drag, startPoint x: 492, startPoint y: 445, endPoint x: 489, endPoint y: 402, distance: 43.5
click at [488, 400] on button "Save" at bounding box center [458, 390] width 149 height 59
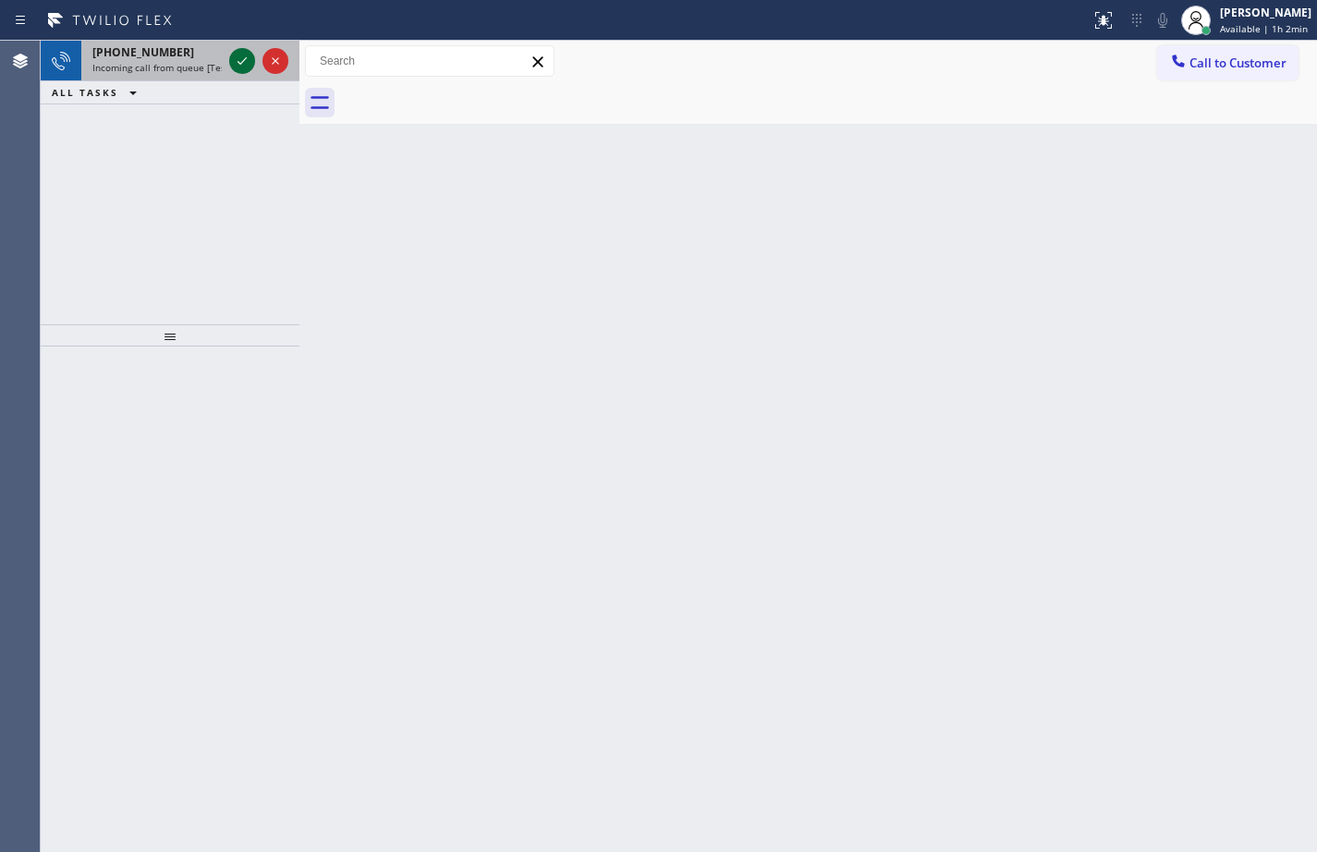
click at [248, 58] on icon at bounding box center [242, 61] width 22 height 22
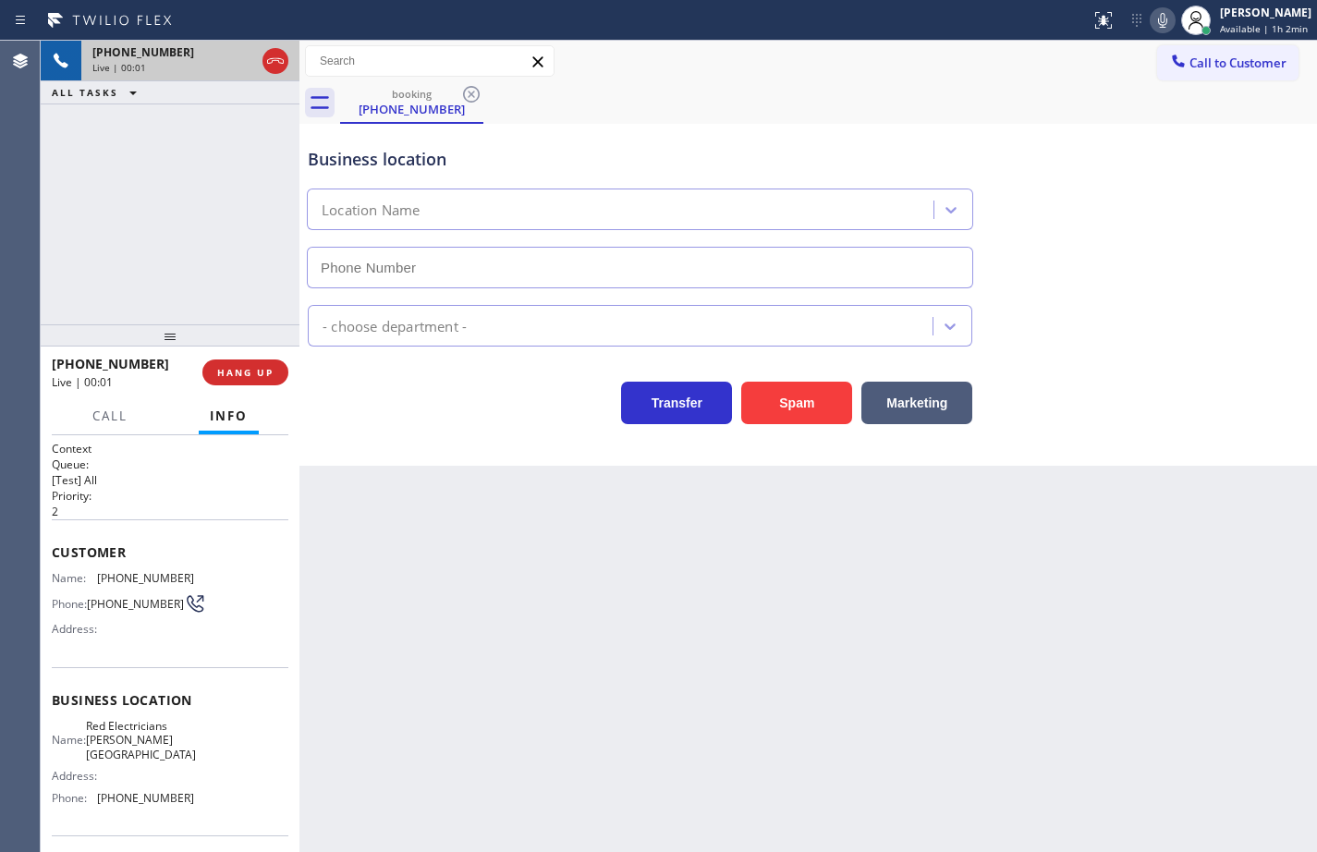
type input "[PHONE_NUMBER]"
click at [196, 811] on div "Business location Name: Red Electricians [PERSON_NAME][GEOGRAPHIC_DATA] Address…" at bounding box center [170, 751] width 237 height 168
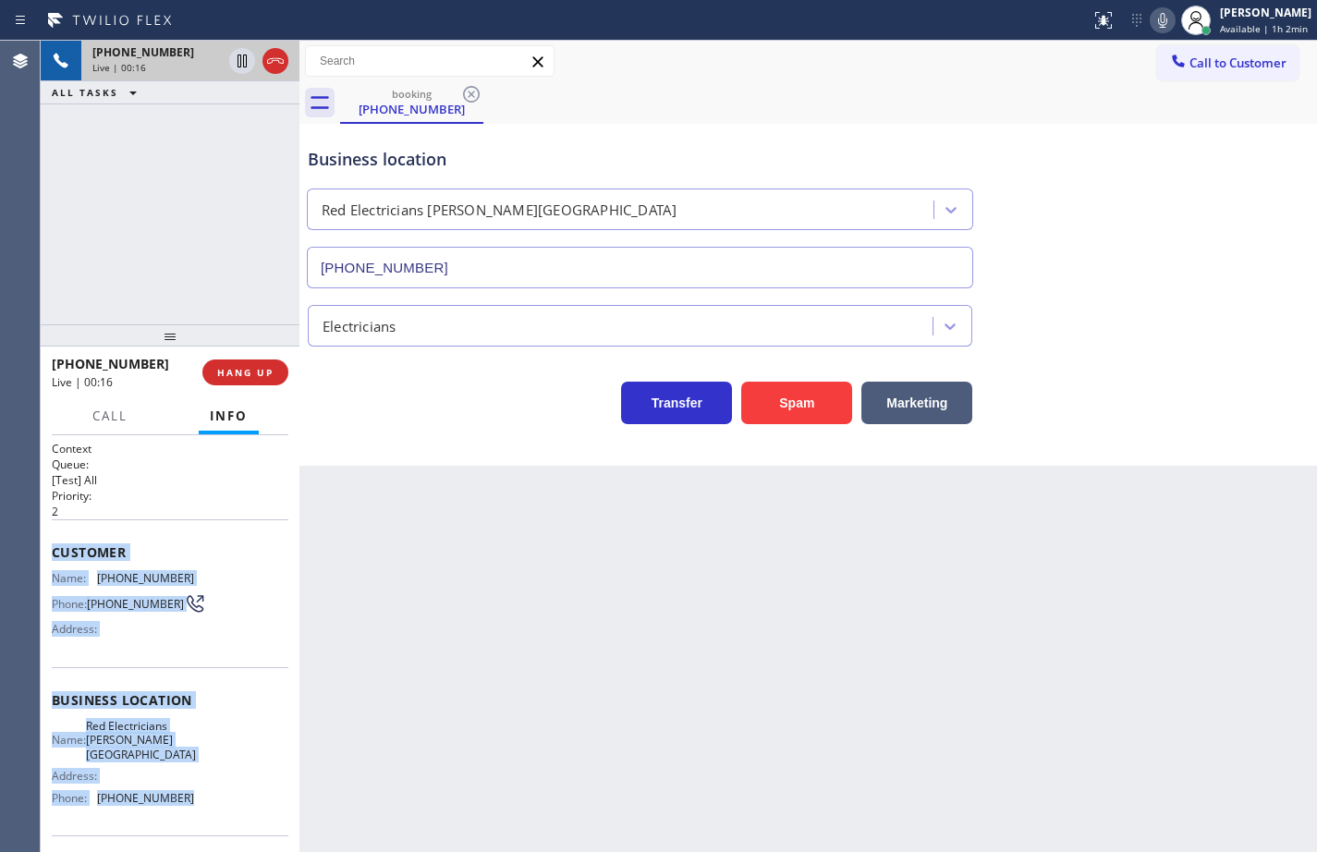
drag, startPoint x: 195, startPoint y: 795, endPoint x: 53, endPoint y: 552, distance: 281.6
click at [53, 552] on div "Context Queue: [Test] All Priority: 2 Customer Name: [PHONE_NUMBER] Phone: [PHO…" at bounding box center [170, 708] width 237 height 535
copy div "Customer Name: [PHONE_NUMBER] Phone: [PHONE_NUMBER] Address: Business location …"
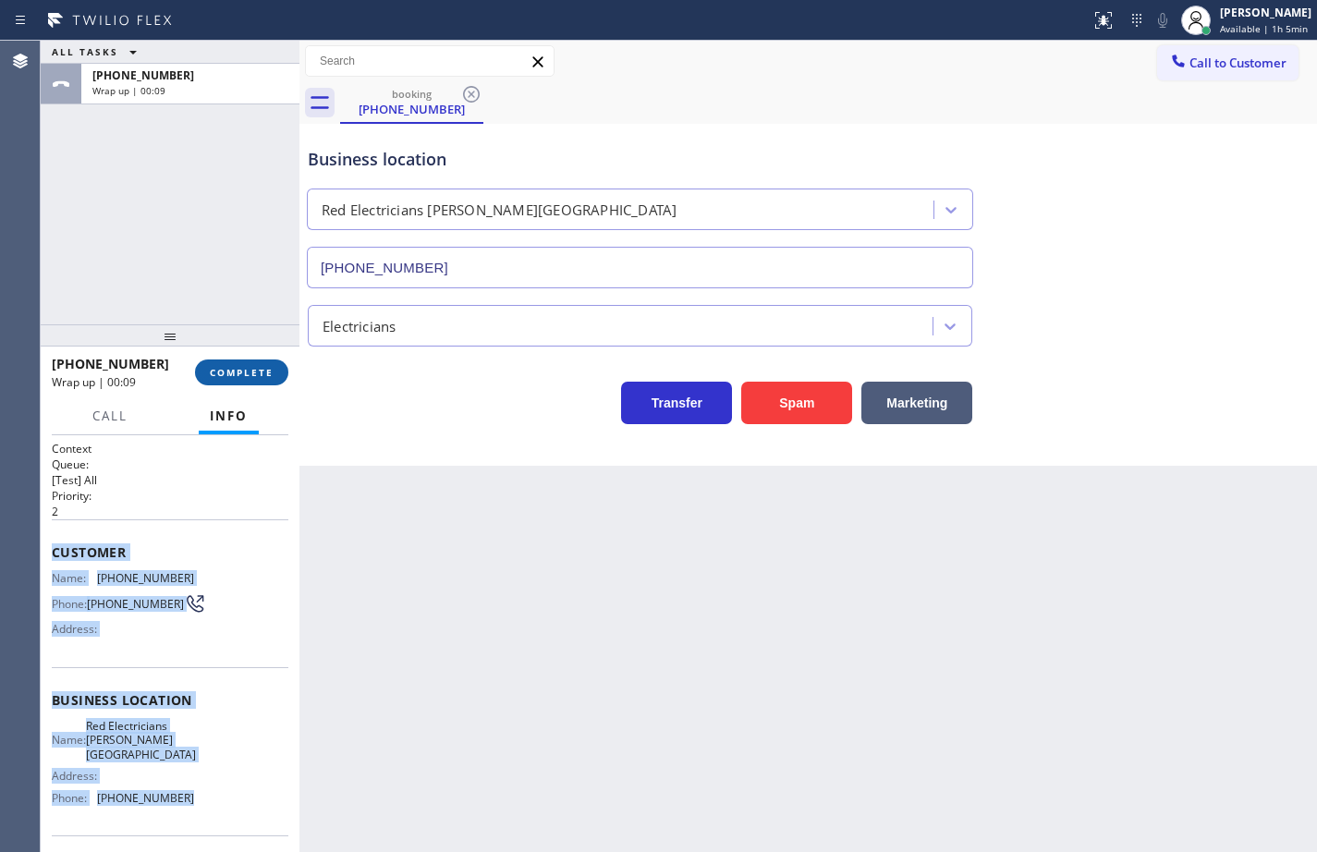
click at [266, 371] on span "COMPLETE" at bounding box center [242, 372] width 64 height 13
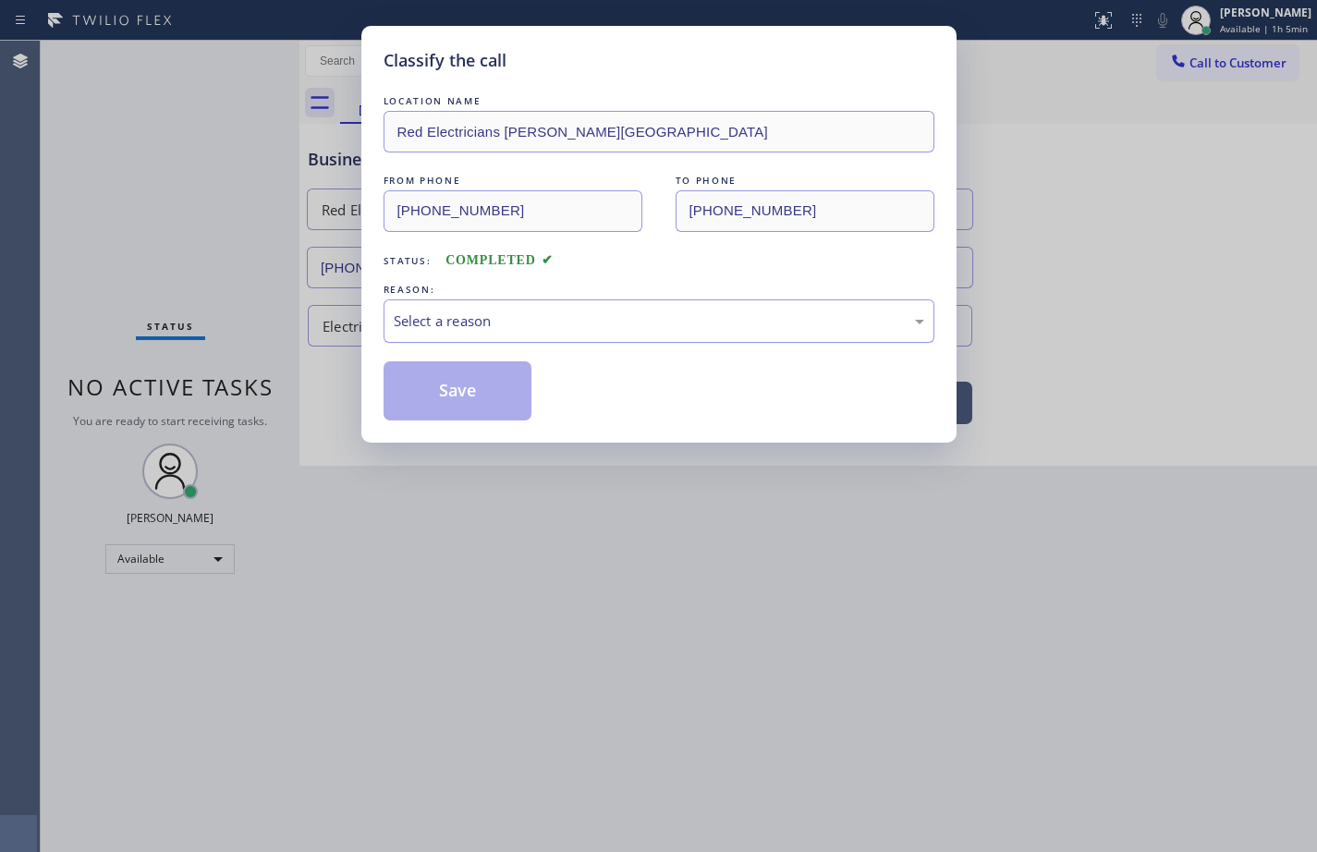
click at [450, 319] on div "Select a reason" at bounding box center [659, 320] width 530 height 21
click at [511, 376] on button "Save" at bounding box center [458, 390] width 149 height 59
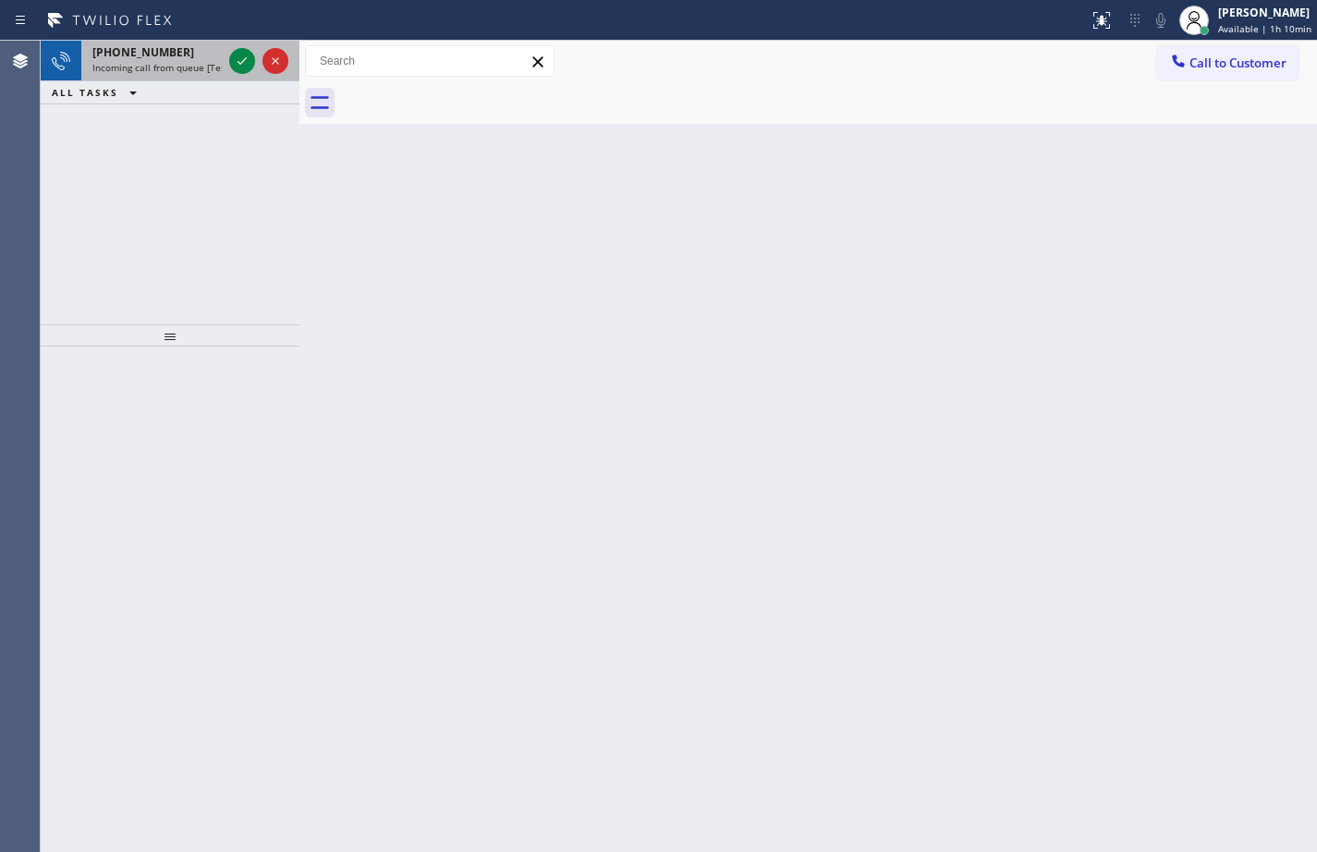
click at [159, 64] on span "Incoming call from queue [Test] All" at bounding box center [168, 67] width 153 height 13
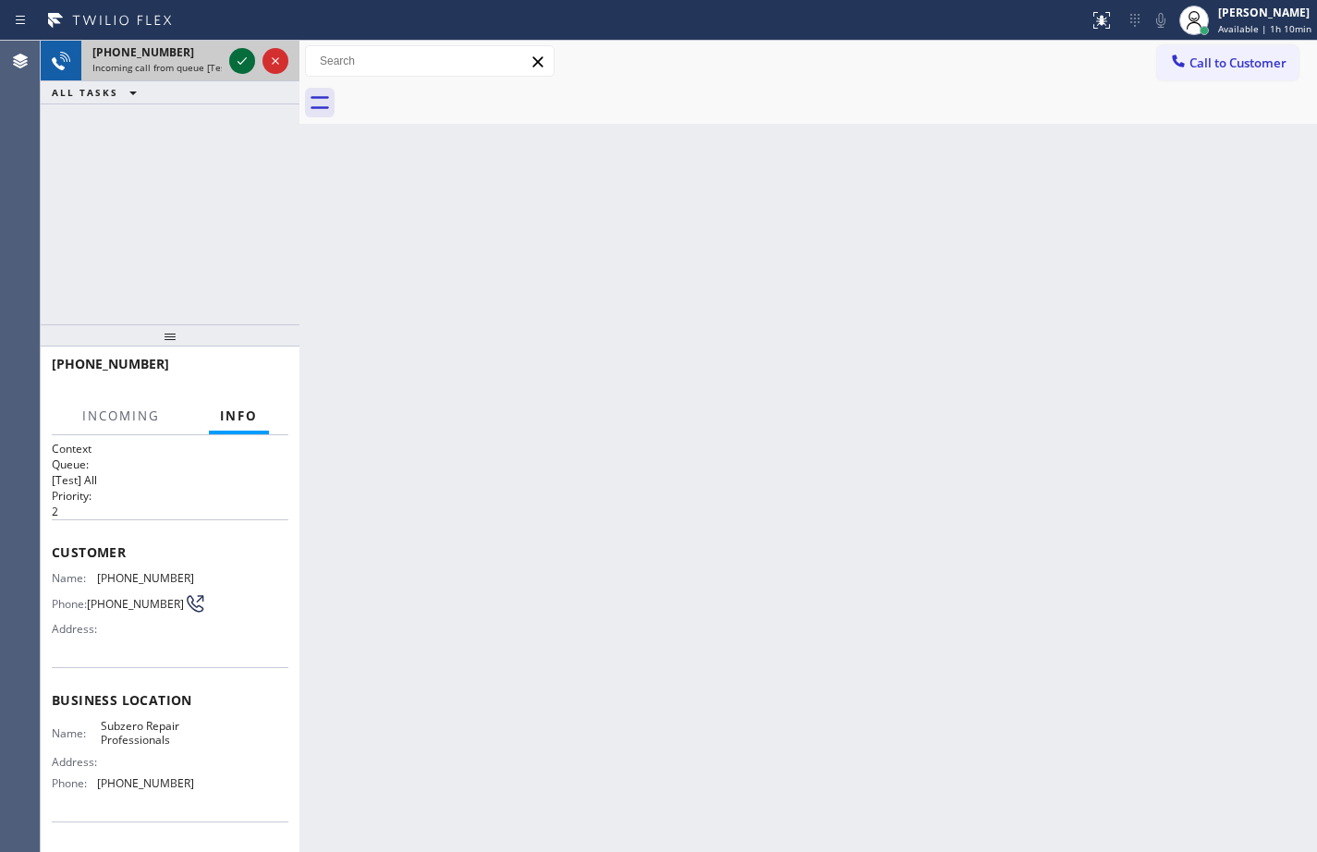
click at [235, 59] on icon at bounding box center [242, 61] width 22 height 22
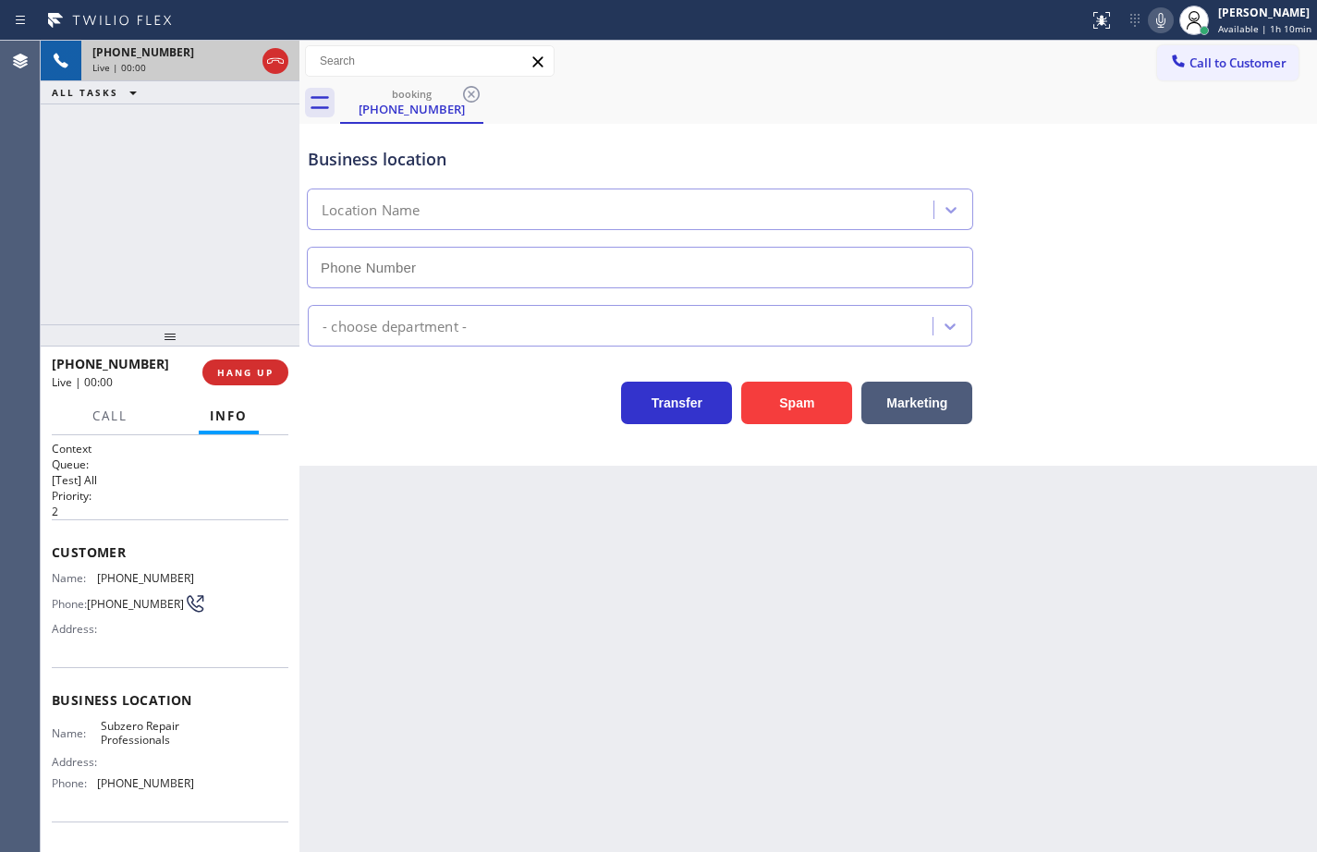
type input "[PHONE_NUMBER]"
click at [195, 794] on div "Name: Subzero Repair Professionals Address: Phone: [PHONE_NUMBER]" at bounding box center [170, 758] width 237 height 79
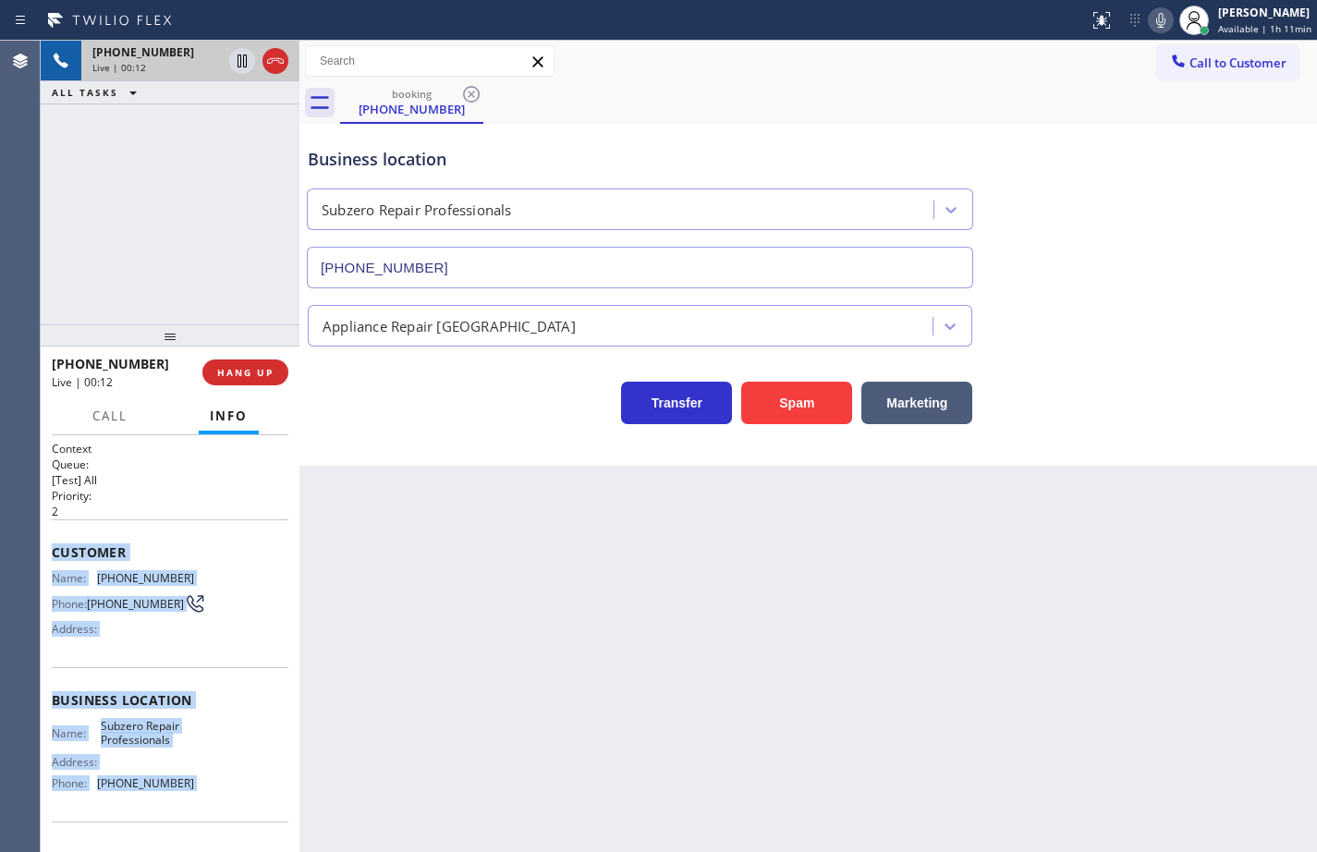
drag, startPoint x: 195, startPoint y: 794, endPoint x: 67, endPoint y: 545, distance: 279.8
click at [67, 545] on div "Context Queue: [Test] All Priority: 2 Customer Name: [PHONE_NUMBER] Phone: [PHO…" at bounding box center [170, 701] width 237 height 520
copy div "Customer Name: [PHONE_NUMBER] Phone: [PHONE_NUMBER] Address: Business location …"
click at [1156, 20] on icon at bounding box center [1160, 20] width 9 height 15
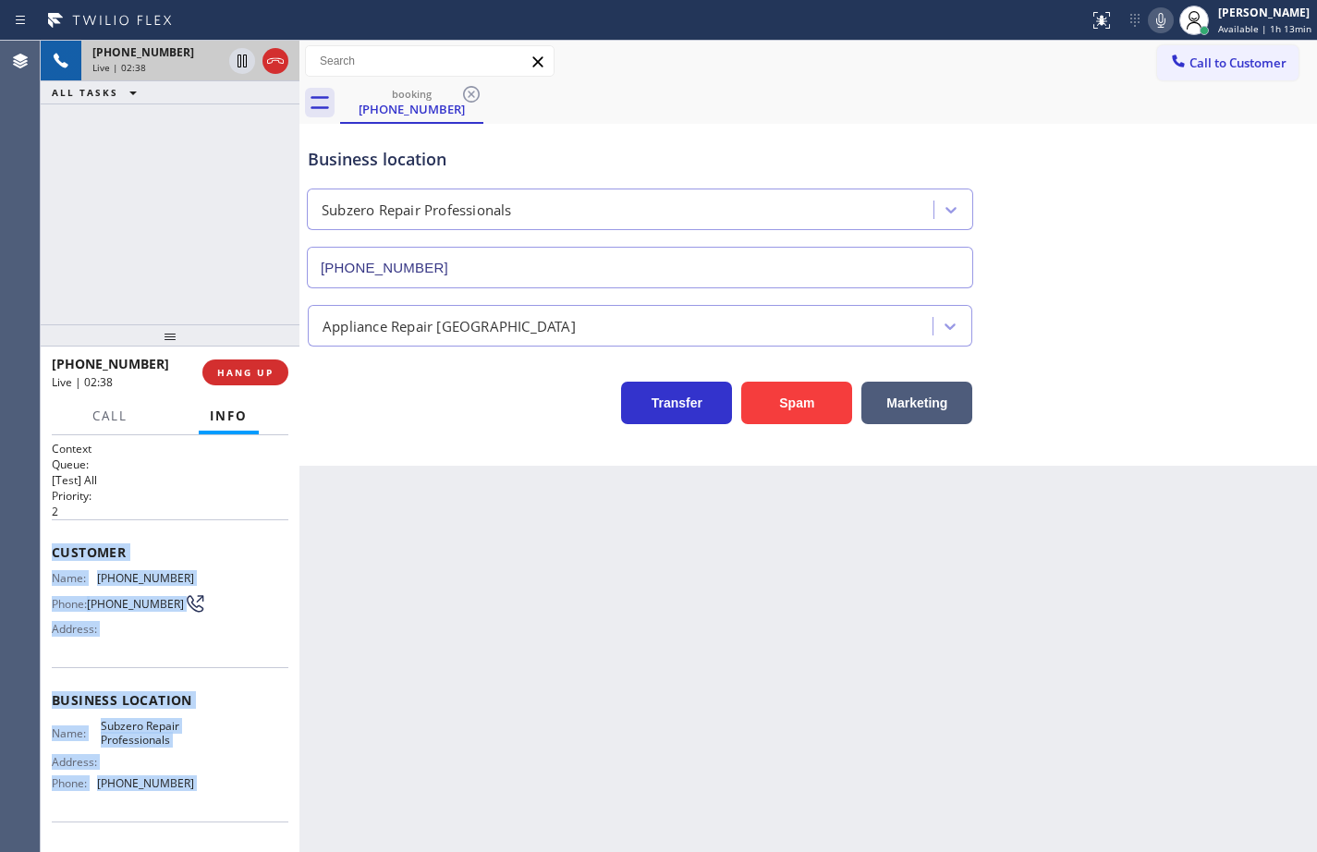
click at [1153, 20] on icon at bounding box center [1161, 20] width 22 height 22
click at [1150, 12] on icon at bounding box center [1161, 20] width 22 height 22
click at [1151, 18] on icon at bounding box center [1161, 20] width 22 height 22
click at [1151, 22] on icon at bounding box center [1161, 20] width 22 height 22
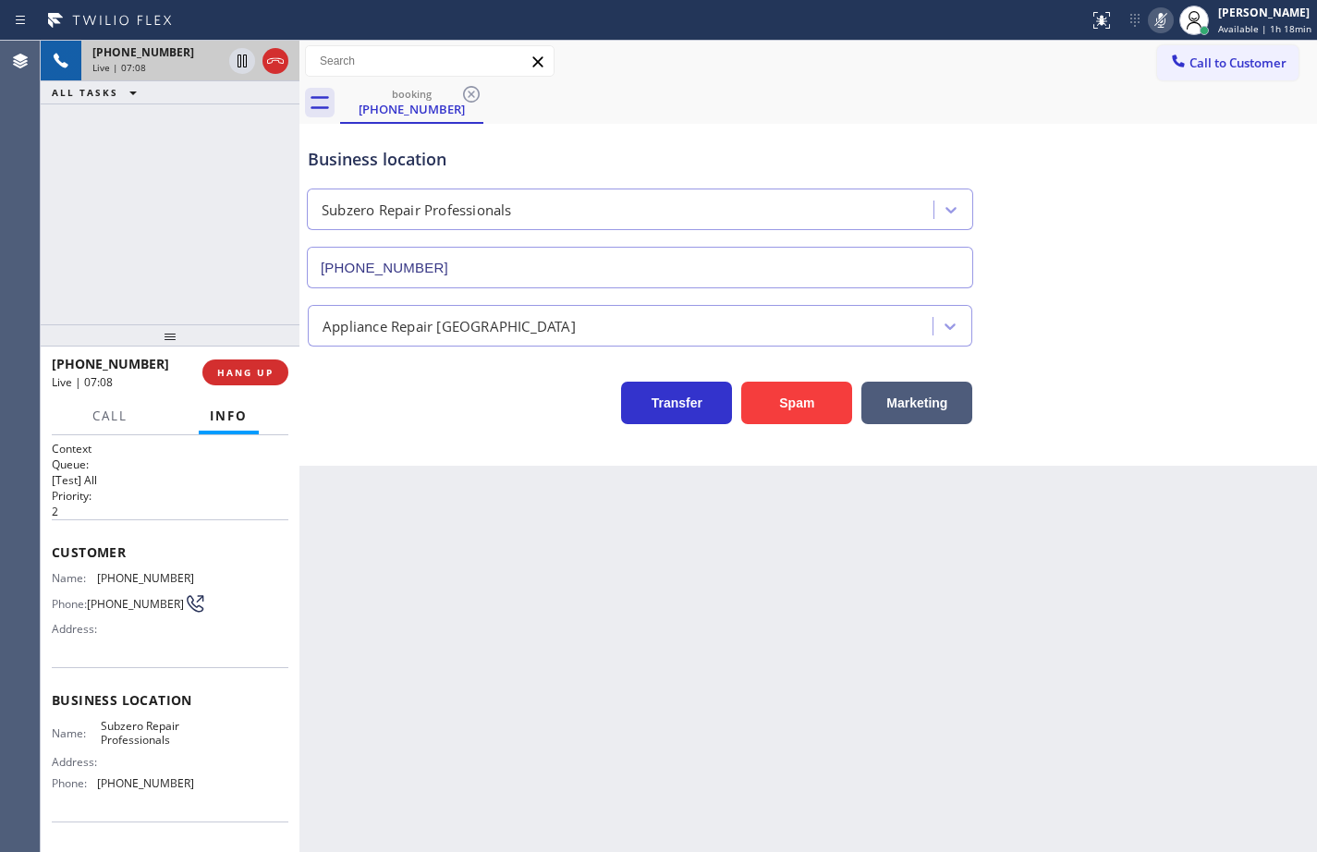
click at [1247, 257] on div "Business location Subzero Repair Professionals [PHONE_NUMBER]" at bounding box center [808, 204] width 1008 height 167
click at [1150, 17] on icon at bounding box center [1161, 20] width 22 height 22
click at [246, 125] on icon at bounding box center [242, 125] width 22 height 22
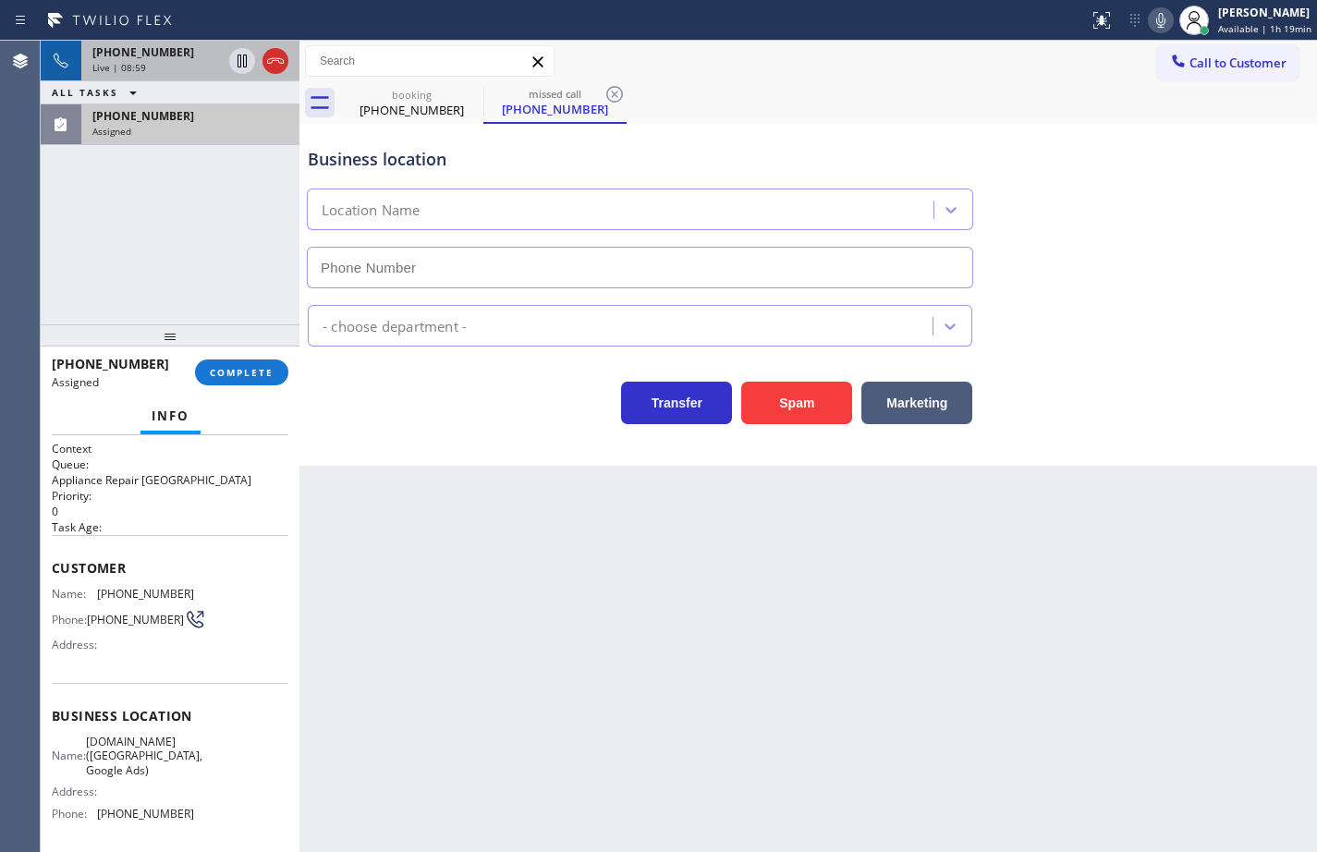
type input "[PHONE_NUMBER]"
click at [192, 826] on div "Name: [DOMAIN_NAME] ([GEOGRAPHIC_DATA], Google Ads) Address: Phone: [PHONE_NUMB…" at bounding box center [170, 781] width 237 height 93
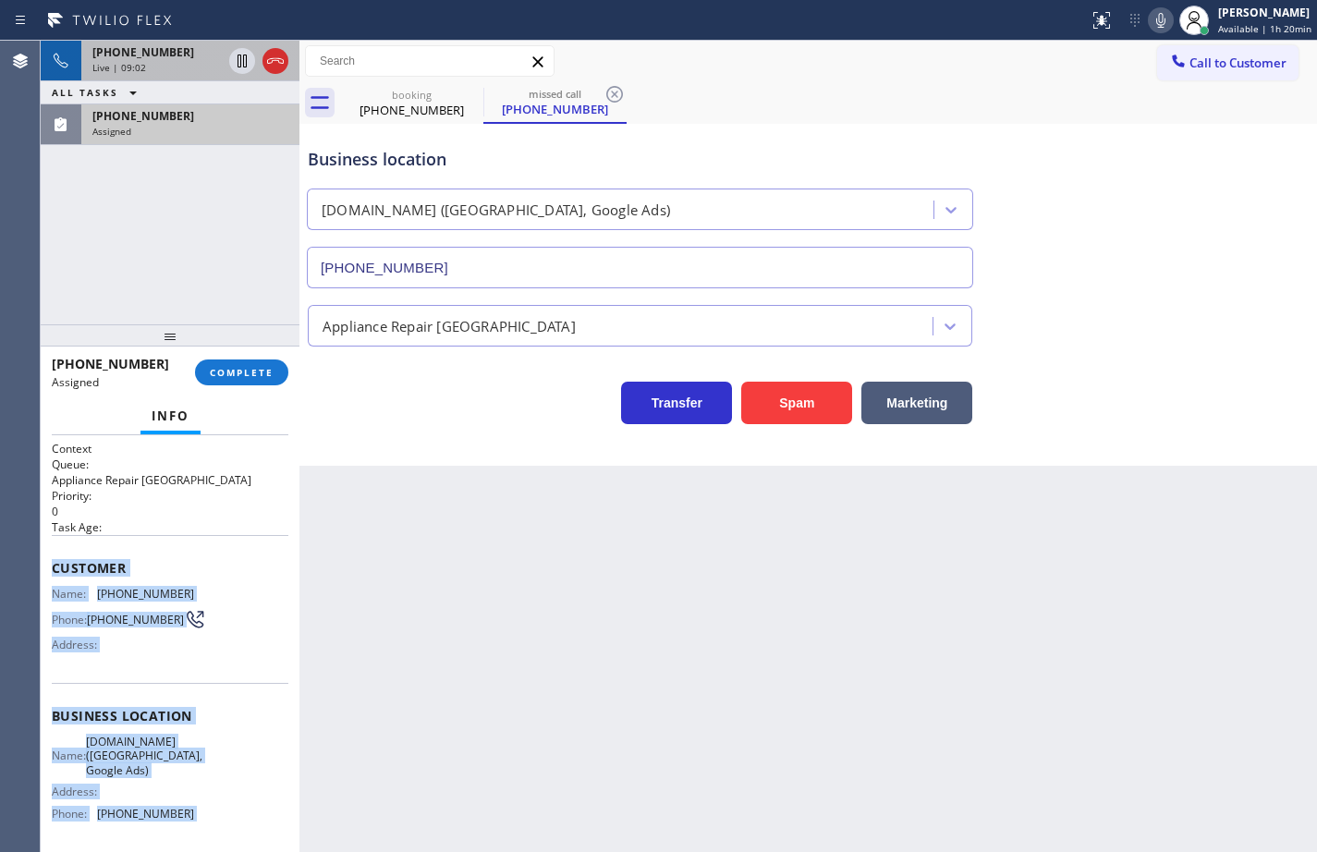
drag, startPoint x: 192, startPoint y: 826, endPoint x: 81, endPoint y: 551, distance: 296.9
click at [81, 551] on div "Context Queue: Appliance Repair High End Priority: 0 Task Age: Customer Name: […" at bounding box center [170, 716] width 237 height 551
copy div "Customer Name: [PHONE_NUMBER] Phone: [PHONE_NUMBER] Address: Business location …"
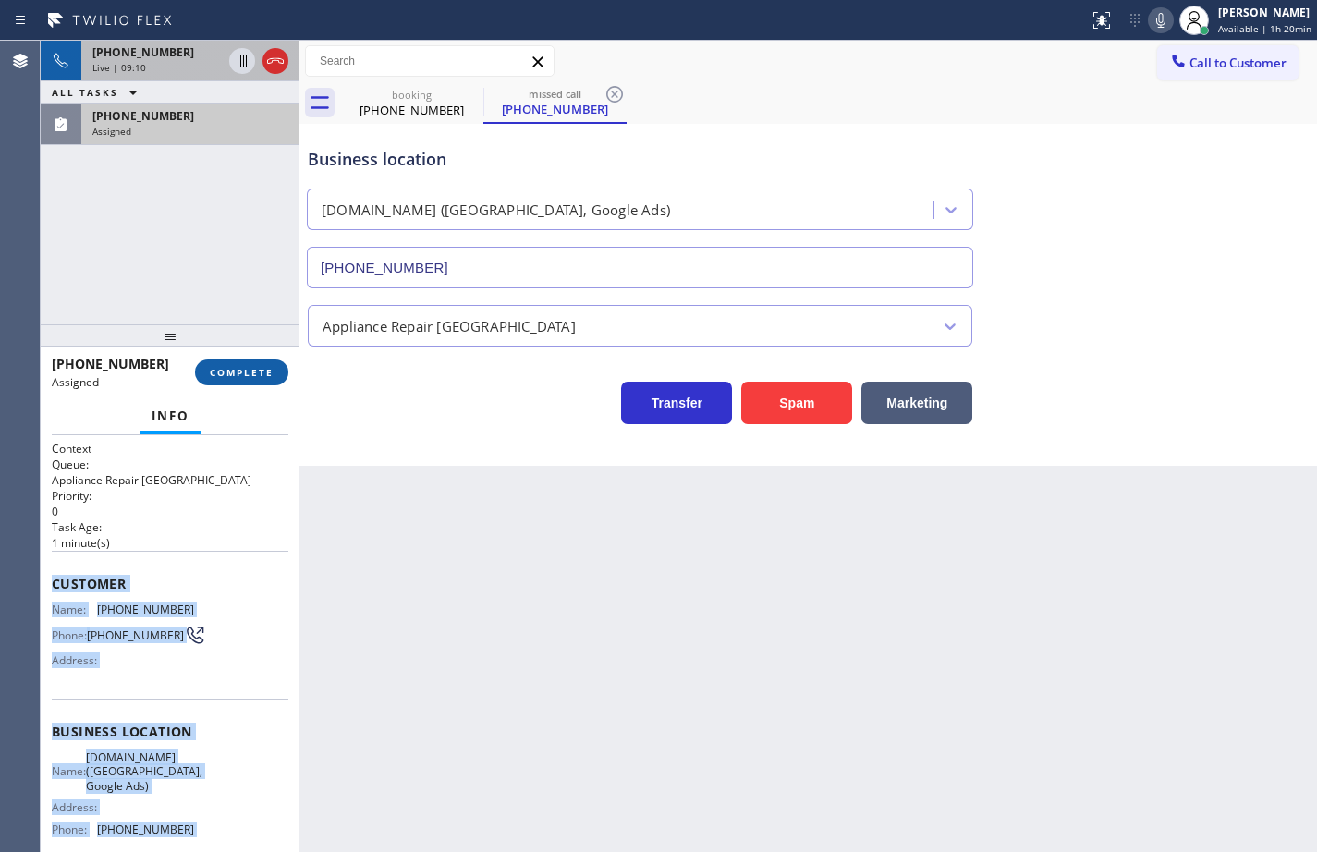
click at [241, 371] on span "COMPLETE" at bounding box center [242, 372] width 64 height 13
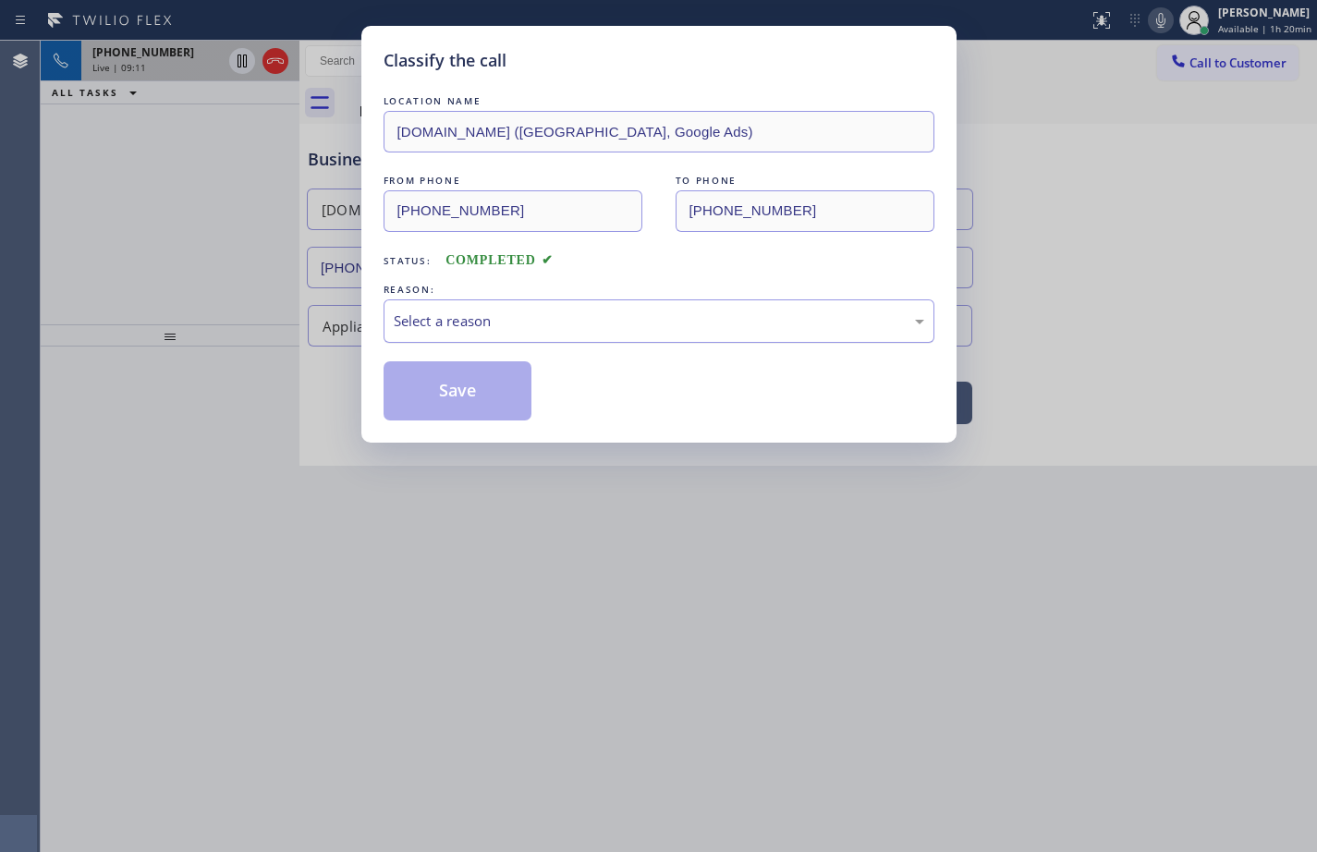
click at [526, 327] on div "Select a reason" at bounding box center [659, 320] width 530 height 21
click at [495, 396] on button "Save" at bounding box center [458, 390] width 149 height 59
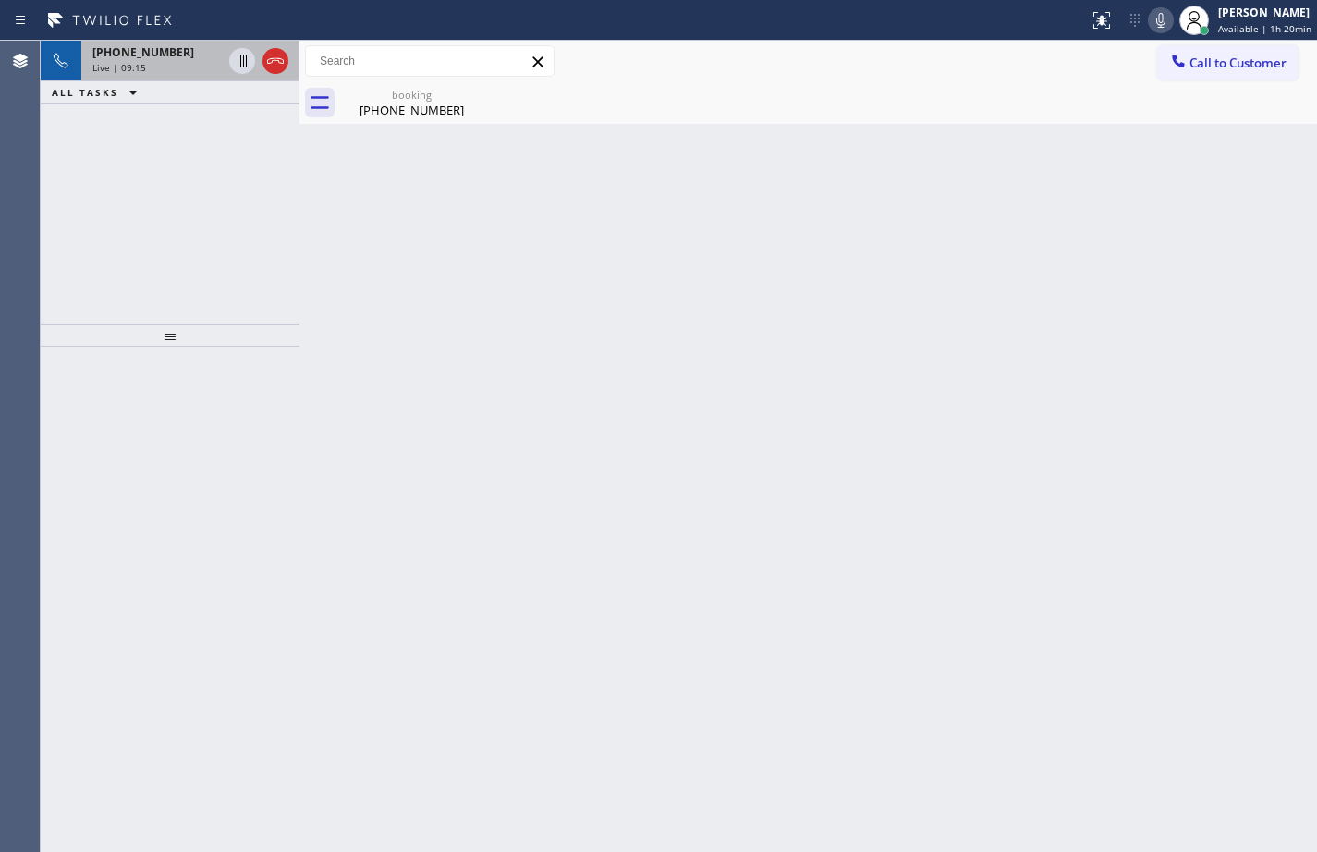
click at [1150, 20] on icon at bounding box center [1161, 20] width 22 height 22
click at [1154, 22] on rect at bounding box center [1160, 18] width 13 height 13
click at [158, 63] on div "Live | 09:39" at bounding box center [156, 67] width 129 height 13
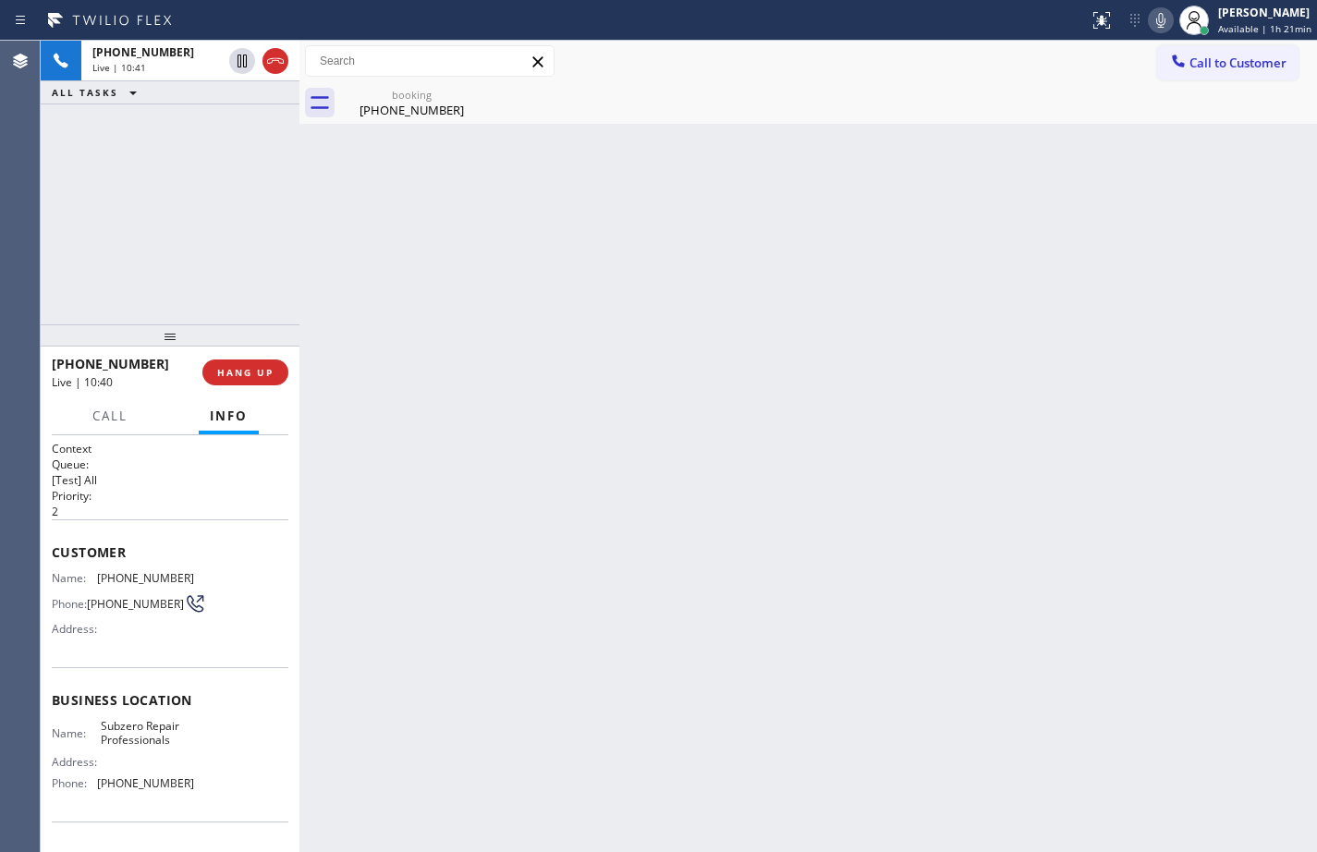
click at [1150, 21] on icon at bounding box center [1161, 20] width 22 height 22
click at [1154, 21] on rect at bounding box center [1160, 18] width 13 height 13
click at [1156, 23] on icon at bounding box center [1160, 20] width 9 height 15
click at [1150, 16] on icon at bounding box center [1161, 20] width 22 height 22
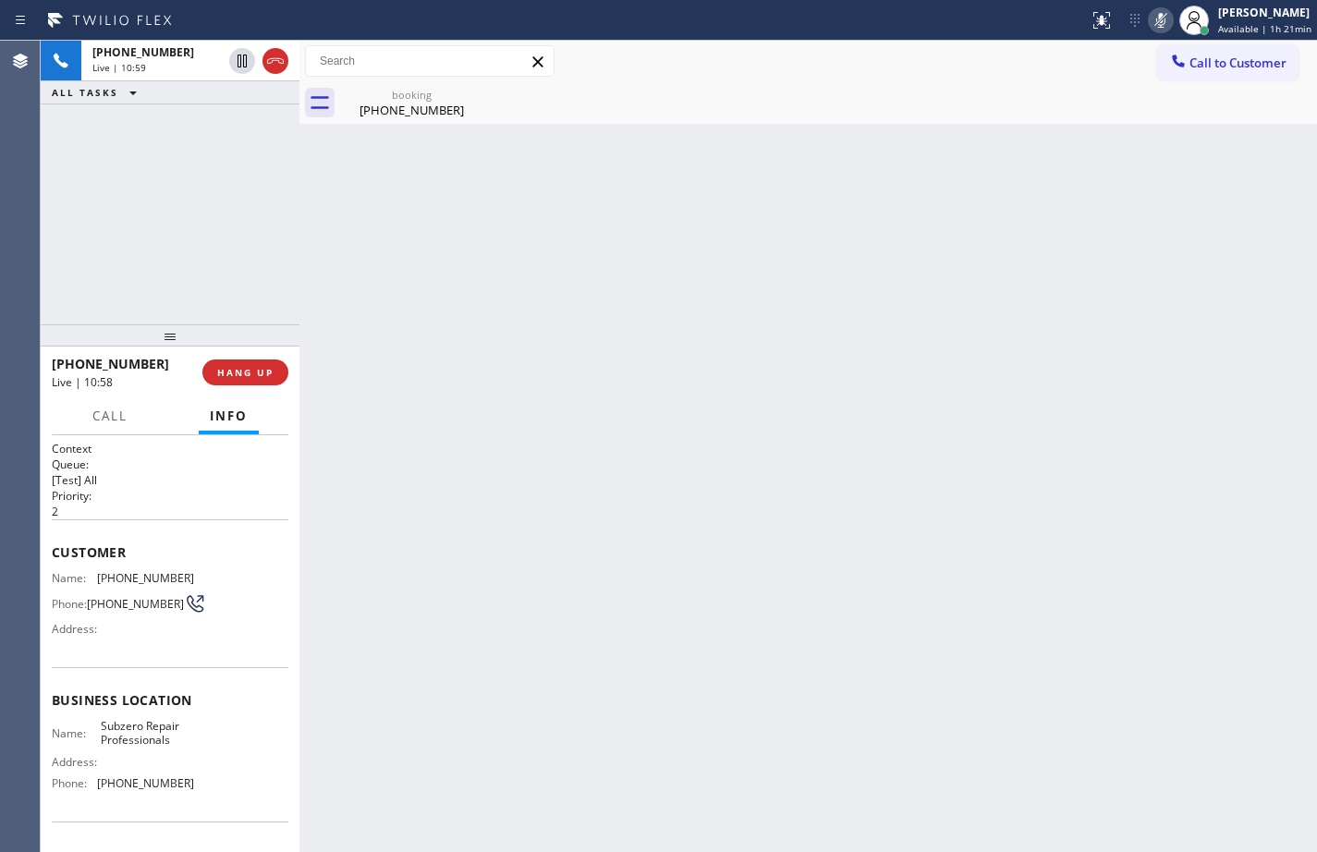
click at [1152, 17] on icon at bounding box center [1161, 20] width 22 height 22
click at [1150, 19] on icon at bounding box center [1161, 20] width 22 height 22
click at [1151, 20] on icon at bounding box center [1161, 20] width 22 height 22
click at [1154, 20] on icon at bounding box center [1161, 20] width 22 height 22
click at [1152, 18] on icon at bounding box center [1161, 20] width 22 height 22
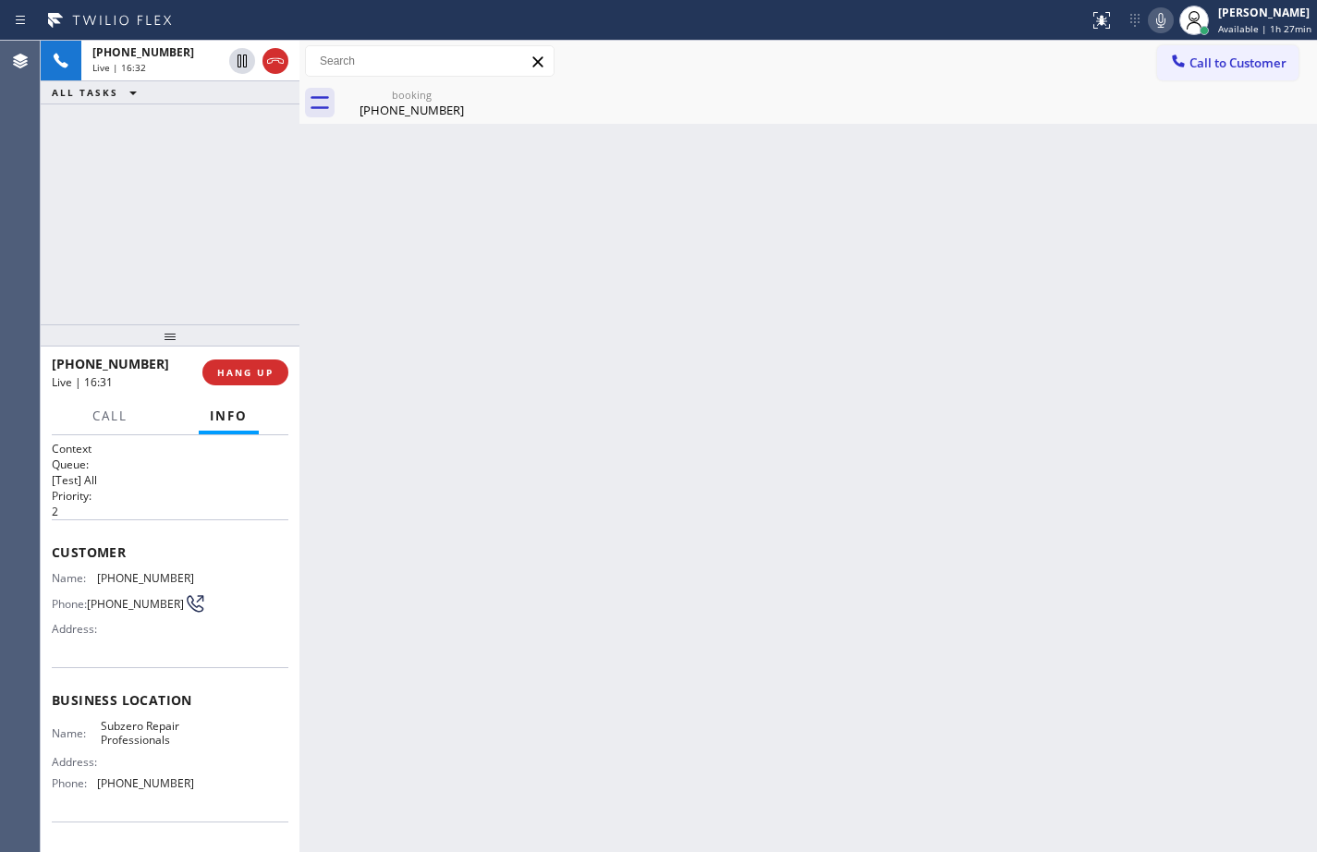
click at [1150, 19] on icon at bounding box center [1161, 20] width 22 height 22
click at [1154, 19] on rect at bounding box center [1160, 18] width 13 height 13
click at [170, 69] on div "Live | 18:26" at bounding box center [156, 67] width 129 height 13
click at [432, 113] on div "[PHONE_NUMBER]" at bounding box center [412, 110] width 140 height 17
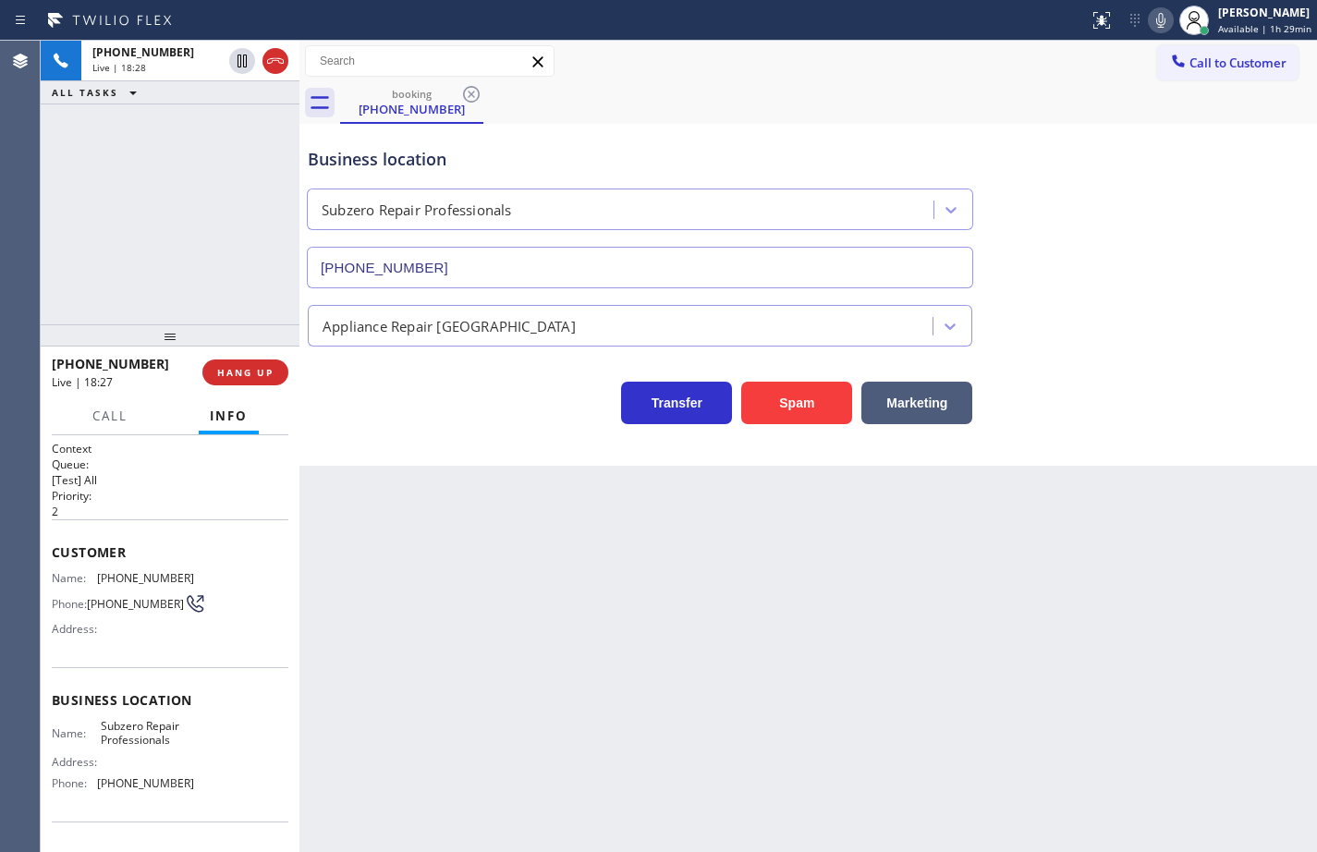
click at [1156, 19] on icon at bounding box center [1160, 20] width 9 height 15
click at [1150, 19] on icon at bounding box center [1161, 20] width 22 height 22
click at [1150, 22] on icon at bounding box center [1161, 20] width 22 height 22
click at [1156, 22] on icon at bounding box center [1160, 20] width 9 height 15
click at [144, 153] on div "[PHONE_NUMBER] Live | 21:24 ALL TASKS ALL TASKS ACTIVE TASKS TASKS IN WRAP UP" at bounding box center [170, 183] width 259 height 284
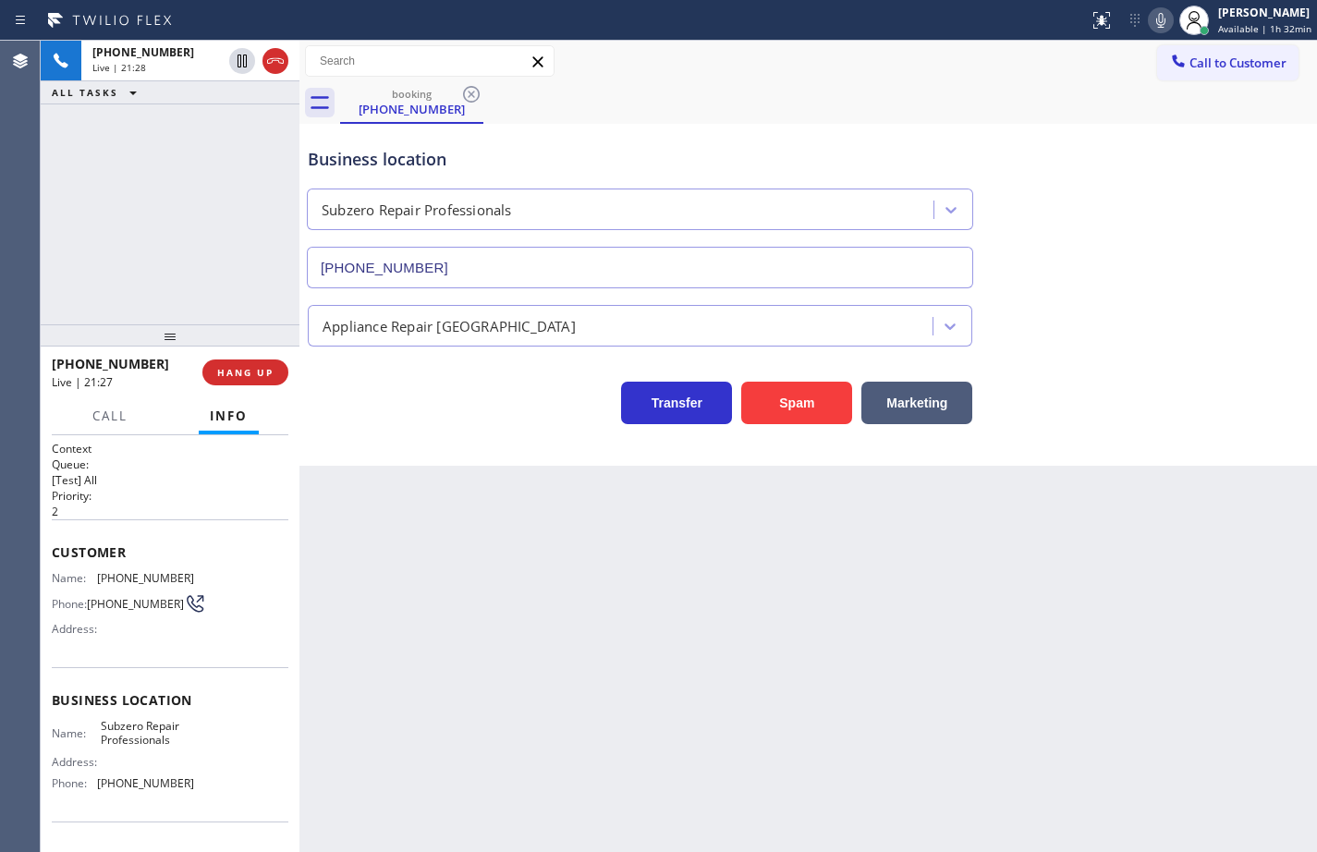
click at [1152, 25] on icon at bounding box center [1161, 20] width 22 height 22
click at [236, 60] on icon at bounding box center [242, 61] width 22 height 22
click at [240, 65] on icon at bounding box center [242, 61] width 22 height 22
click at [1151, 24] on icon at bounding box center [1161, 20] width 22 height 22
click at [239, 62] on icon at bounding box center [242, 61] width 22 height 22
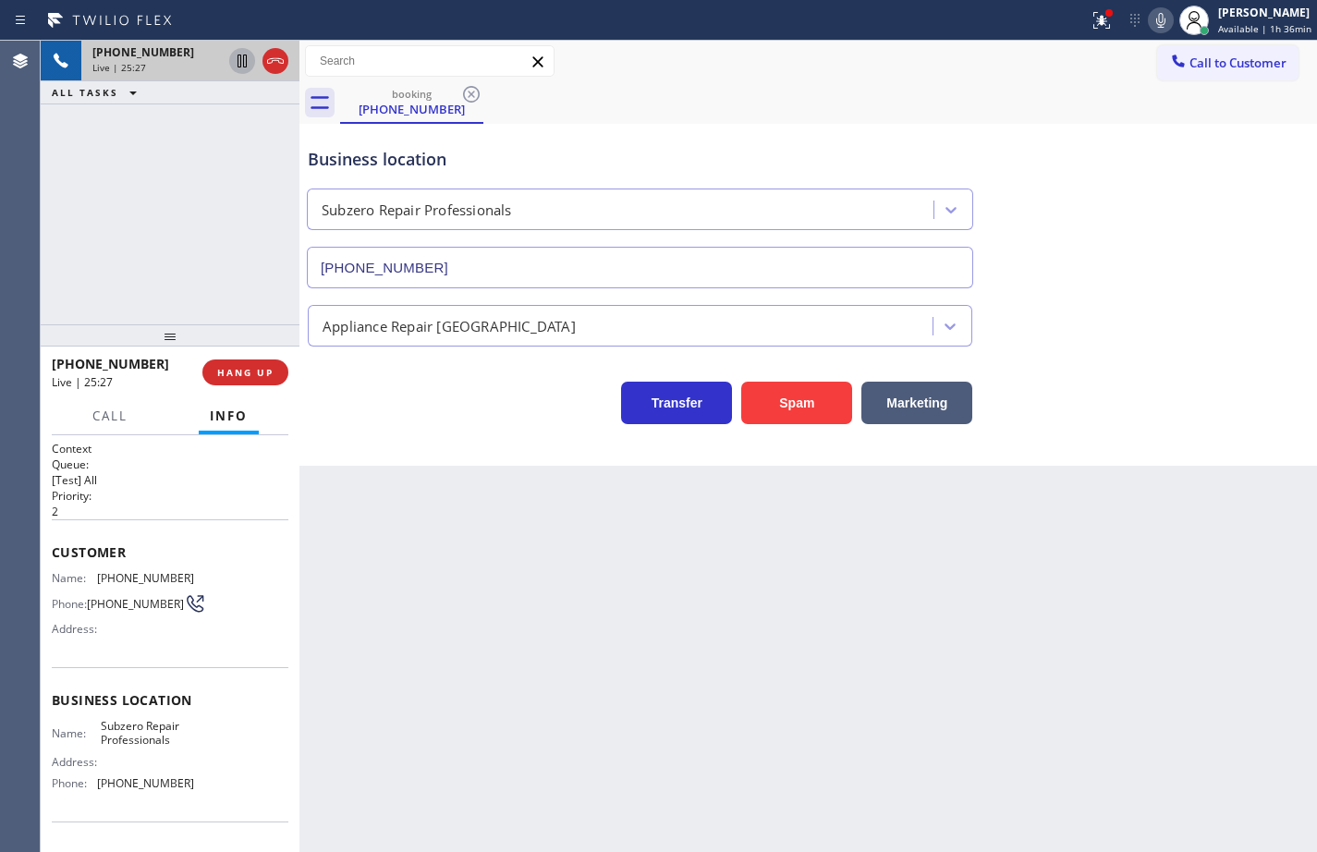
click at [1156, 25] on icon at bounding box center [1161, 20] width 22 height 22
click at [1151, 26] on icon at bounding box center [1161, 20] width 22 height 22
click at [1156, 19] on icon at bounding box center [1160, 20] width 9 height 15
click at [1037, 217] on div "Business location Subzero Repair Professionals [PHONE_NUMBER]" at bounding box center [808, 204] width 1008 height 167
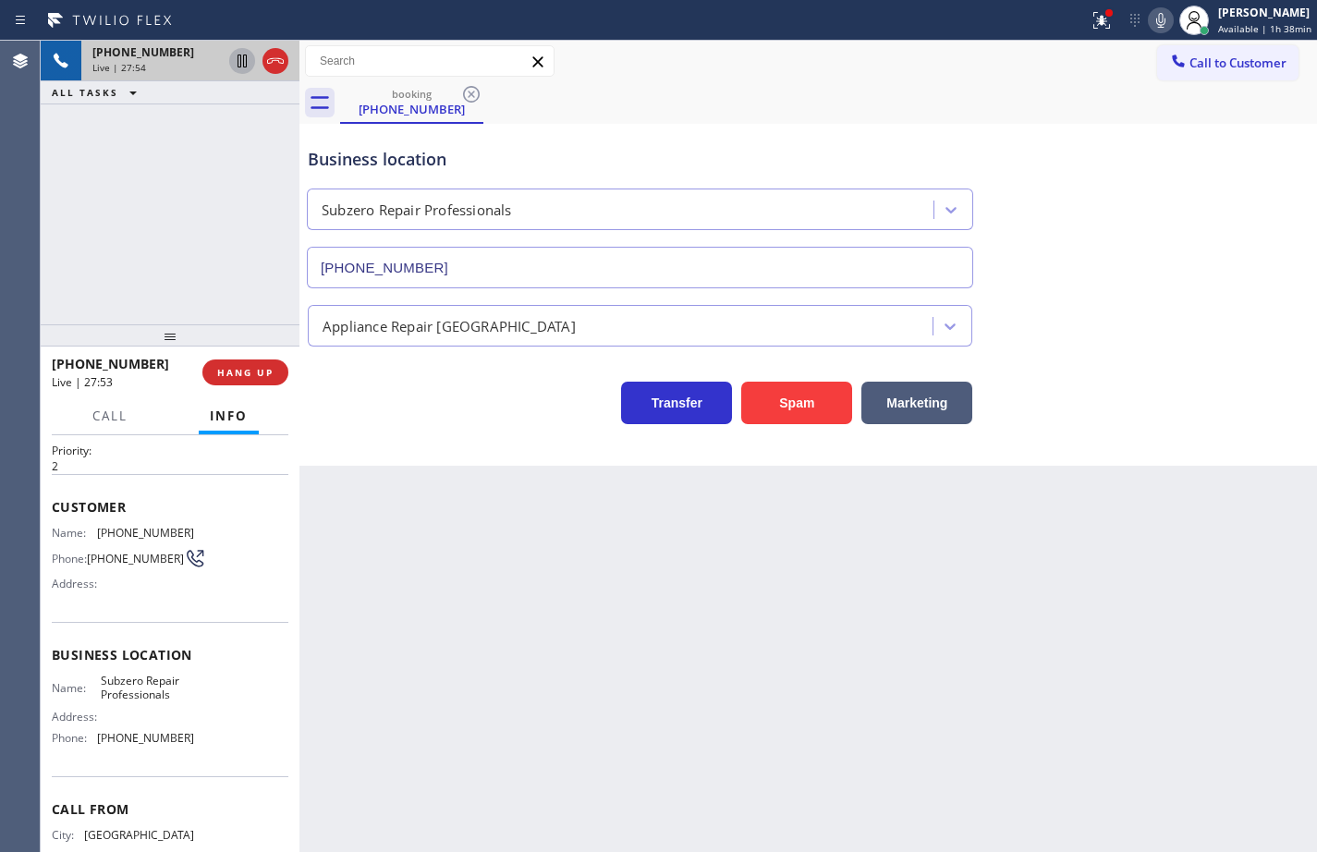
scroll to position [50, 0]
click at [444, 532] on div "Back to Dashboard Change Sender ID Customers Technicians Select a contact Outbo…" at bounding box center [807, 446] width 1017 height 811
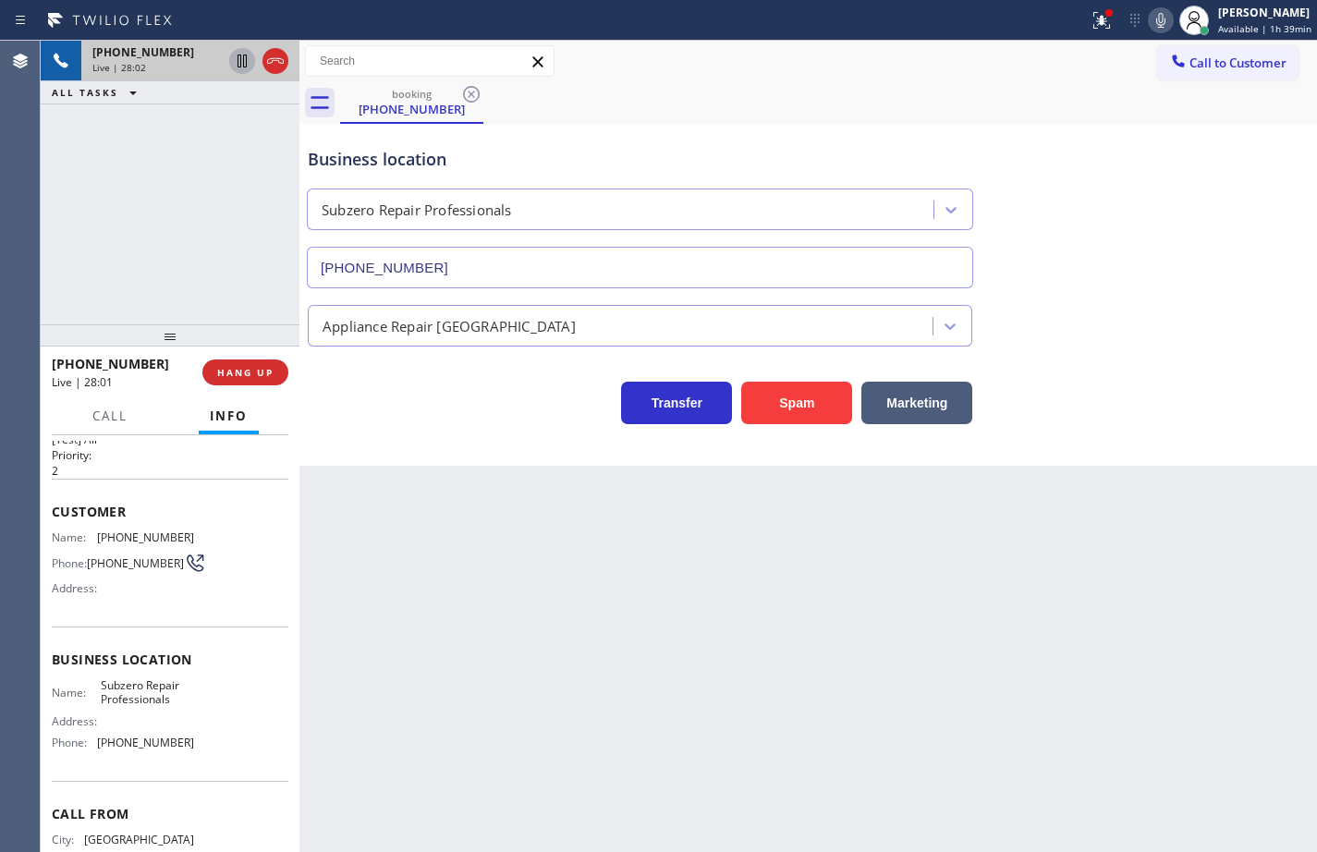
scroll to position [48, 0]
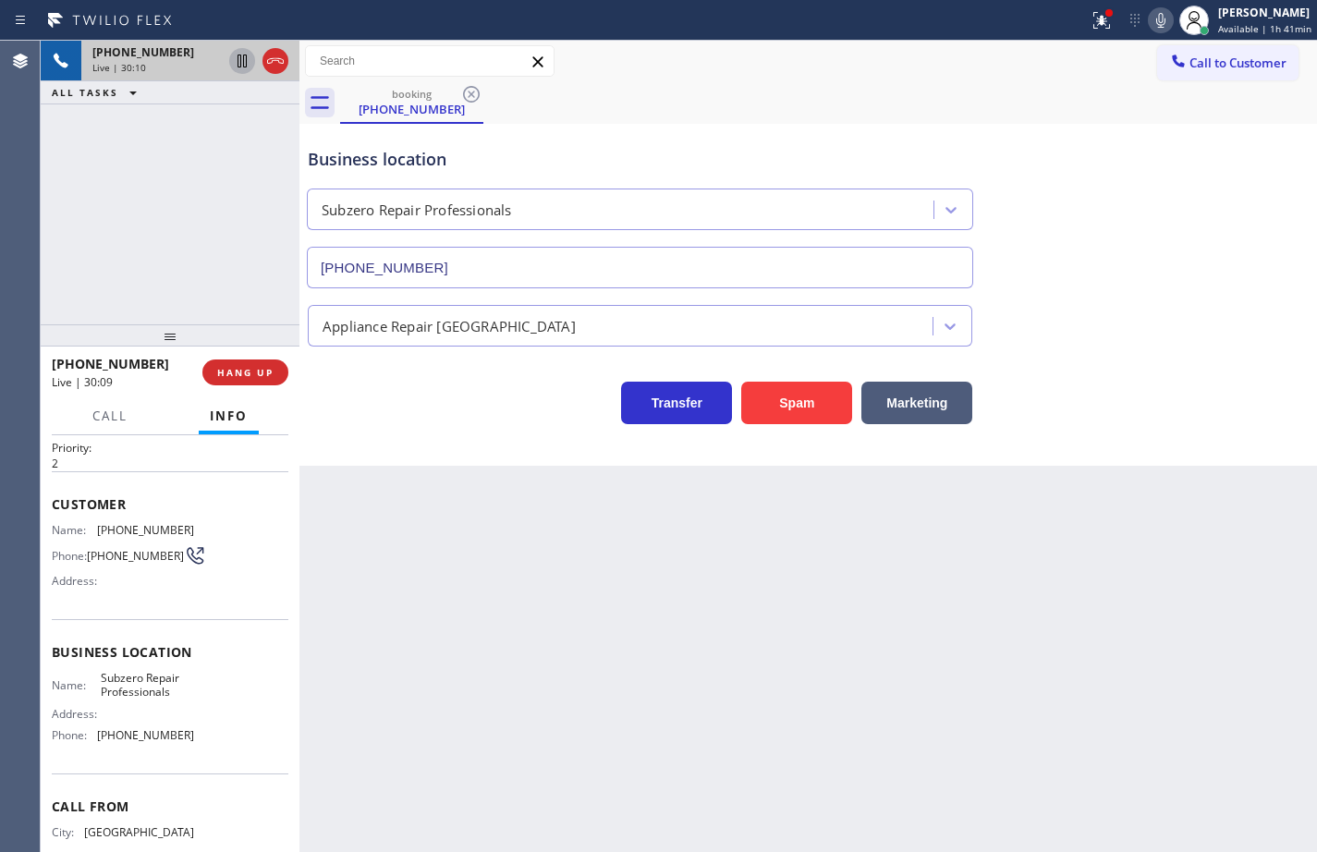
click at [1150, 25] on icon at bounding box center [1161, 20] width 22 height 22
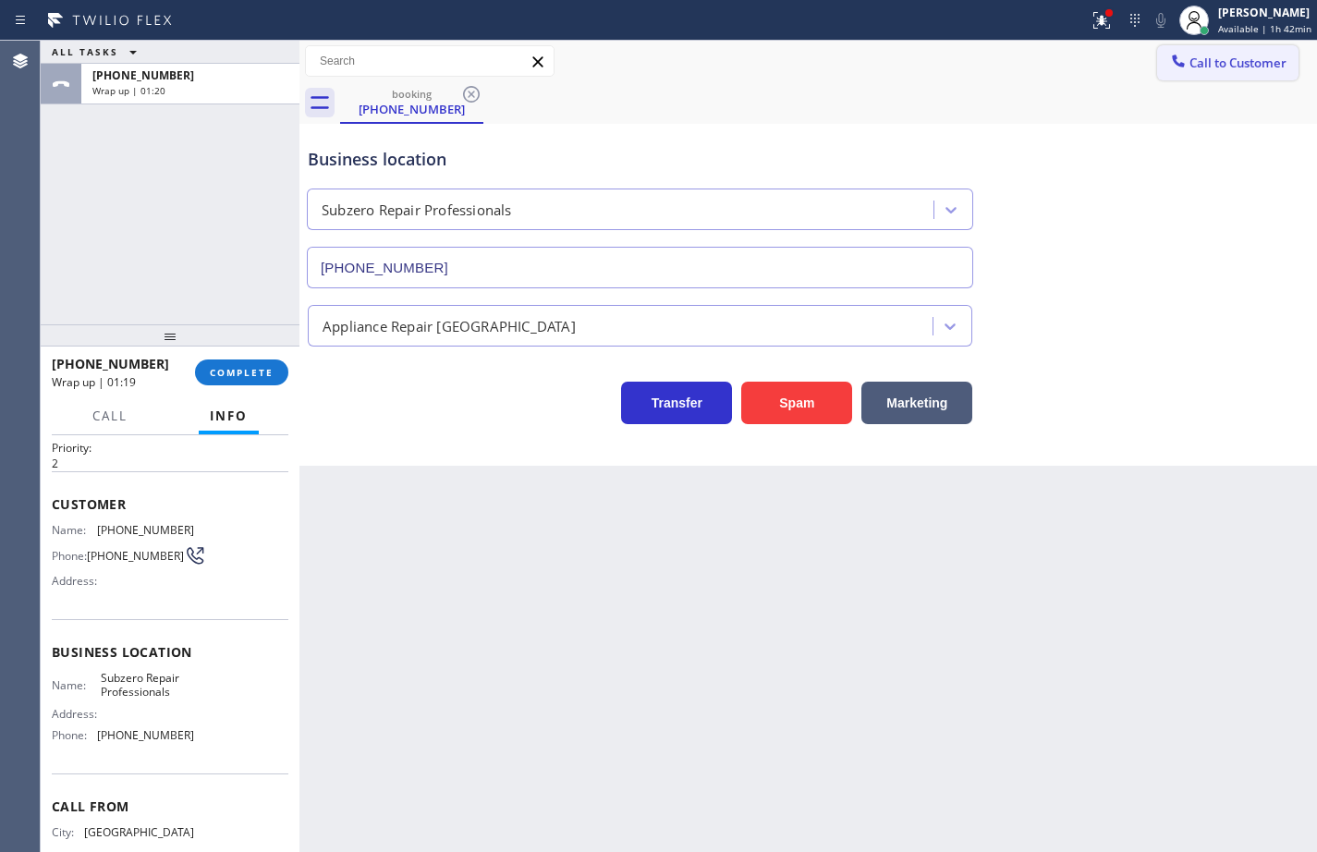
drag, startPoint x: 1274, startPoint y: 79, endPoint x: 1256, endPoint y: 73, distance: 19.3
click at [1274, 79] on button "Call to Customer" at bounding box center [1227, 62] width 141 height 35
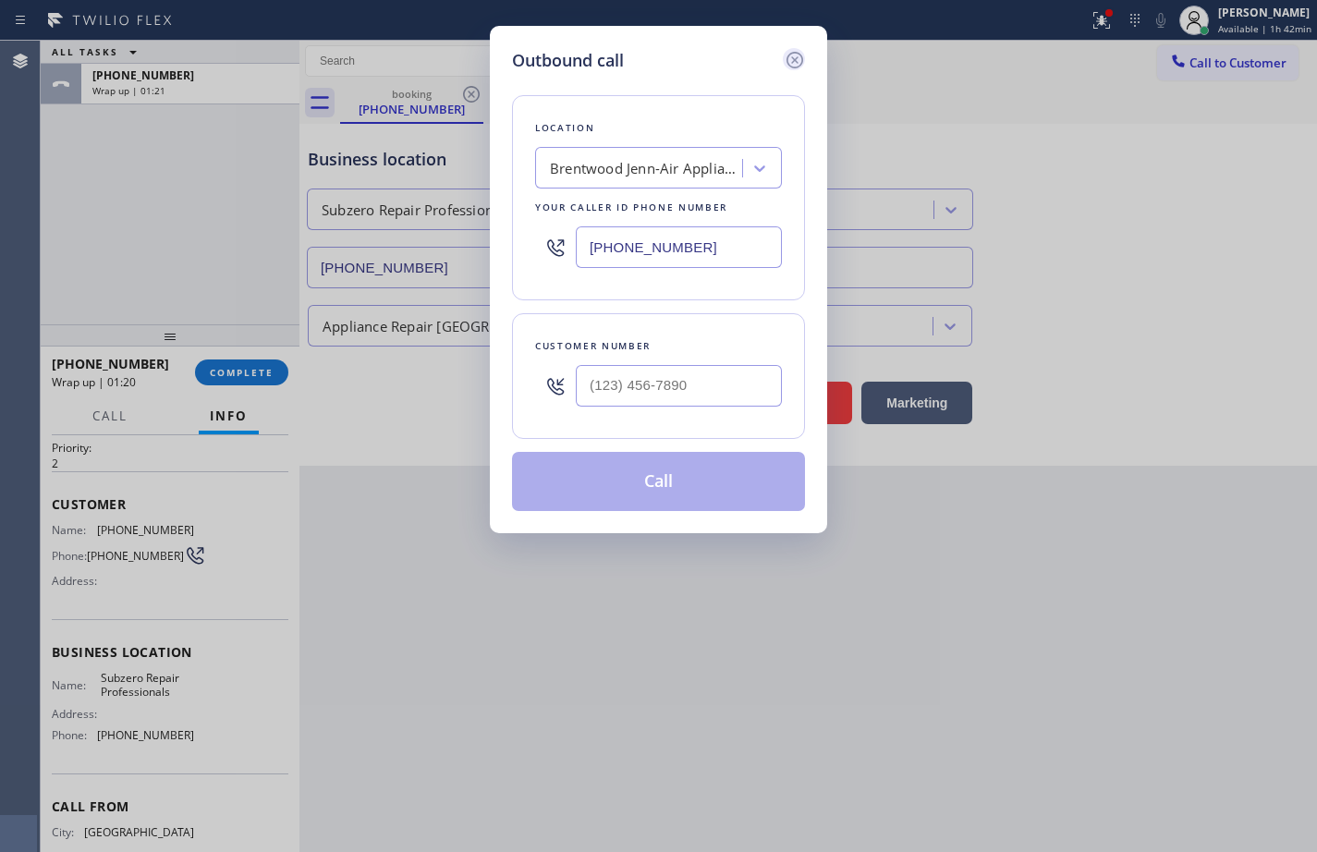
click at [799, 67] on icon at bounding box center [794, 60] width 17 height 17
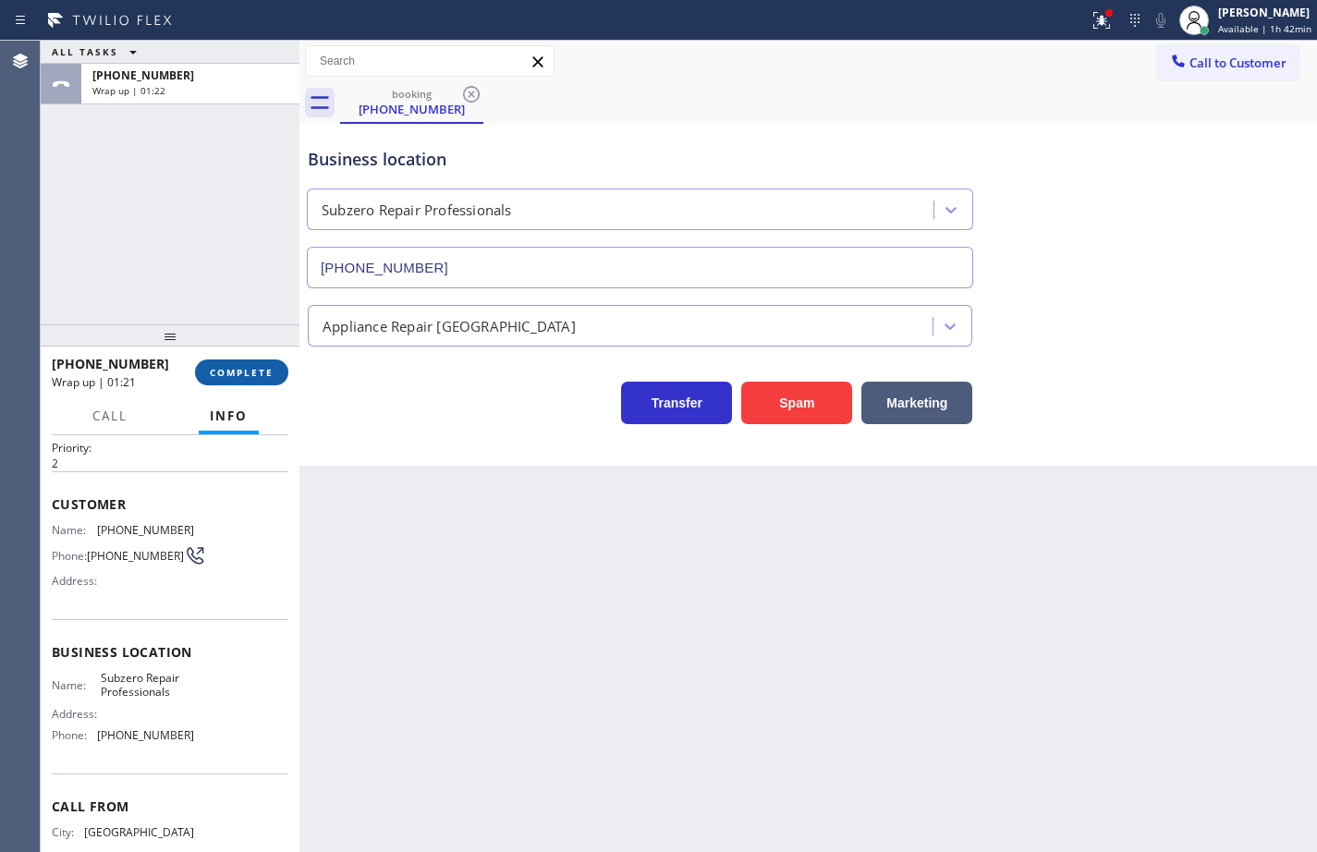
click at [264, 371] on span "COMPLETE" at bounding box center [242, 372] width 64 height 13
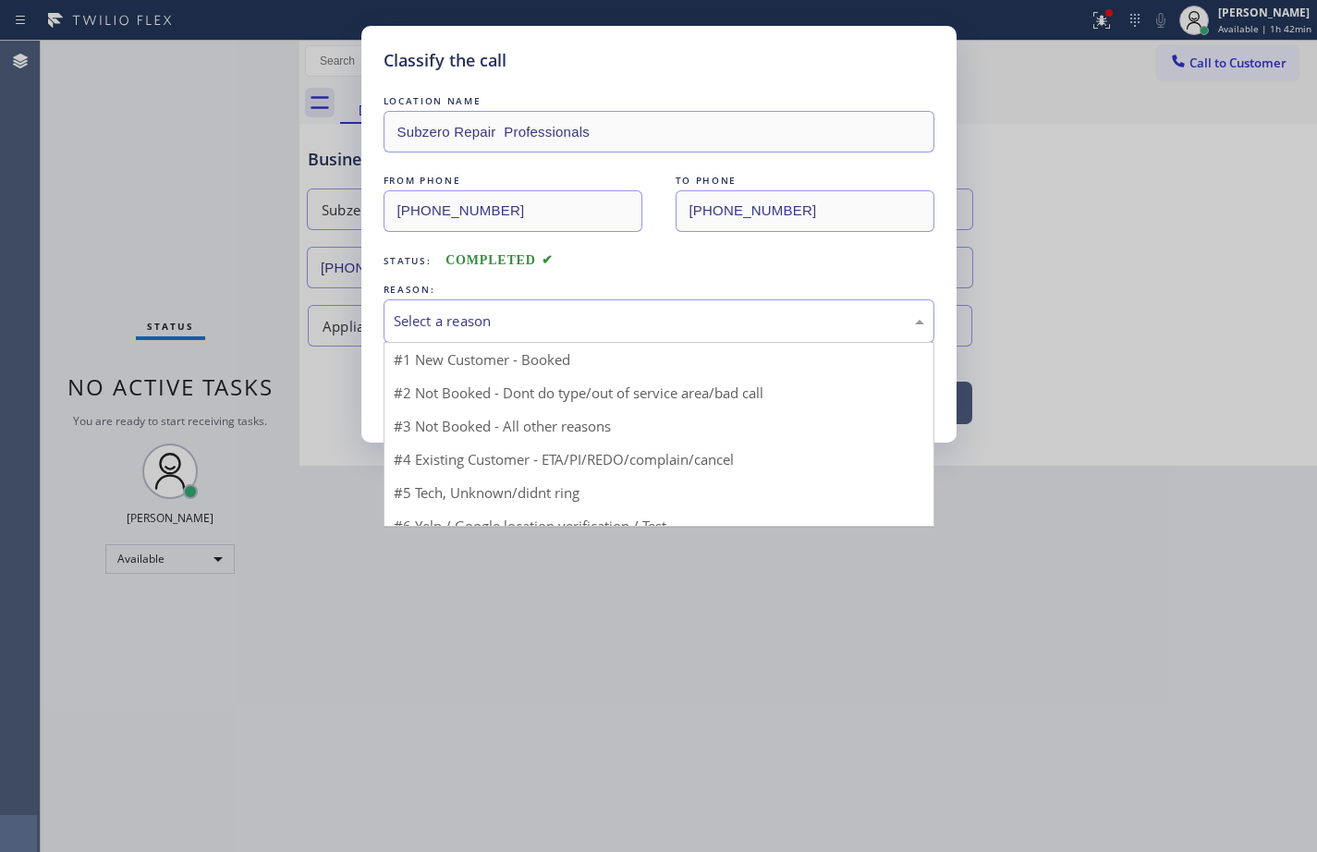
click at [466, 320] on div "Select a reason" at bounding box center [659, 320] width 530 height 21
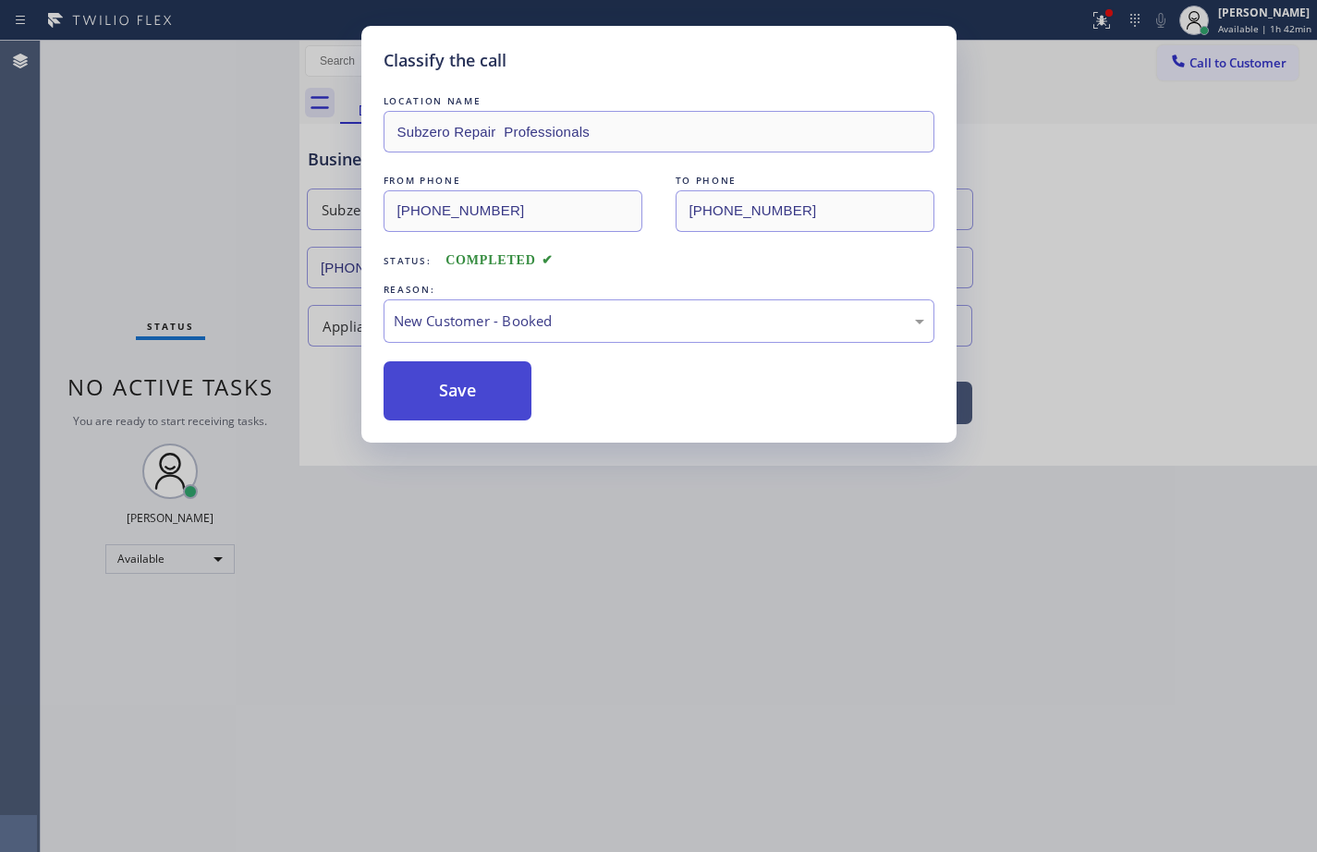
click at [481, 387] on button "Save" at bounding box center [458, 390] width 149 height 59
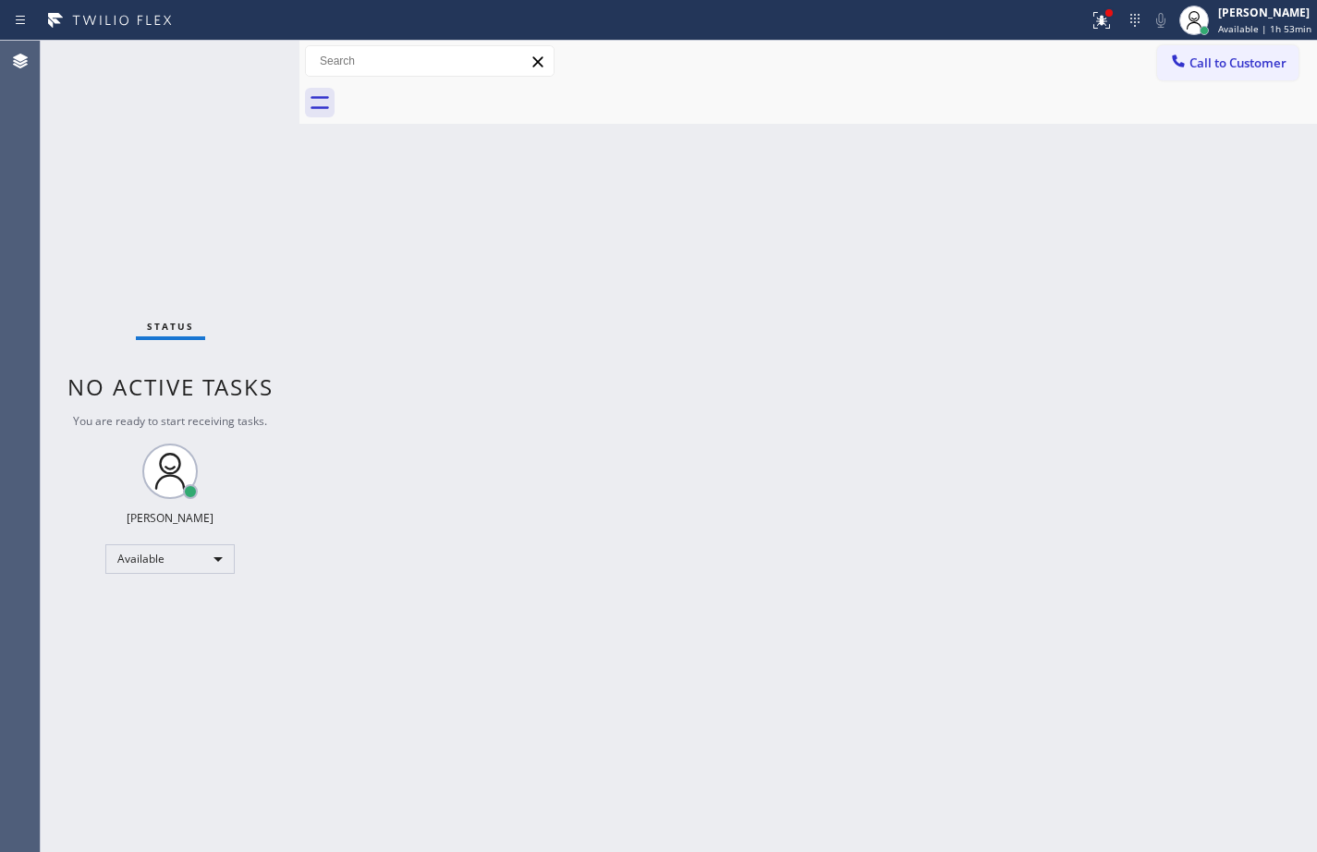
click at [859, 245] on div "Back to Dashboard Change Sender ID Customers Technicians Select a contact Outbo…" at bounding box center [807, 446] width 1017 height 811
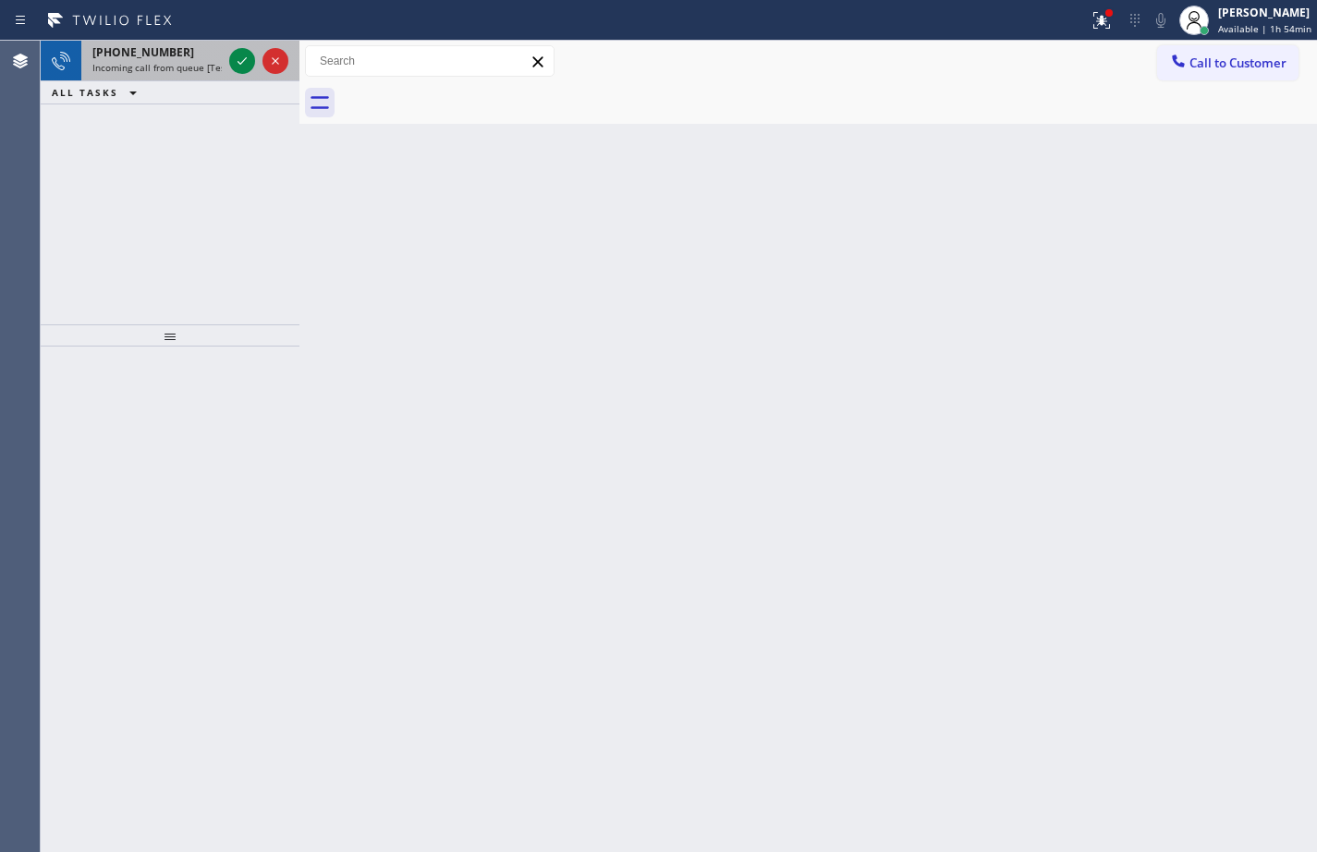
click at [142, 55] on span "[PHONE_NUMBER]" at bounding box center [143, 52] width 102 height 16
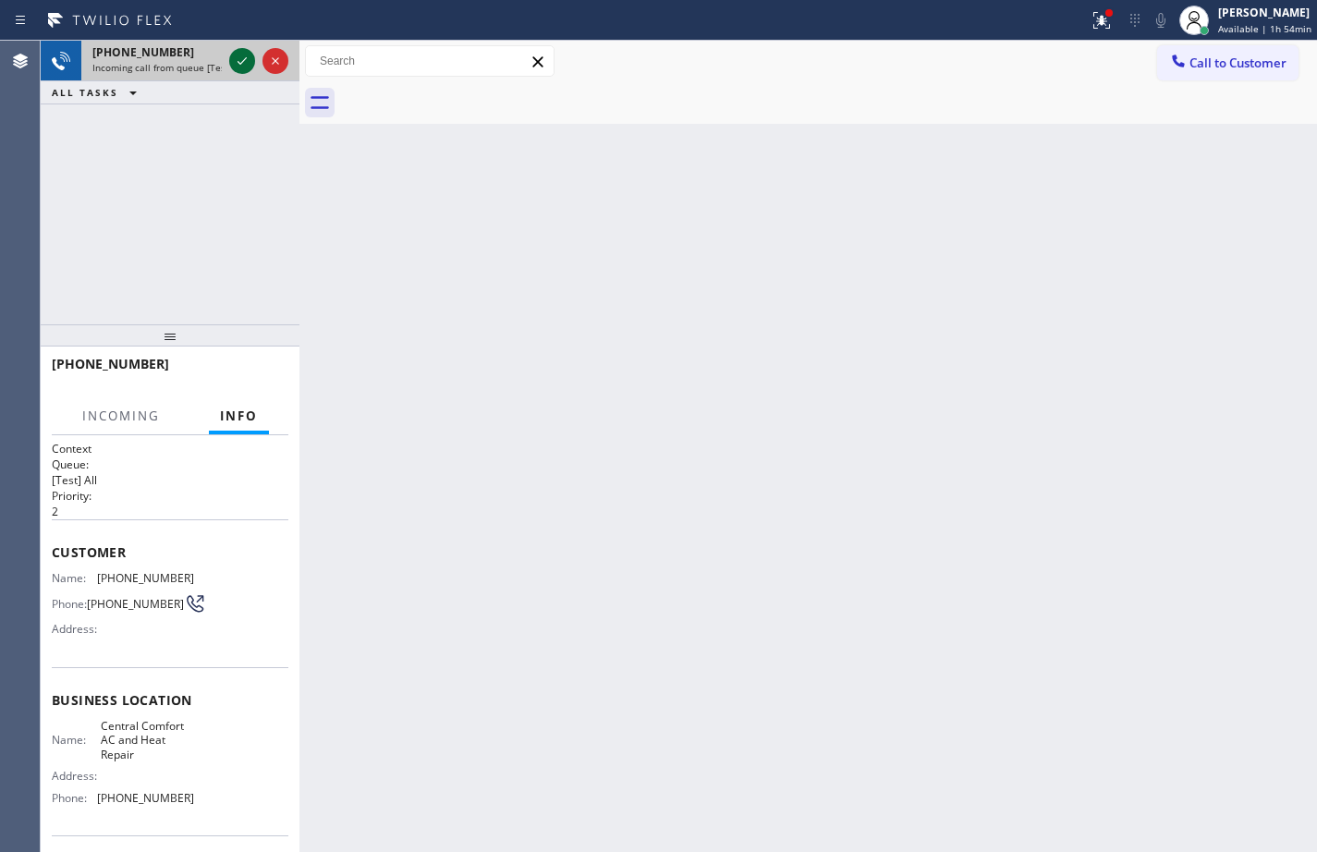
click at [240, 66] on icon at bounding box center [242, 61] width 22 height 22
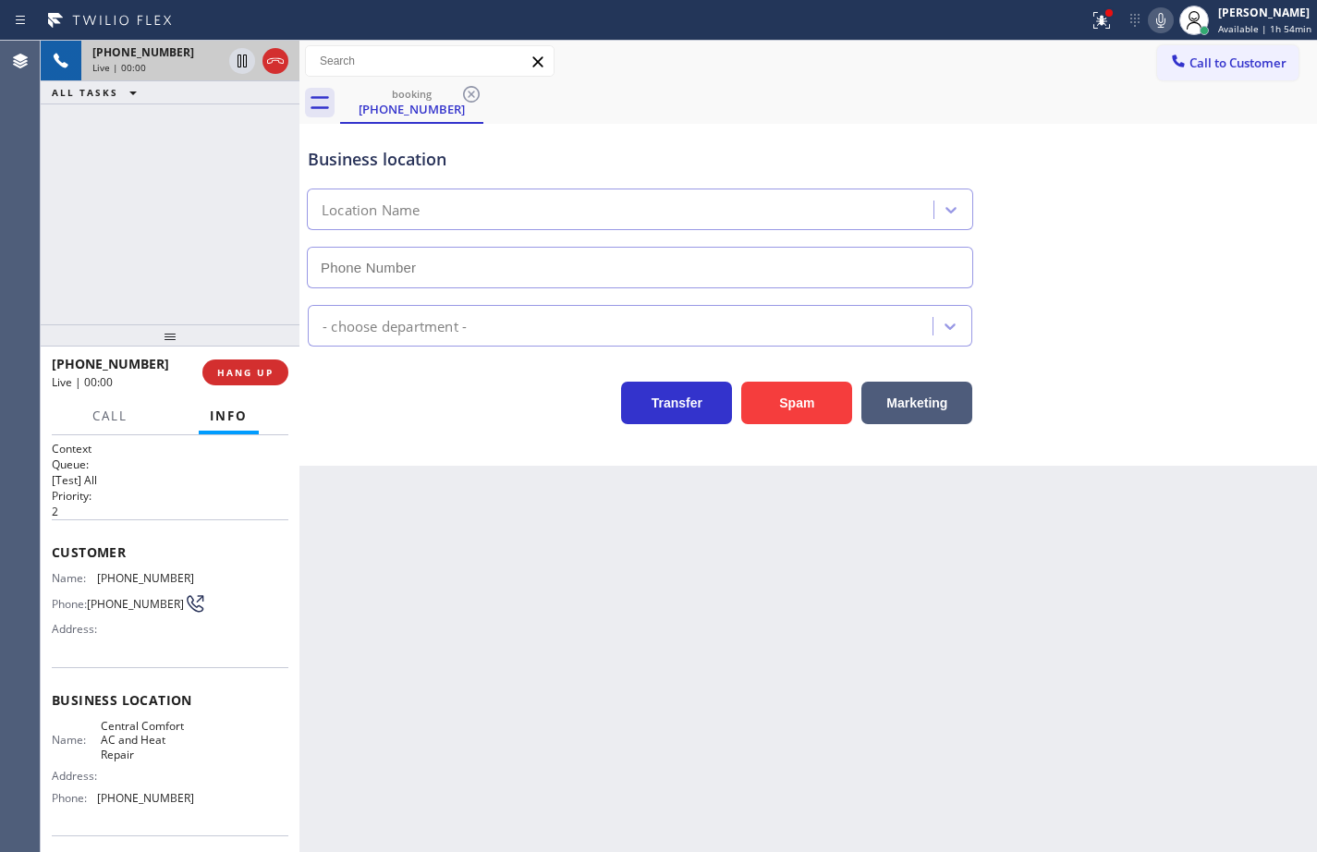
type input "[PHONE_NUMBER]"
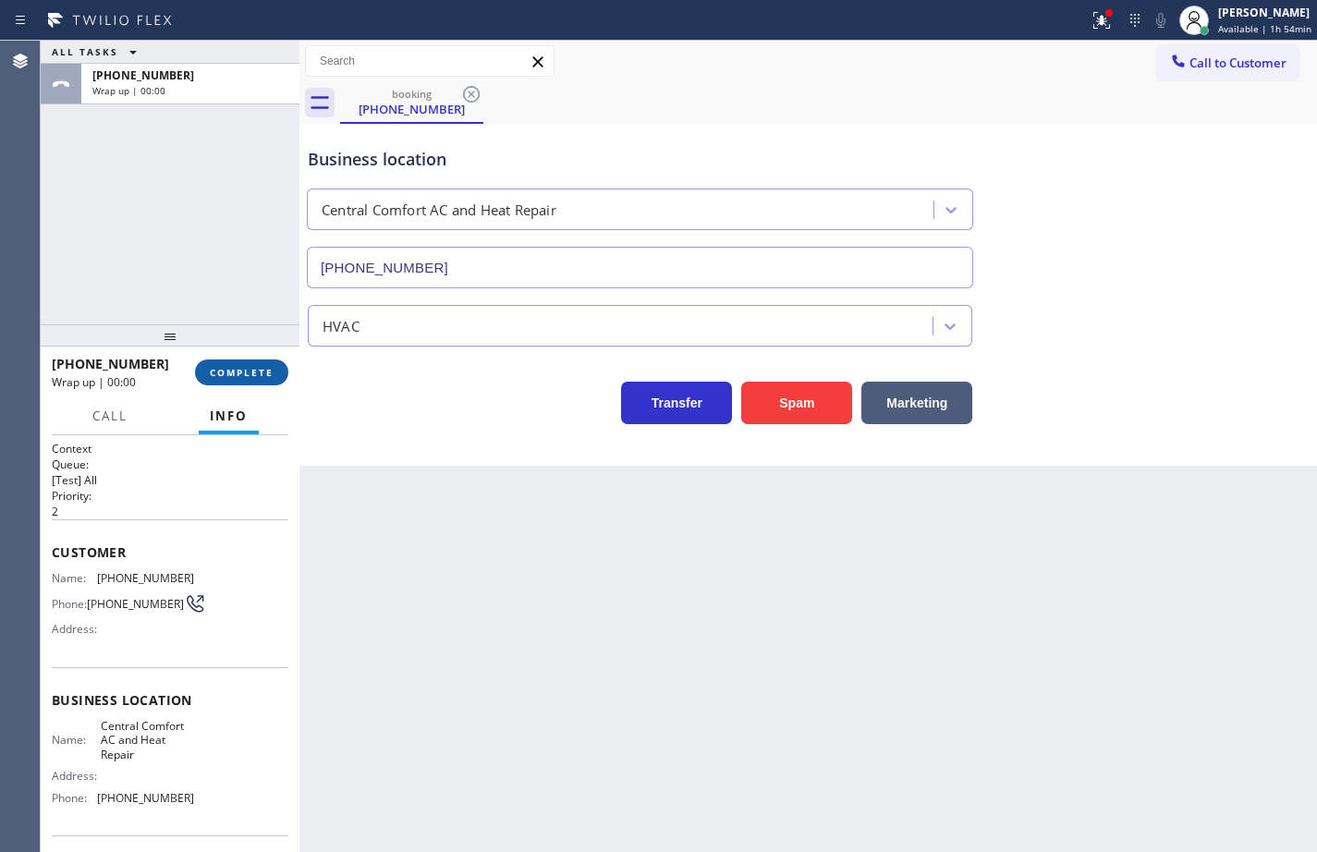
click at [272, 368] on span "COMPLETE" at bounding box center [242, 372] width 64 height 13
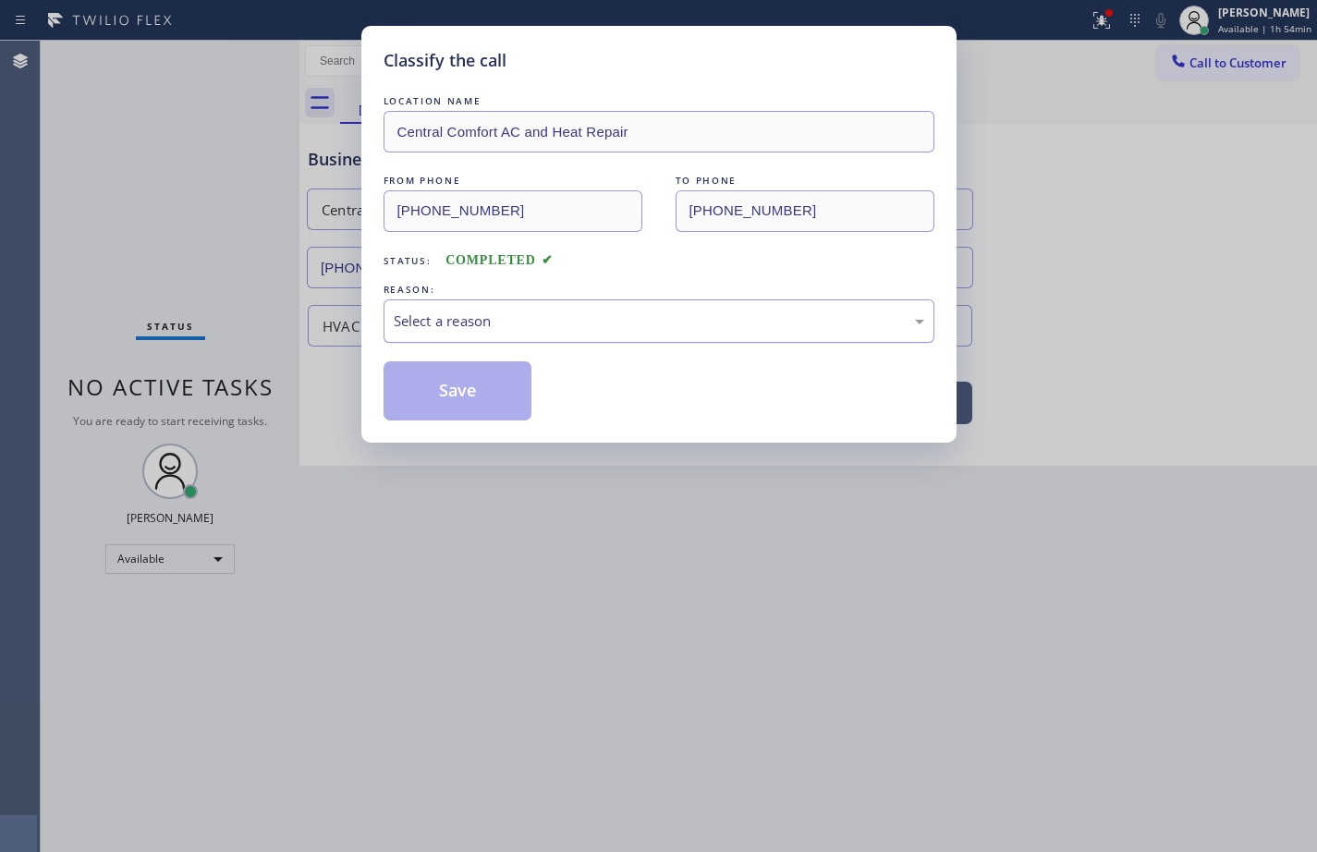
click at [469, 323] on div "Select a reason" at bounding box center [659, 320] width 530 height 21
click at [497, 397] on button "Save" at bounding box center [458, 390] width 149 height 59
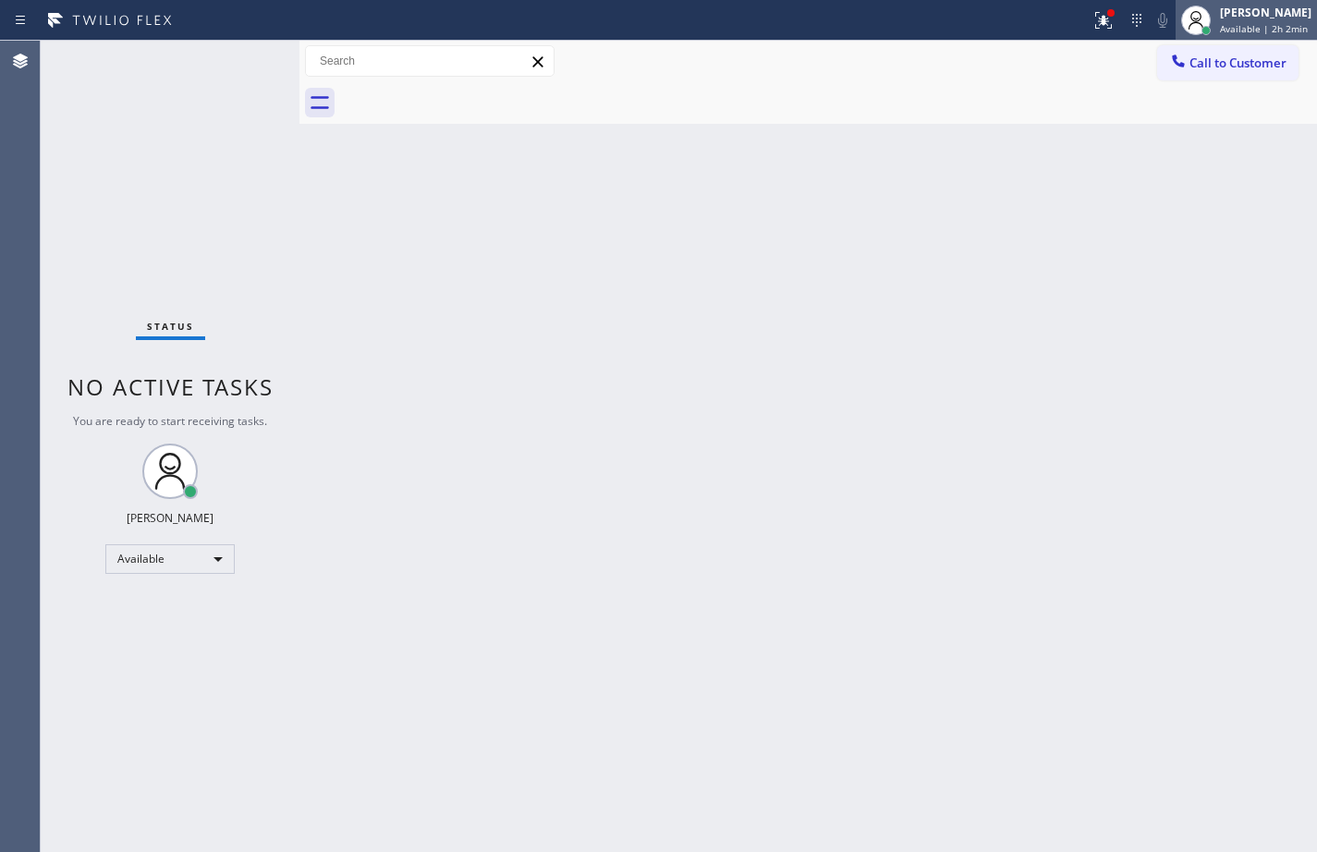
click at [1272, 32] on span "Available | 2h 2min" at bounding box center [1264, 28] width 88 height 13
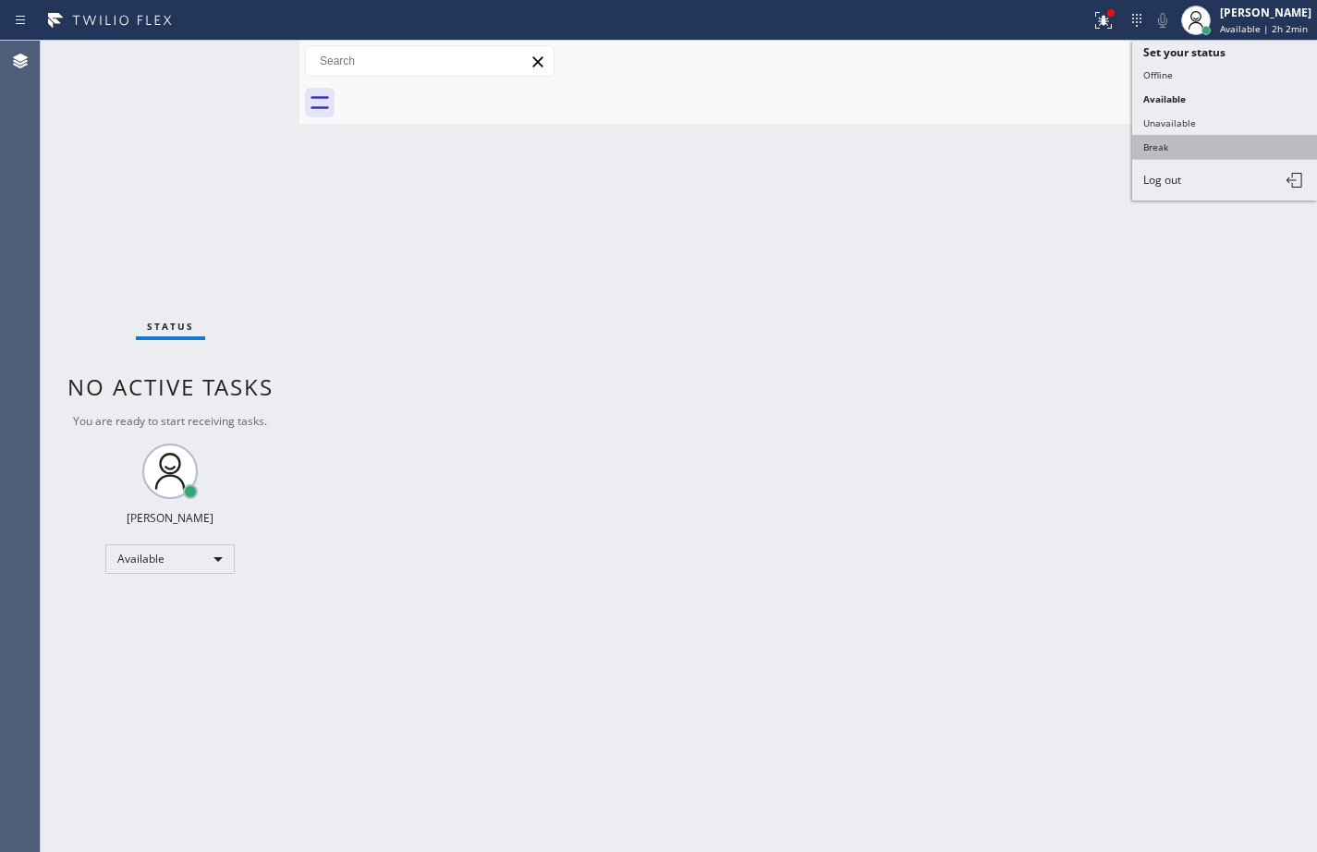
click at [1206, 145] on button "Break" at bounding box center [1224, 147] width 185 height 24
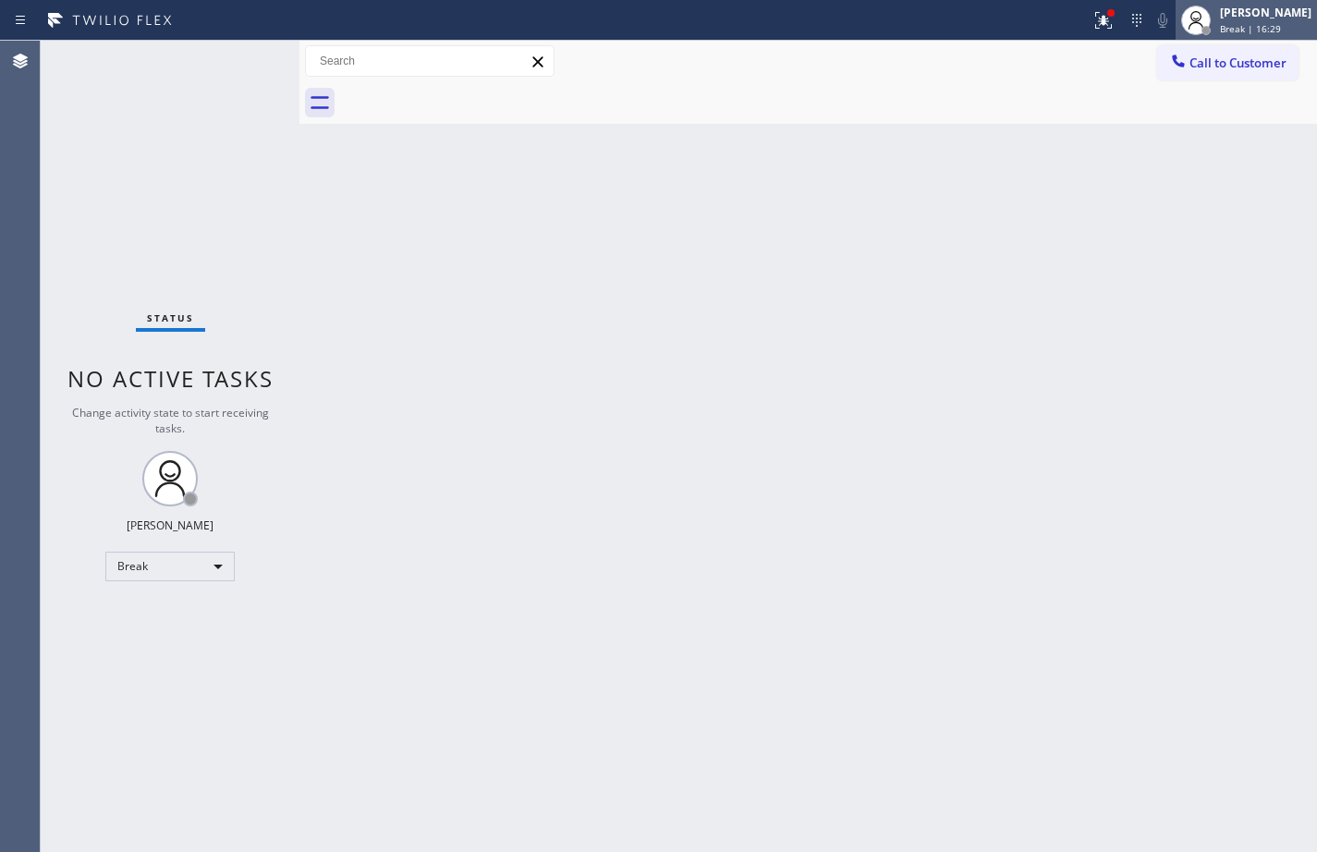
click at [1237, 31] on span "Break | 16:29" at bounding box center [1250, 28] width 61 height 13
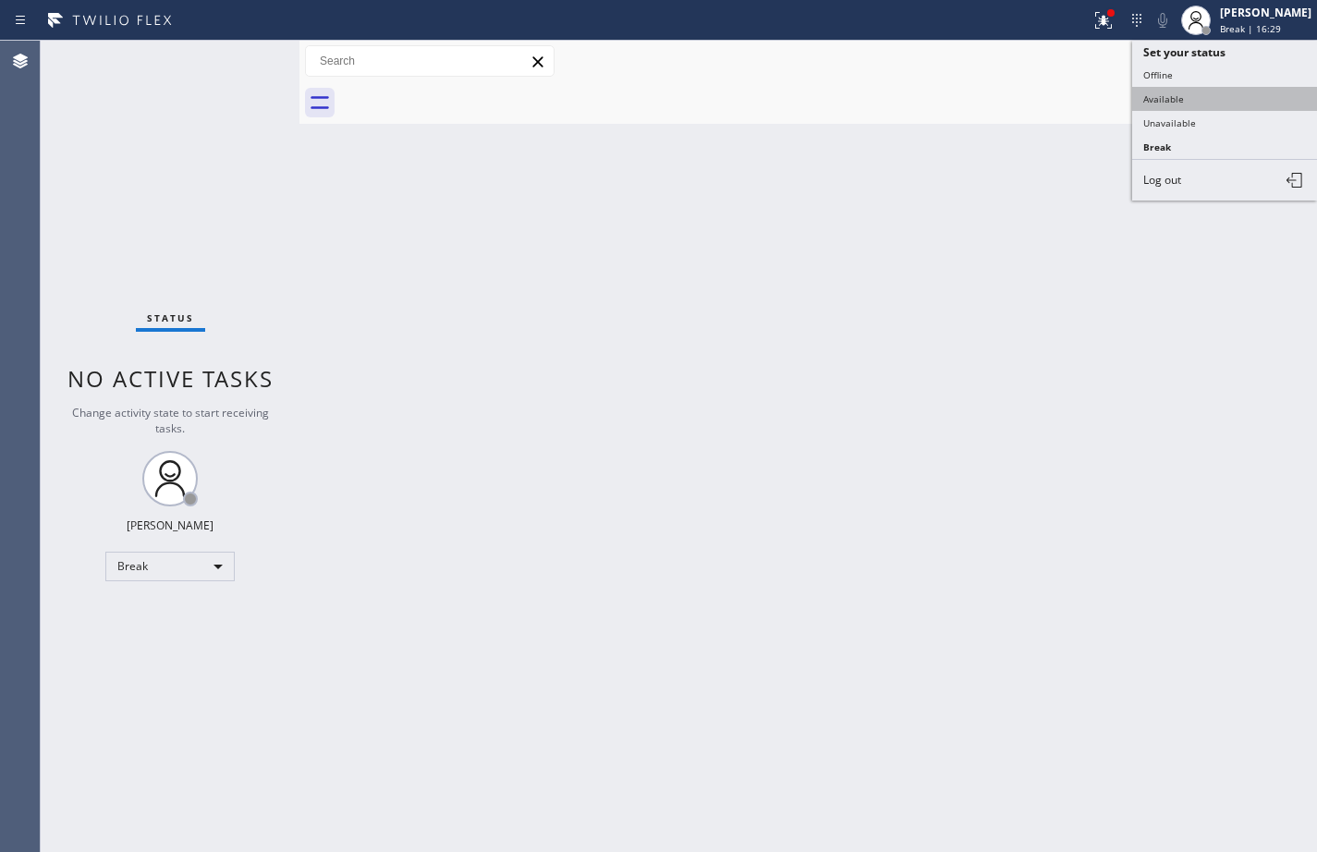
click at [1214, 101] on button "Available" at bounding box center [1224, 99] width 185 height 24
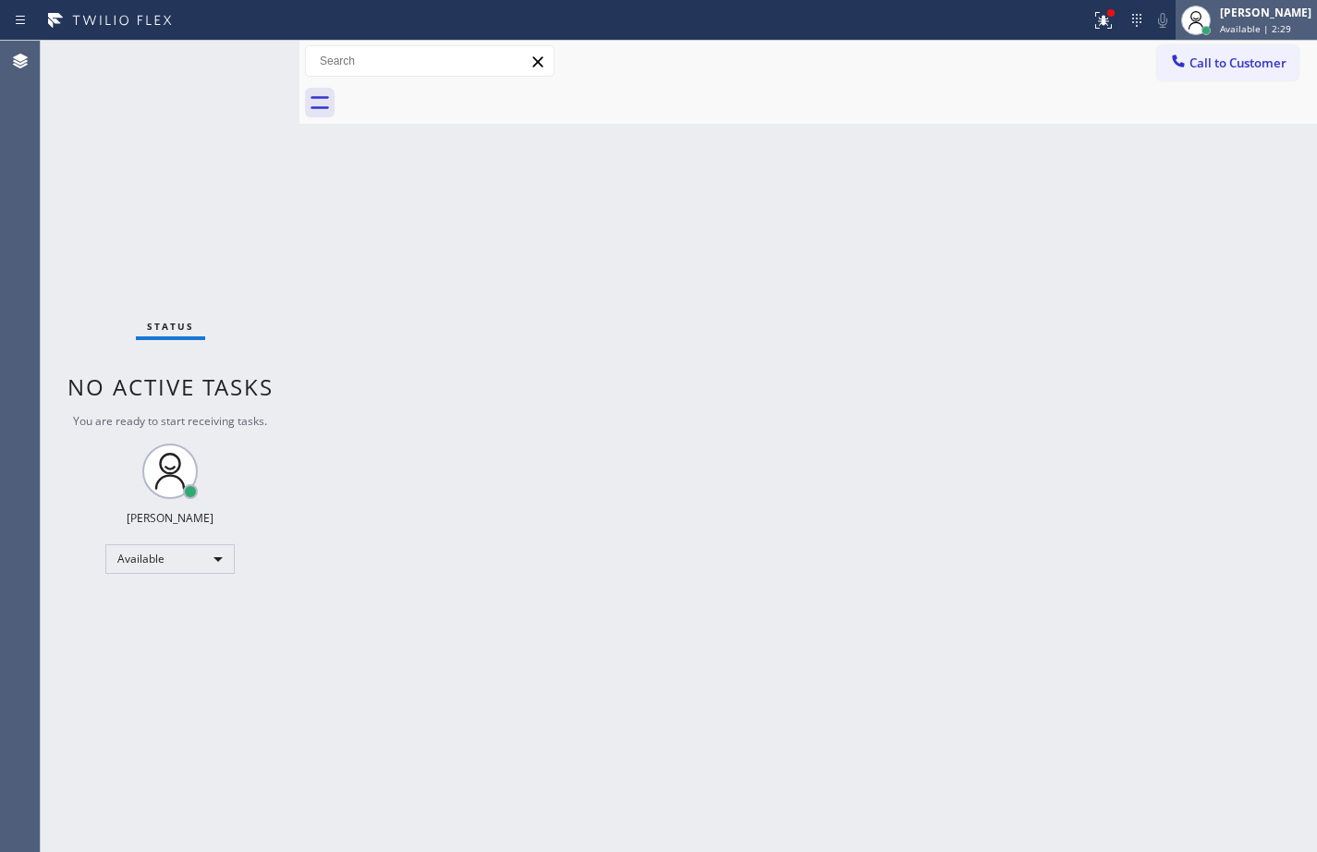
click at [1288, 33] on div "Available | 2:29" at bounding box center [1265, 28] width 91 height 13
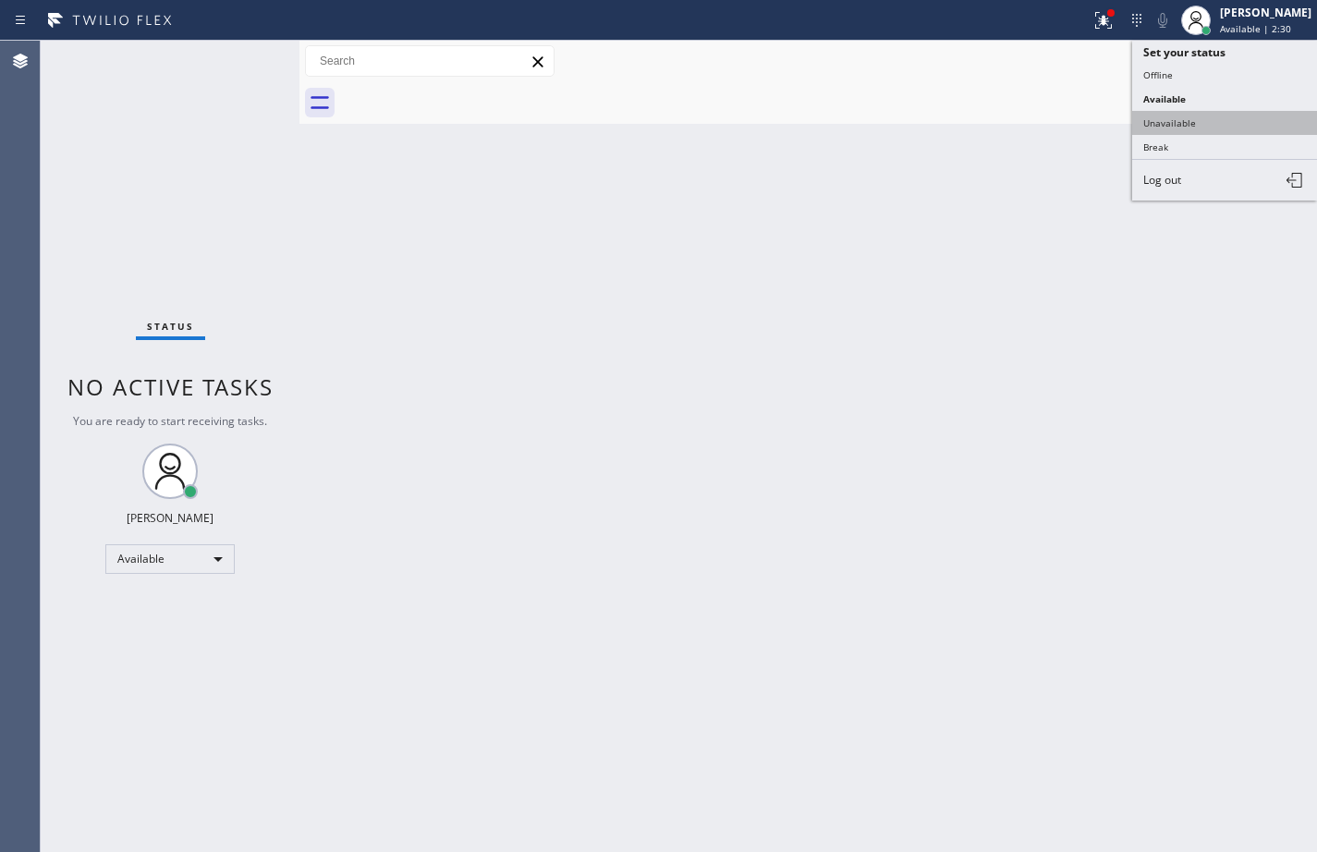
click at [1237, 119] on button "Unavailable" at bounding box center [1224, 123] width 185 height 24
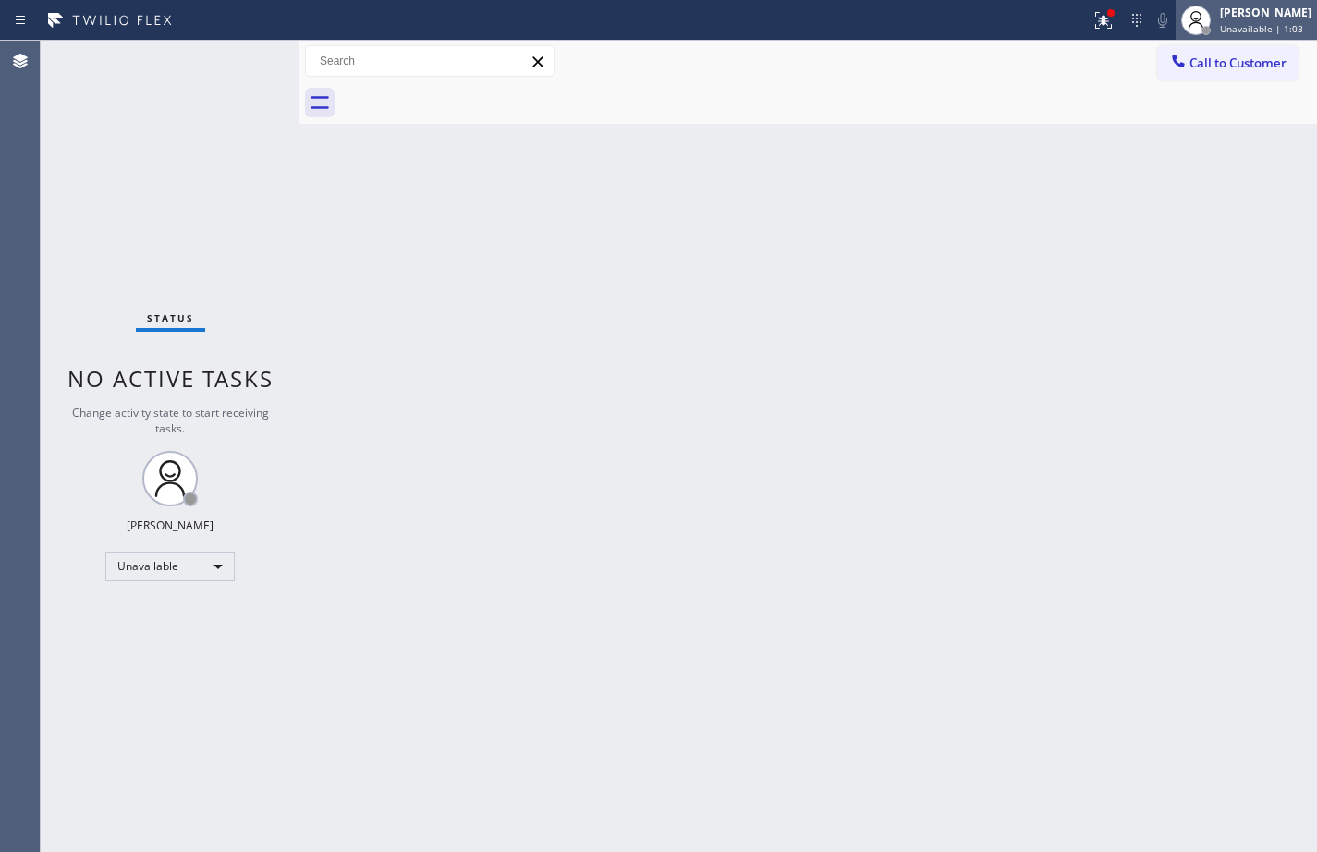
click at [1266, 18] on div "[PERSON_NAME]" at bounding box center [1265, 13] width 91 height 16
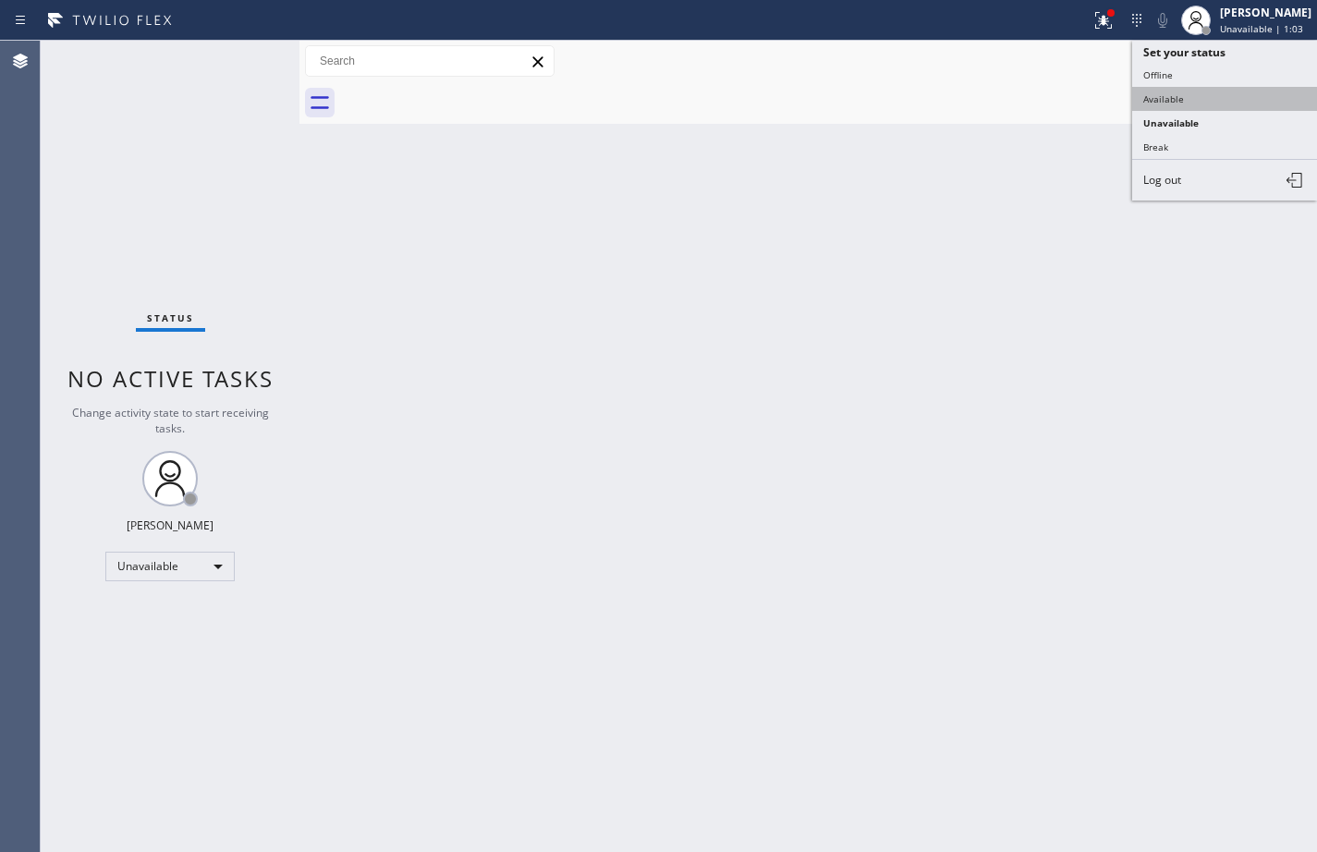
click at [1199, 97] on button "Available" at bounding box center [1224, 99] width 185 height 24
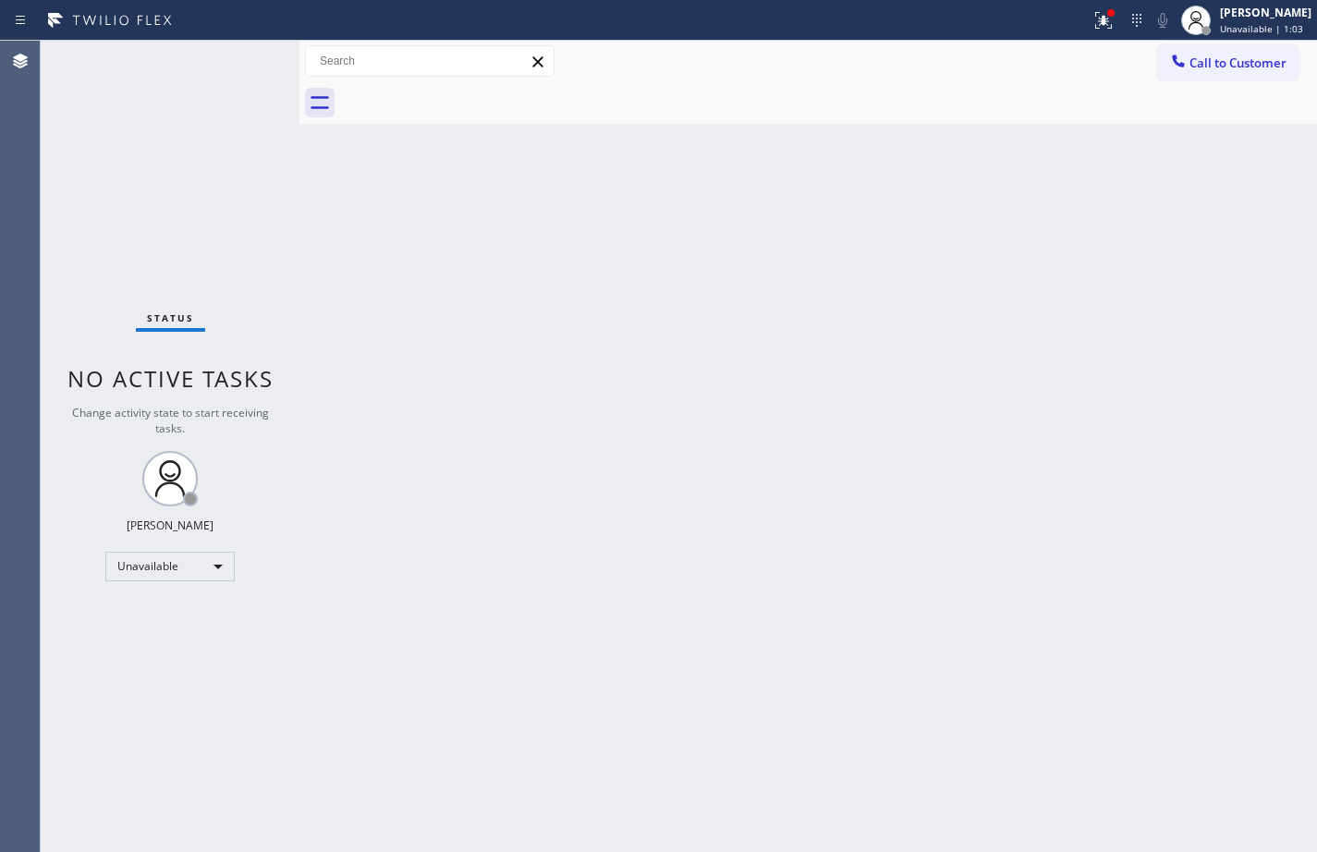
click at [1138, 274] on div "Back to Dashboard Change Sender ID Customers Technicians Select a contact Outbo…" at bounding box center [807, 446] width 1017 height 811
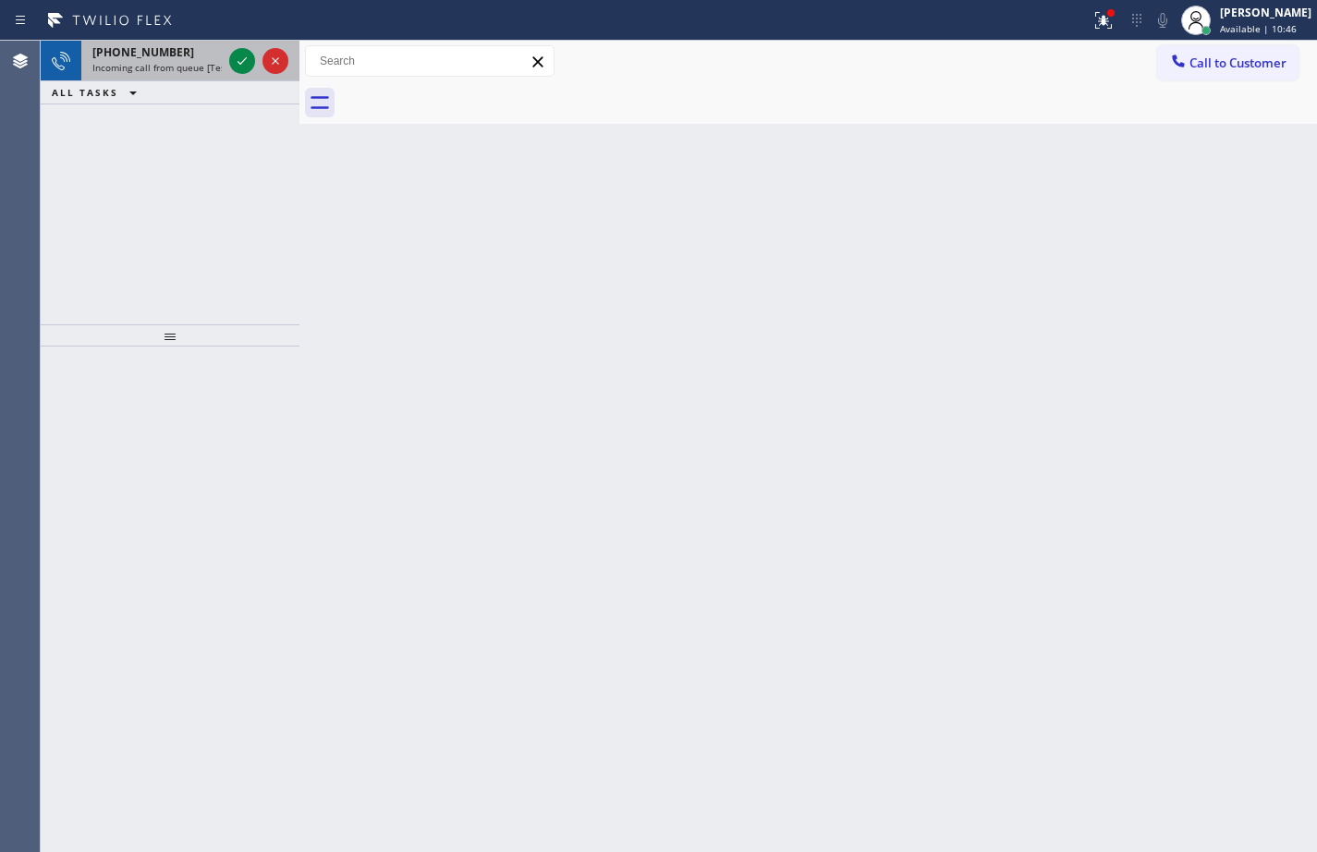
drag, startPoint x: 152, startPoint y: 54, endPoint x: 177, endPoint y: 53, distance: 24.0
click at [152, 54] on span "[PHONE_NUMBER]" at bounding box center [143, 52] width 102 height 16
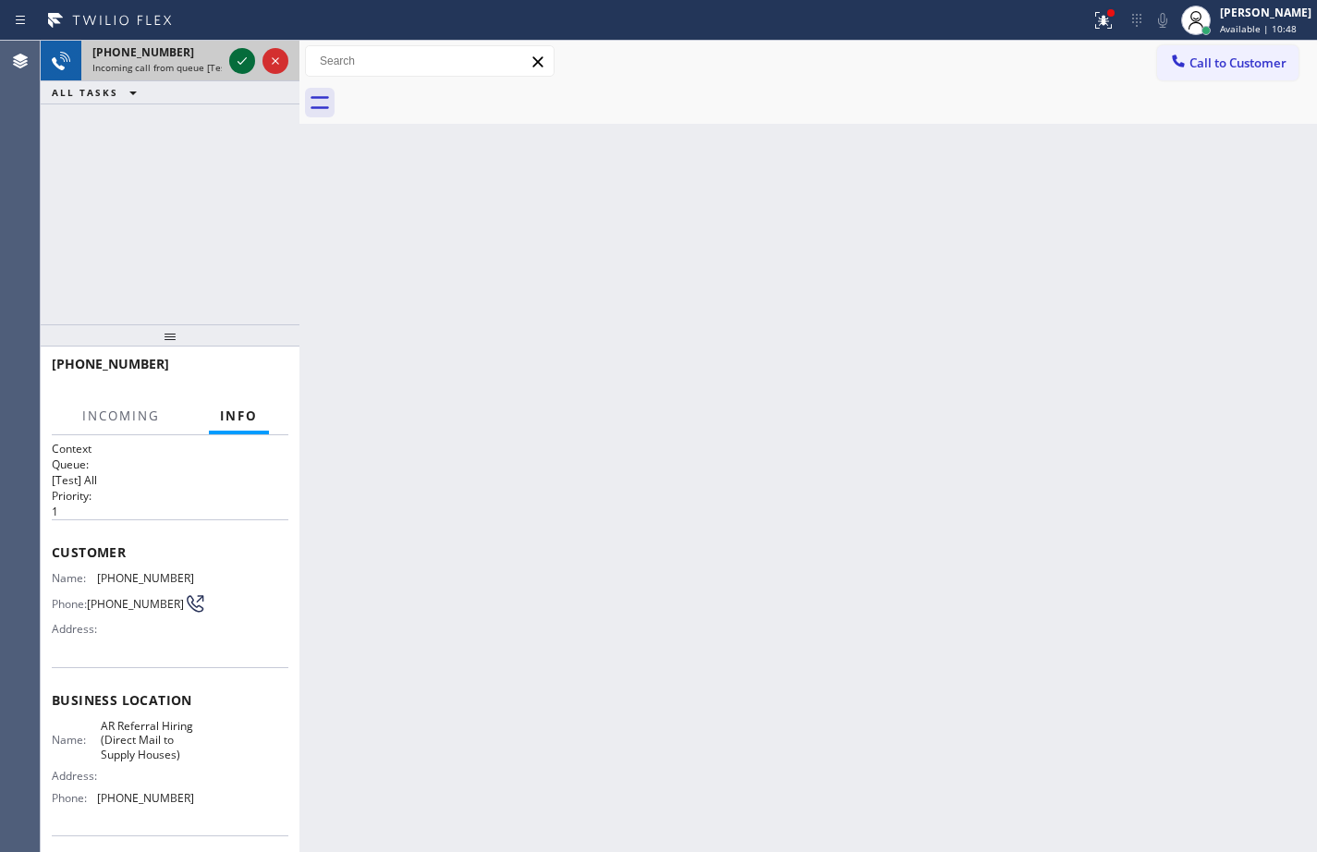
click at [244, 57] on icon at bounding box center [242, 61] width 22 height 22
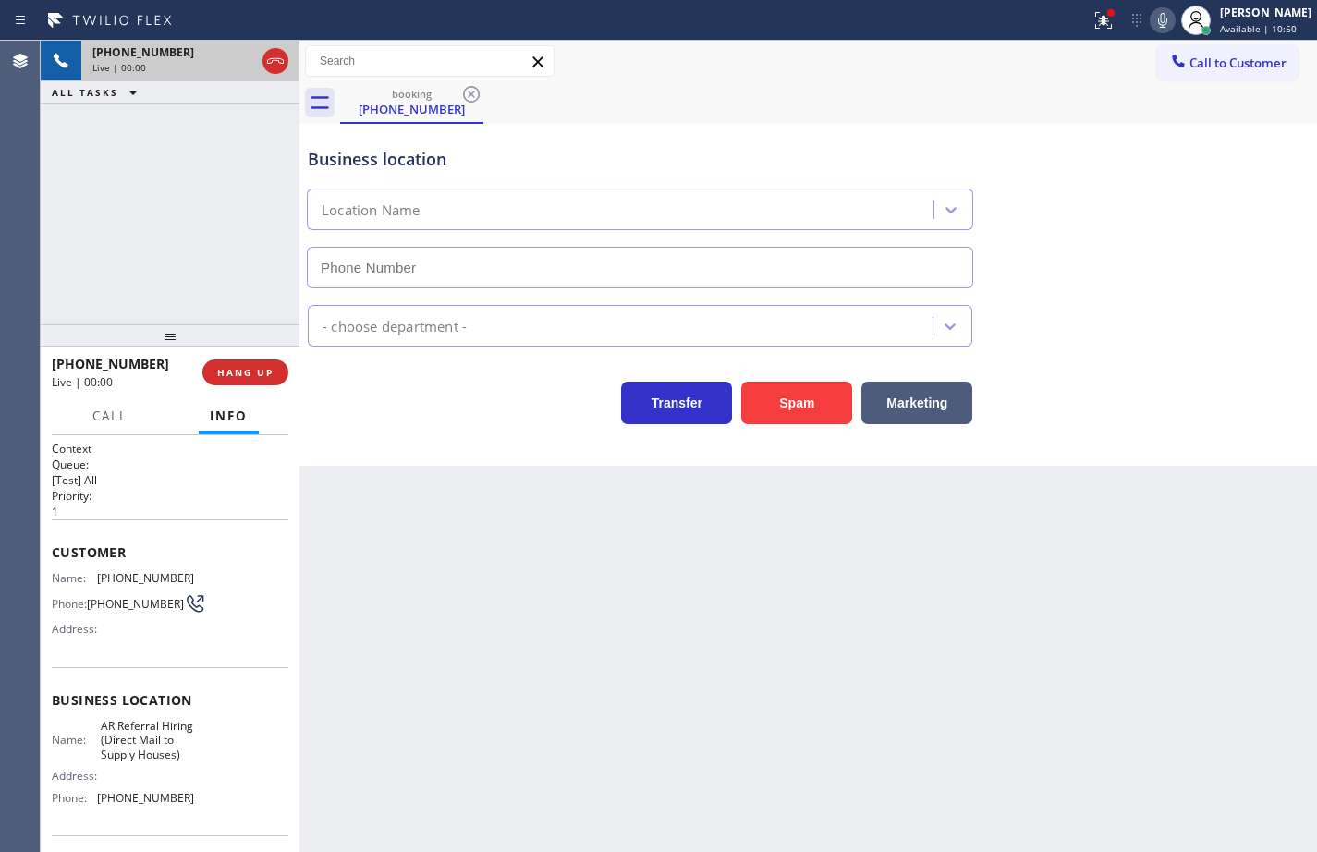
type input "[PHONE_NUMBER]"
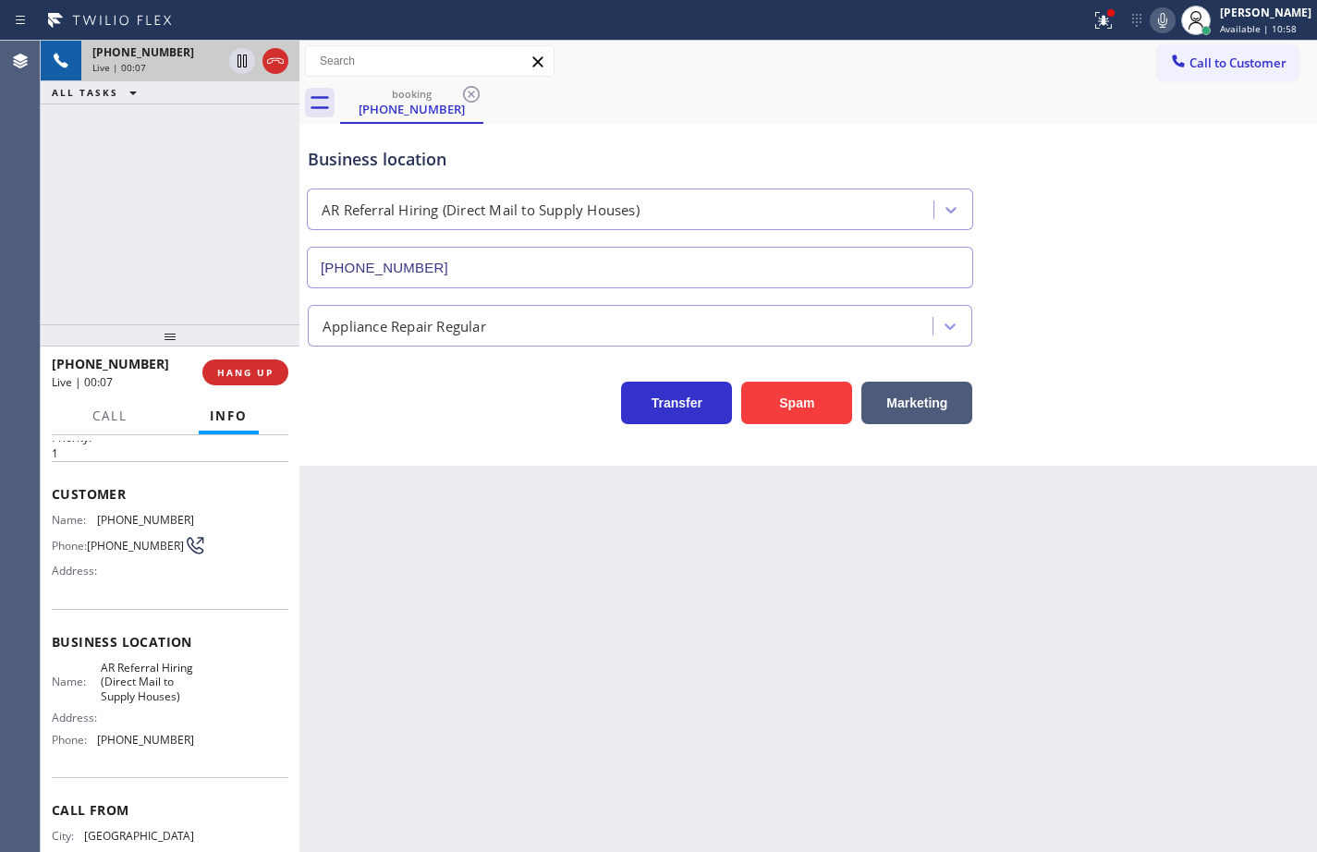
scroll to position [57, 0]
click at [189, 755] on div "Name: AR Referral Hiring (Direct Mail to Supply Houses) Address: Phone: [PHONE_…" at bounding box center [170, 708] width 237 height 93
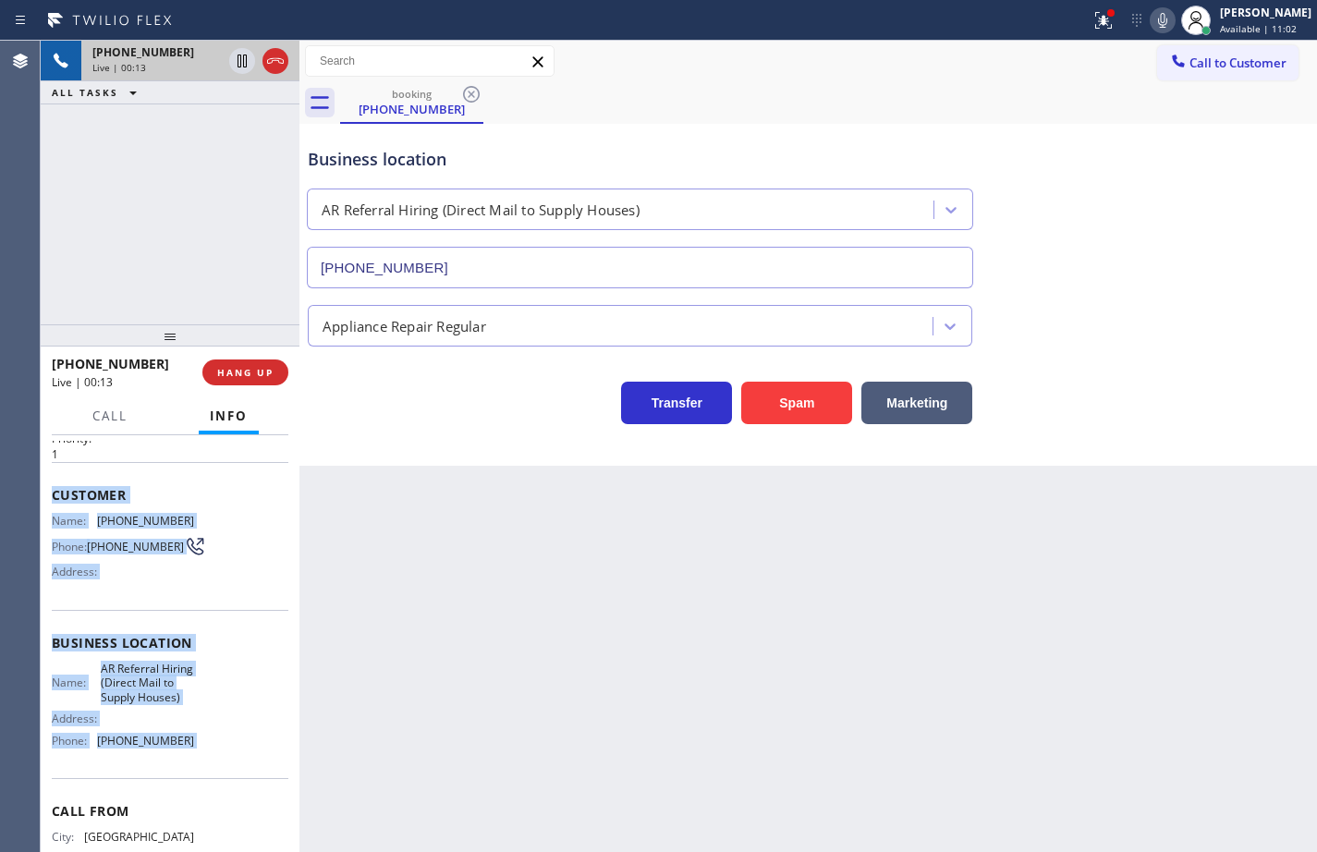
drag, startPoint x: 190, startPoint y: 761, endPoint x: 52, endPoint y: 497, distance: 298.4
click at [52, 497] on div "Context Queue: [Test] All Priority: 1 Customer Name: [PHONE_NUMBER] Phone: [PHO…" at bounding box center [170, 651] width 237 height 535
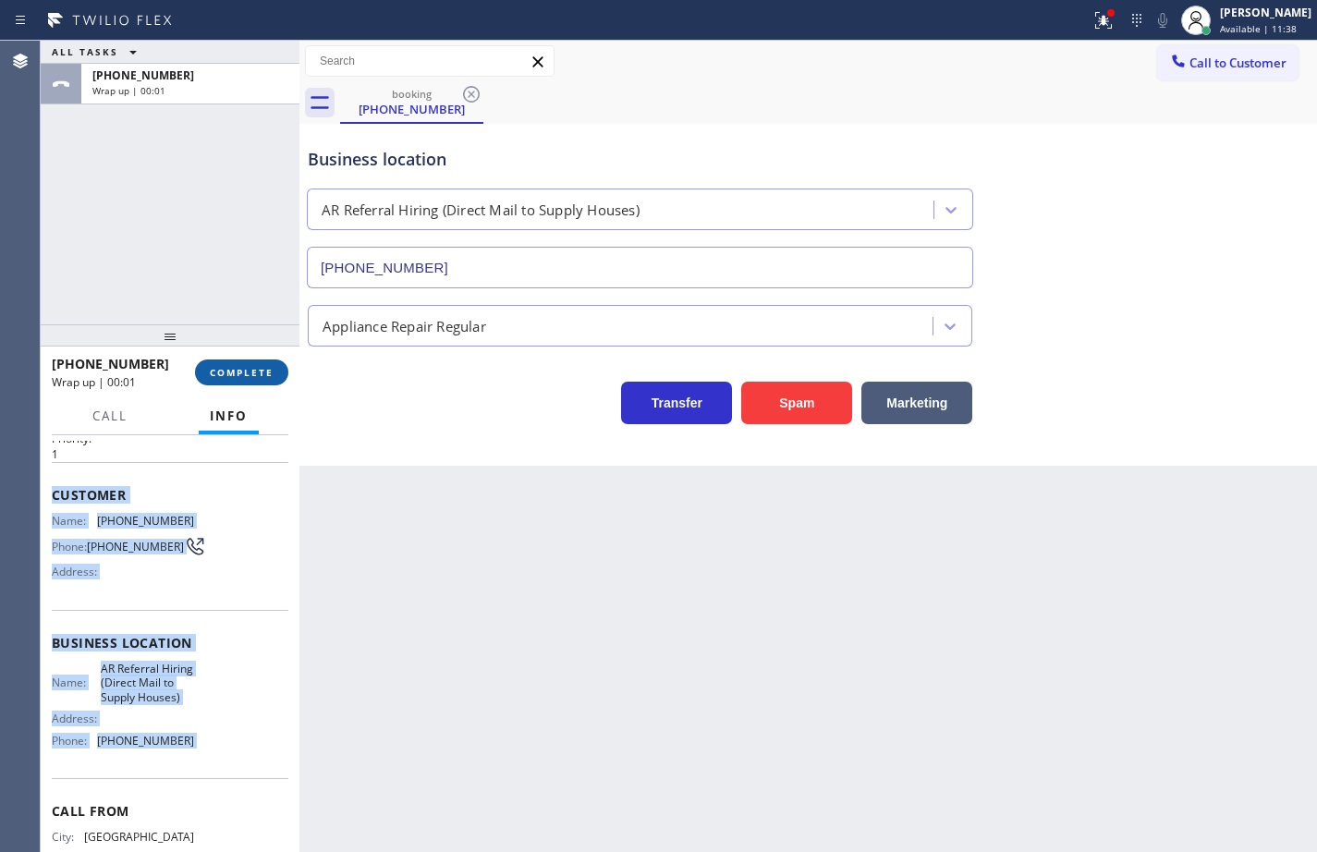
click at [273, 377] on span "COMPLETE" at bounding box center [242, 372] width 64 height 13
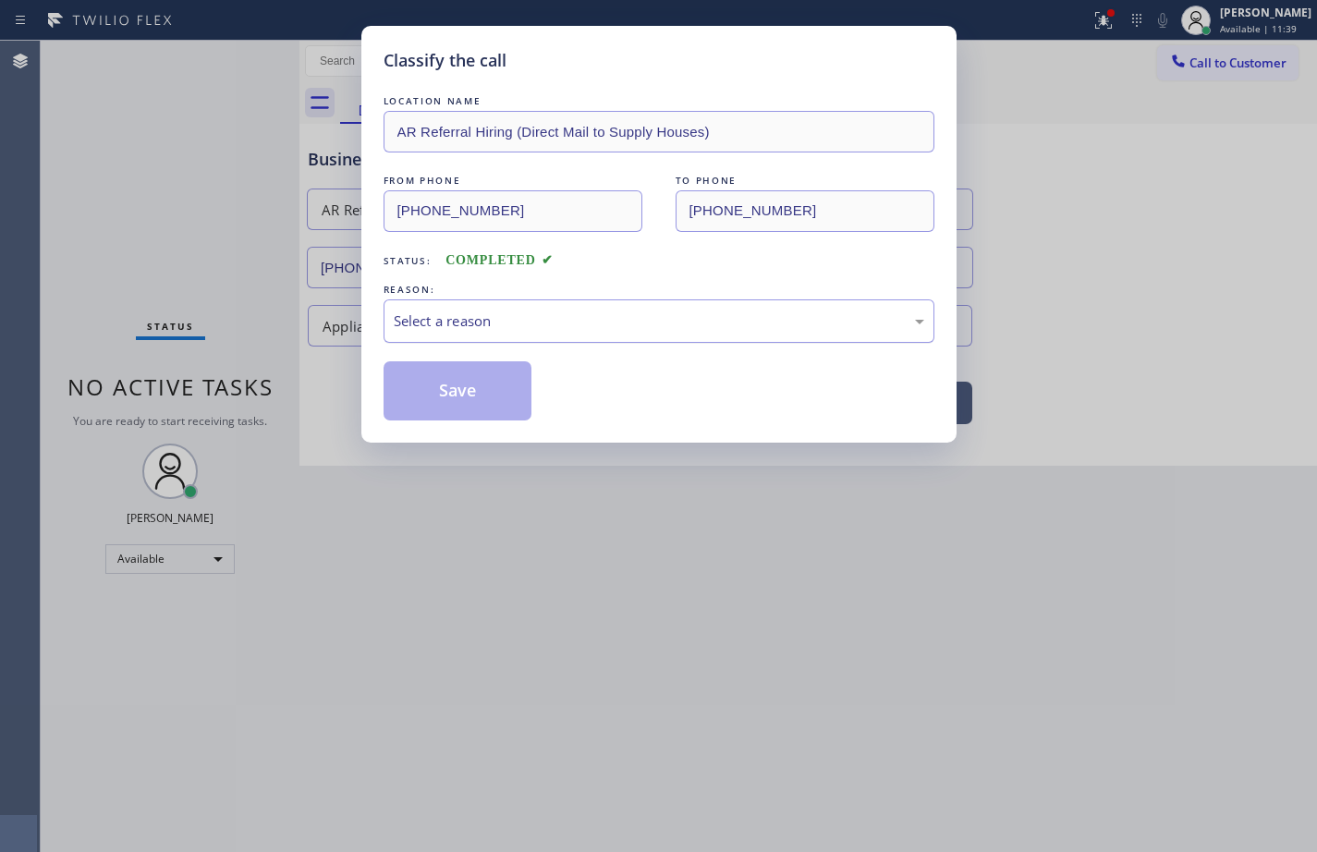
click at [576, 332] on div "Select a reason" at bounding box center [659, 320] width 551 height 43
click at [485, 382] on button "Save" at bounding box center [458, 390] width 149 height 59
